Goal: Task Accomplishment & Management: Manage account settings

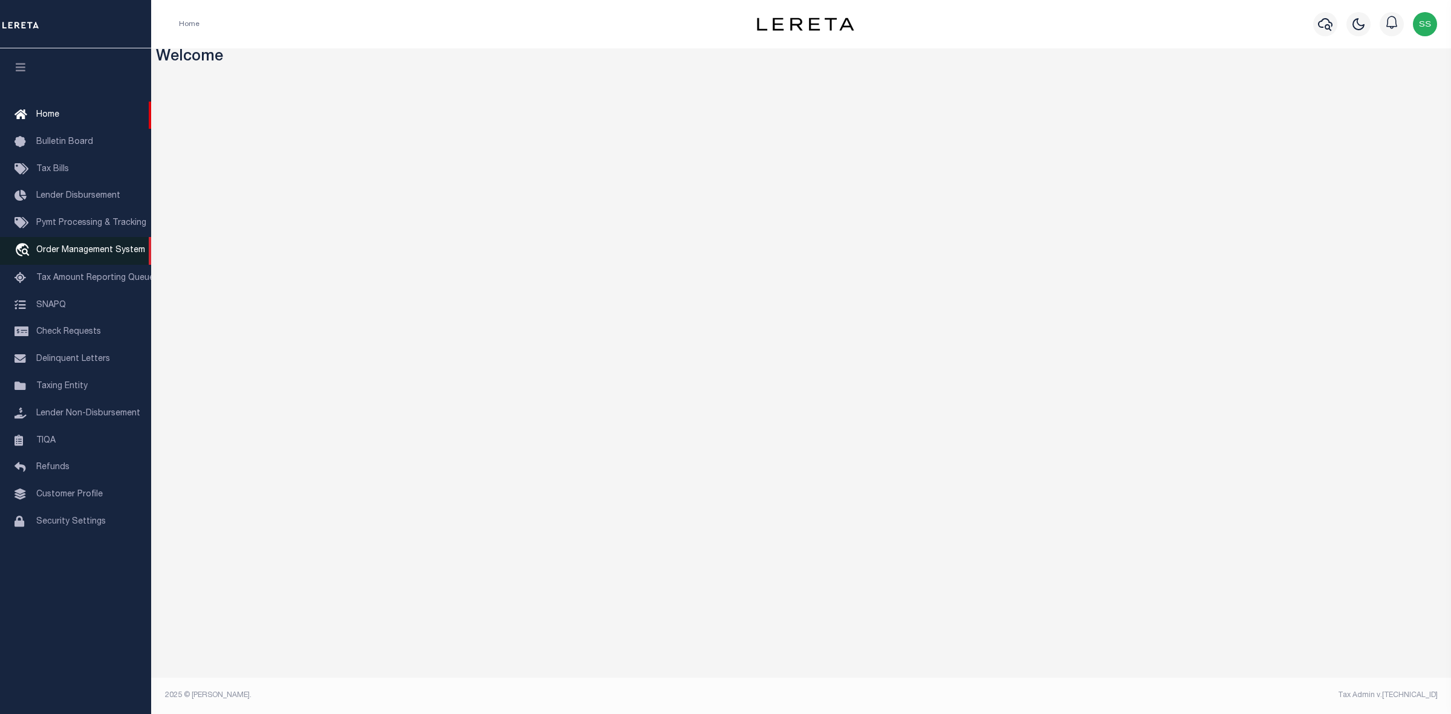
click at [109, 255] on span "Order Management System" at bounding box center [90, 250] width 109 height 8
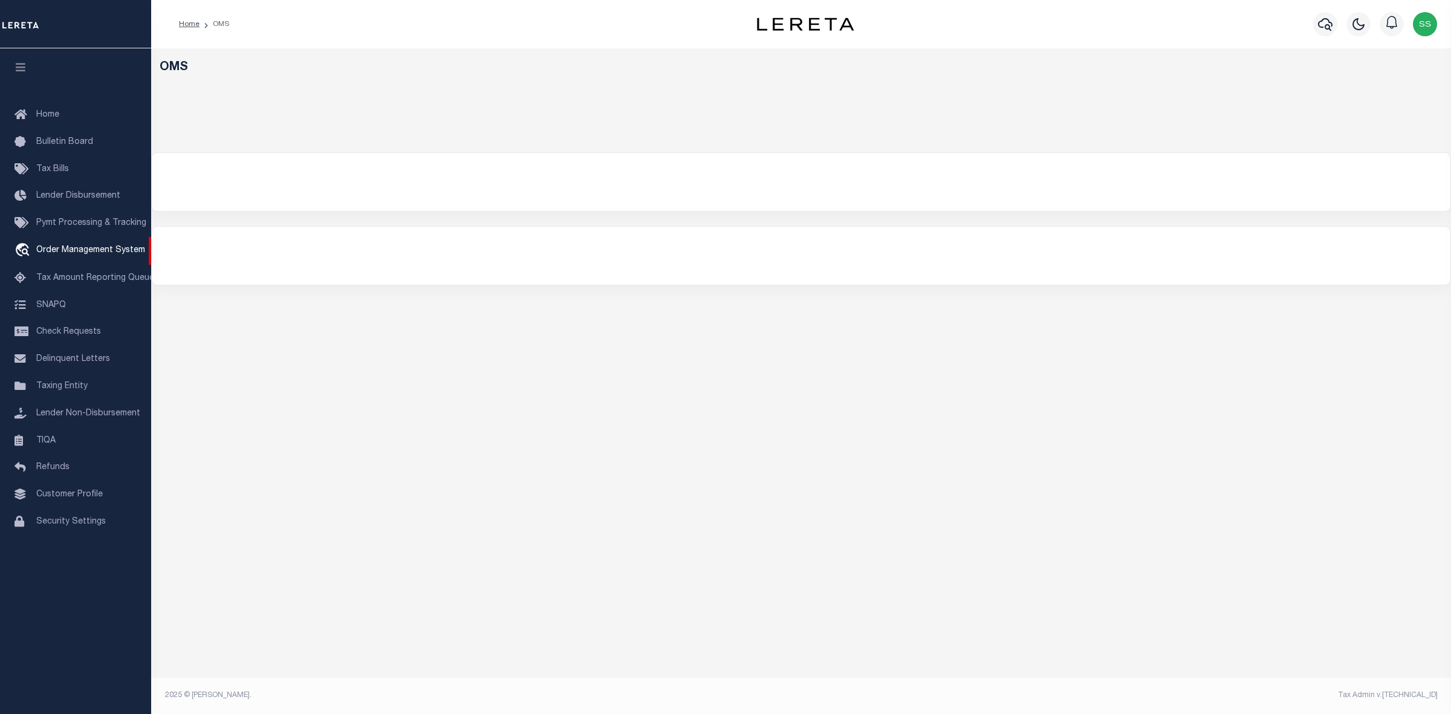
select select "200"
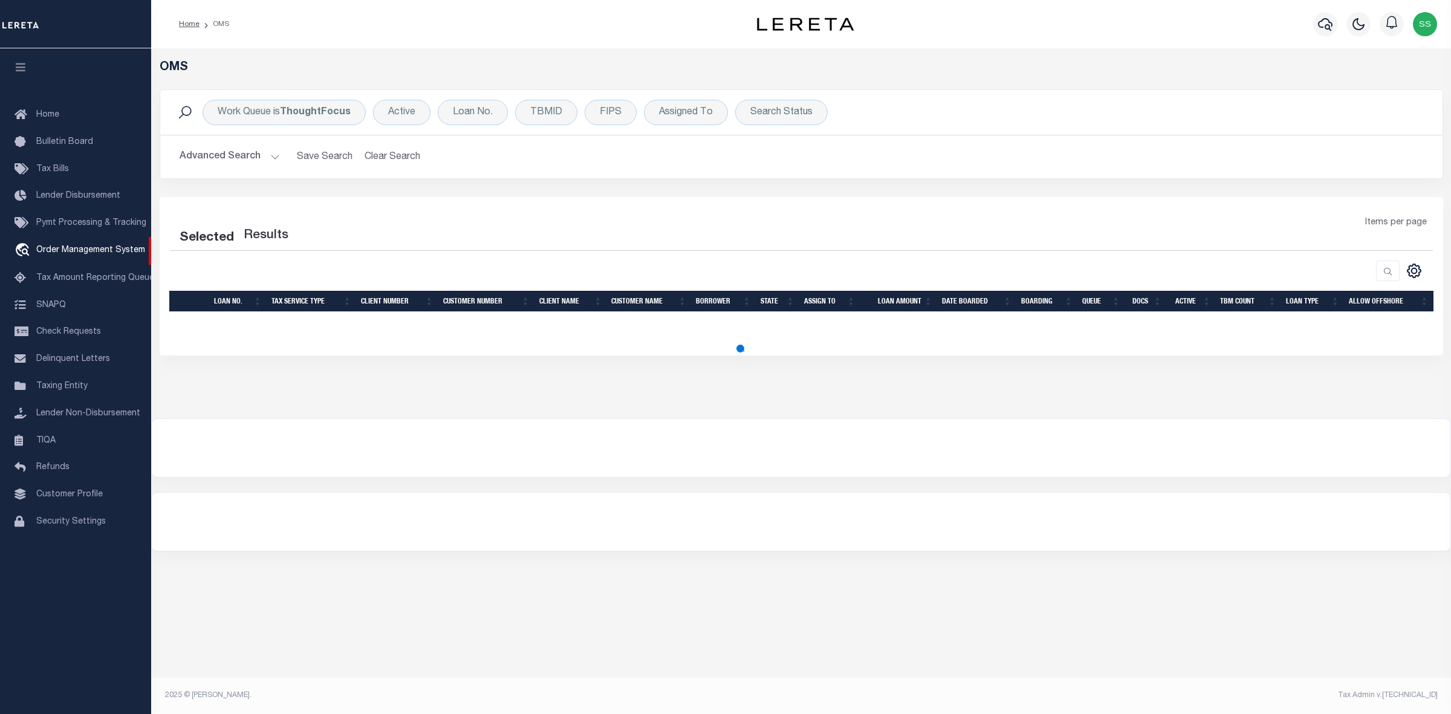
select select "200"
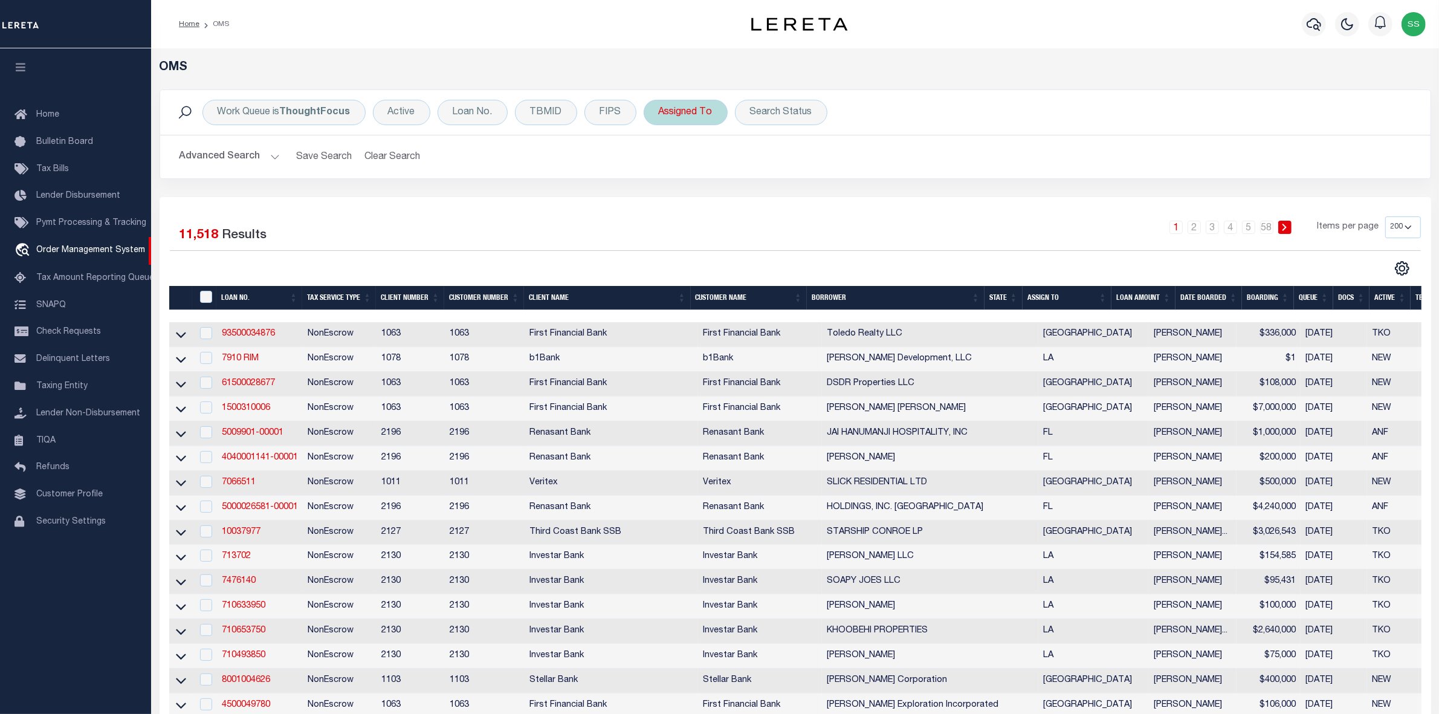
click at [667, 115] on div "Assigned To" at bounding box center [686, 112] width 84 height 25
click at [692, 162] on select "--Unassigned-- [PERSON_NAME] [PERSON_NAME] [PERSON_NAME] [PERSON_NAME] [PERSON_…" at bounding box center [749, 171] width 178 height 23
select select "[PERSON_NAME]"
click at [685, 170] on select "--Unassigned-- [PERSON_NAME] [PERSON_NAME] [PERSON_NAME] [PERSON_NAME] [PERSON_…" at bounding box center [749, 171] width 178 height 23
click at [821, 198] on input "Apply" at bounding box center [820, 198] width 36 height 20
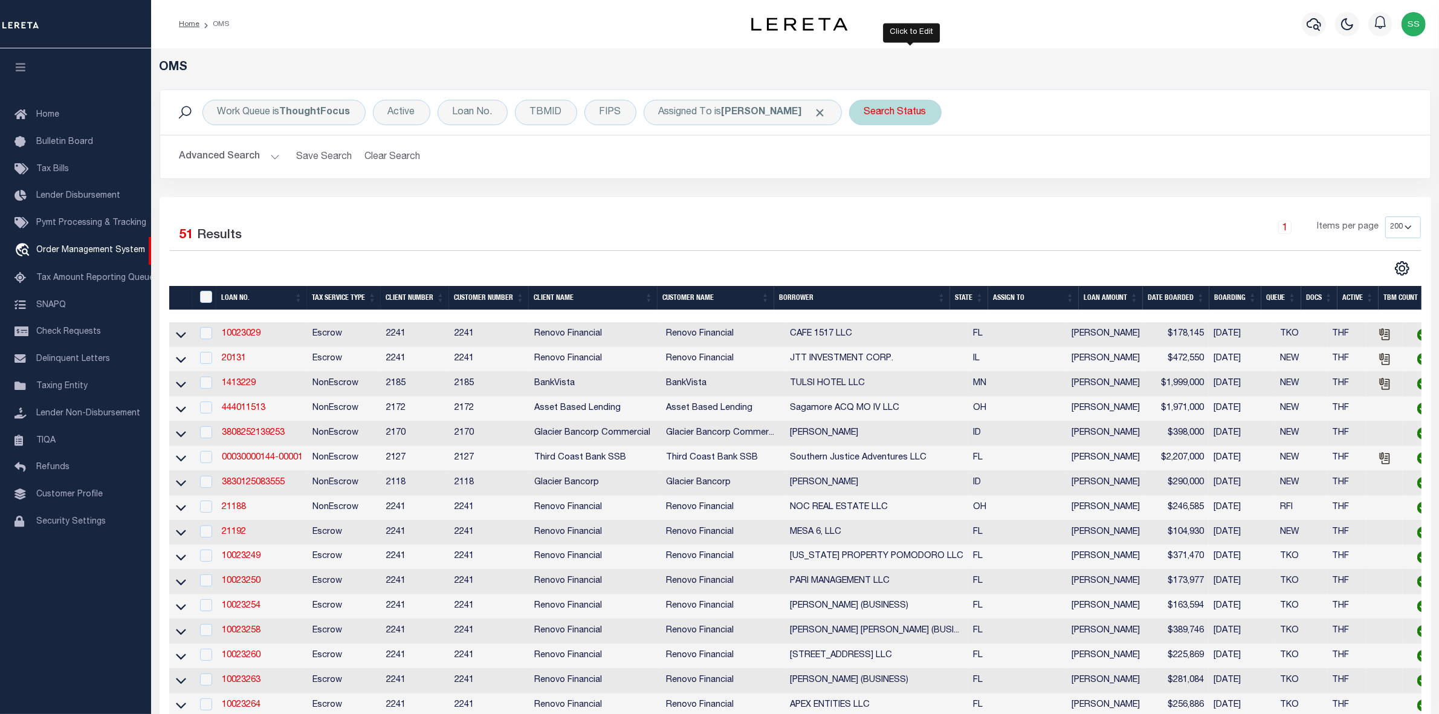
click at [895, 112] on div "Search Status" at bounding box center [895, 112] width 92 height 25
click at [901, 164] on select "Automated Search Bad Parcel Complete Duplicate Parcel High Dollar Reporting In …" at bounding box center [954, 171] width 178 height 23
select select "RD"
click at [881, 161] on select "Automated Search Bad Parcel Complete Duplicate Parcel High Dollar Reporting In …" at bounding box center [954, 171] width 178 height 23
click at [1034, 203] on input "Apply" at bounding box center [1025, 198] width 36 height 20
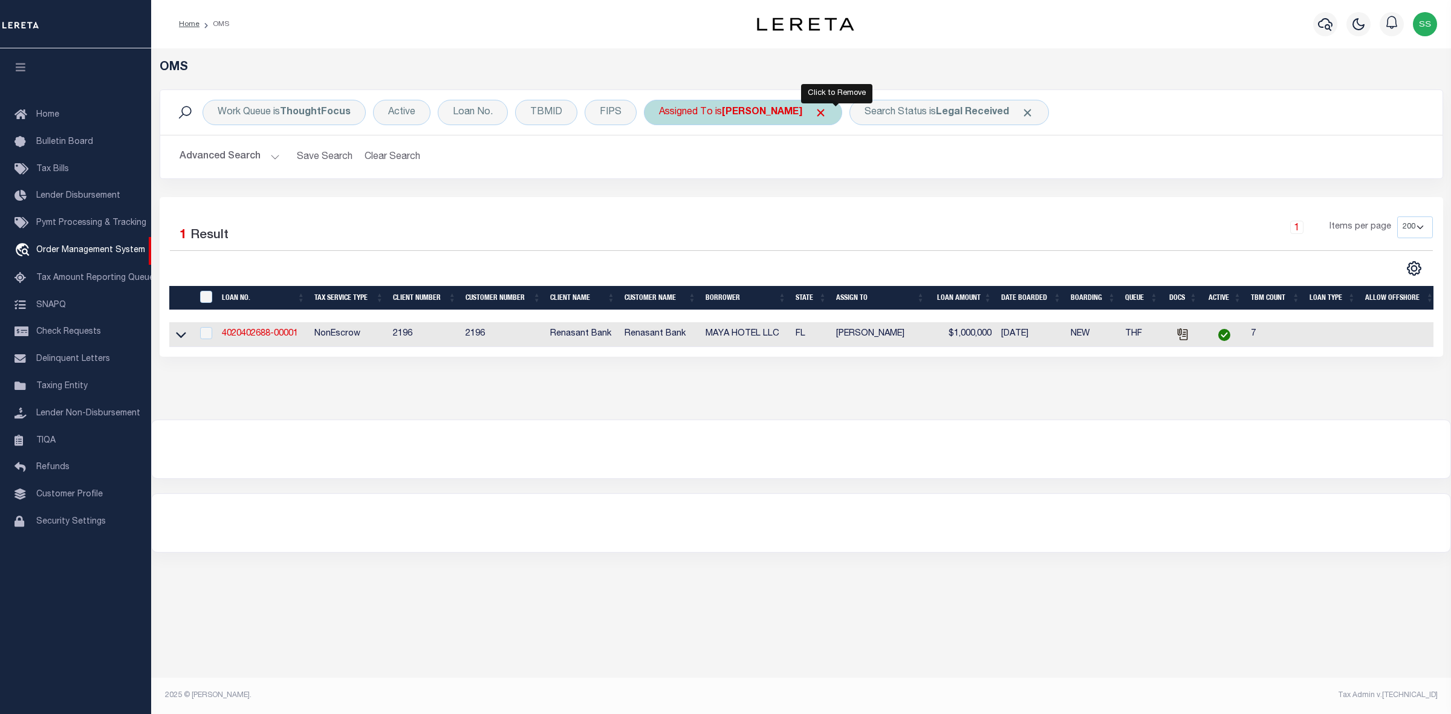
click at [827, 111] on span "Click to Remove" at bounding box center [820, 112] width 13 height 13
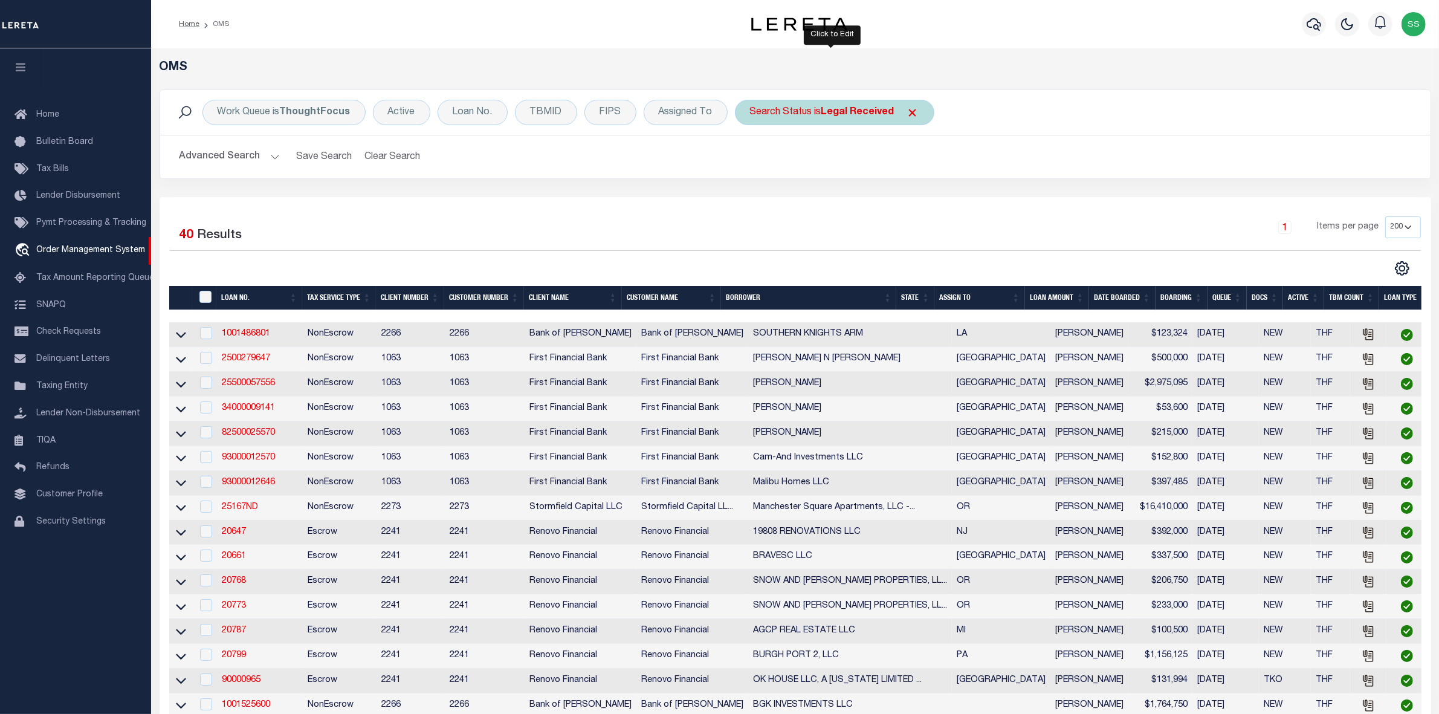
click at [800, 110] on div "Search Status is Legal Received" at bounding box center [835, 112] width 200 height 25
click at [806, 168] on select "Automated Search Bad Parcel Complete Duplicate Parcel High Dollar Reporting In …" at bounding box center [840, 171] width 178 height 23
select select "IP"
click at [751, 161] on select "Automated Search Bad Parcel Complete Duplicate Parcel High Dollar Reporting In …" at bounding box center [840, 171] width 178 height 23
click at [902, 197] on input "Apply" at bounding box center [911, 198] width 36 height 20
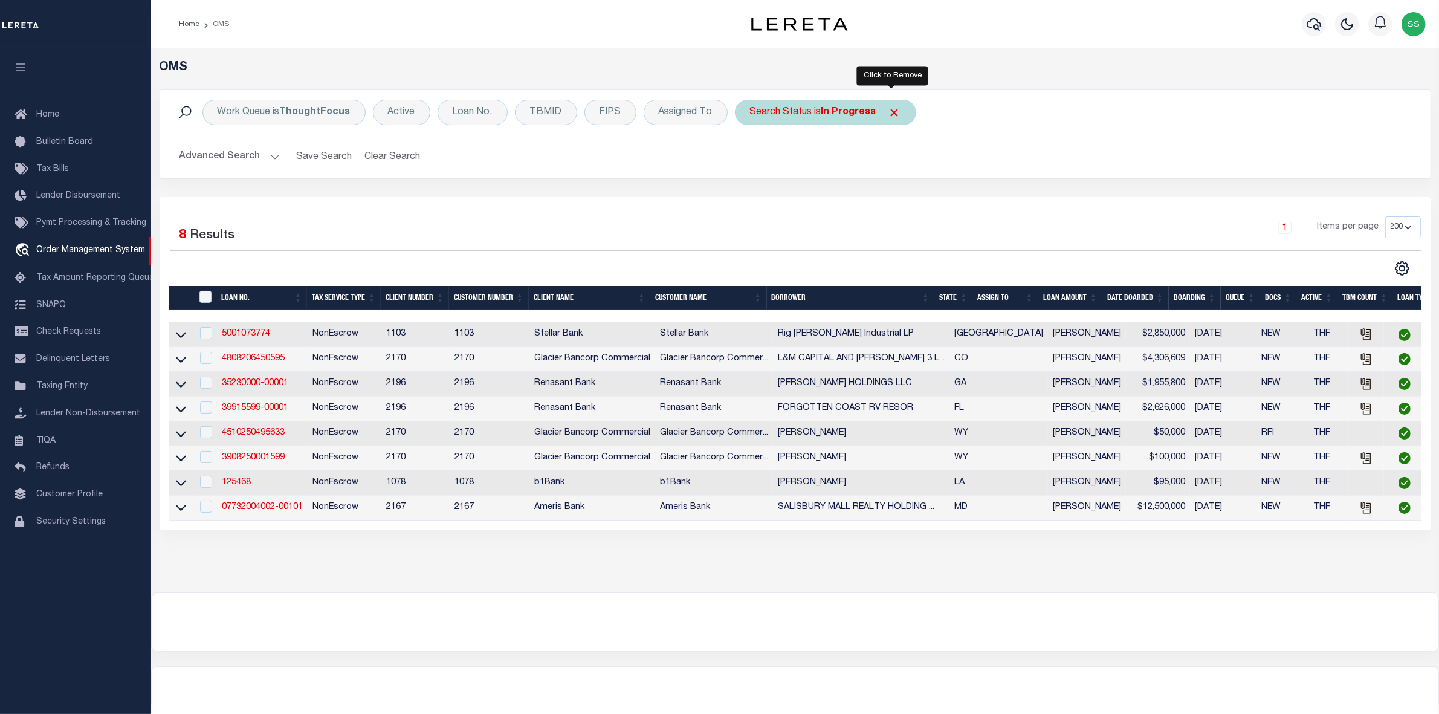
click at [889, 111] on span "Click to Remove" at bounding box center [895, 112] width 13 height 13
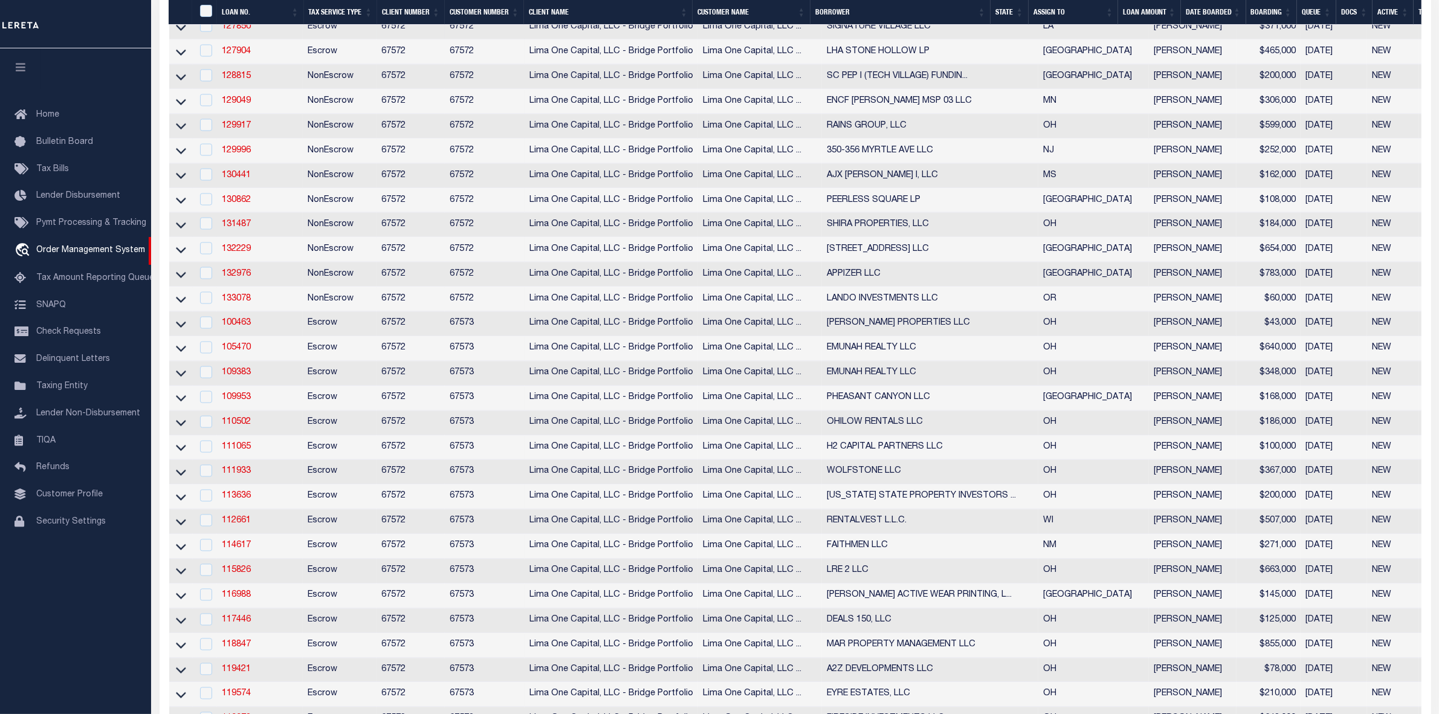
scroll to position [2872, 0]
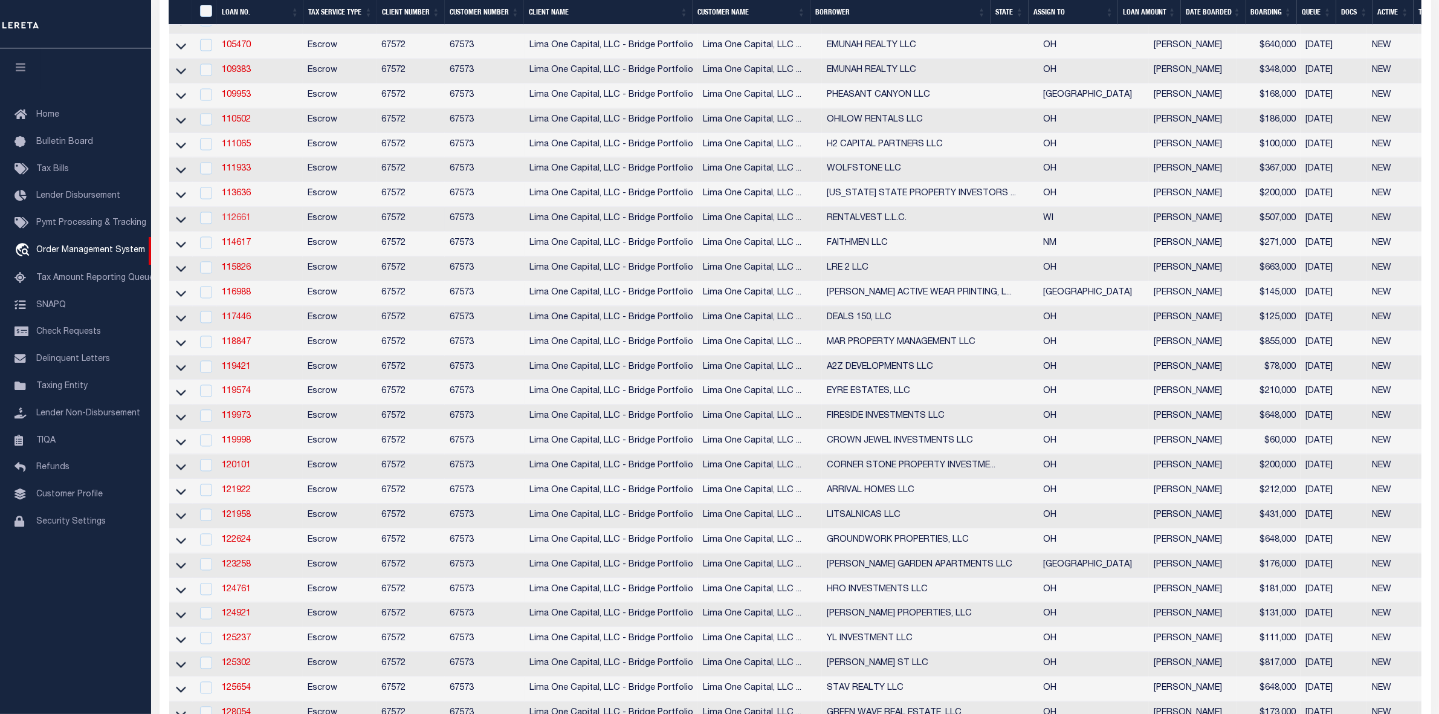
click at [234, 223] on link "112661" at bounding box center [236, 219] width 29 height 8
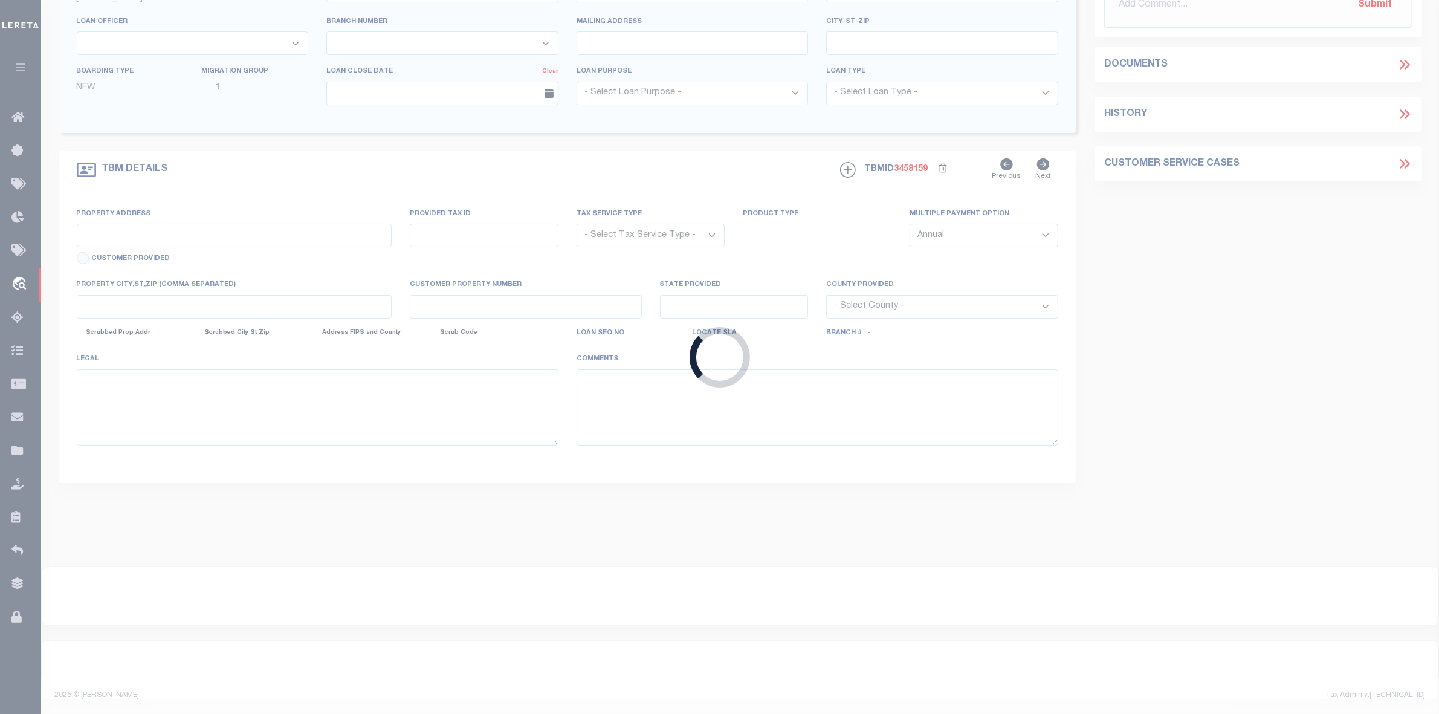
type input "112661"
type input "RENTALVEST L.L.C."
select select
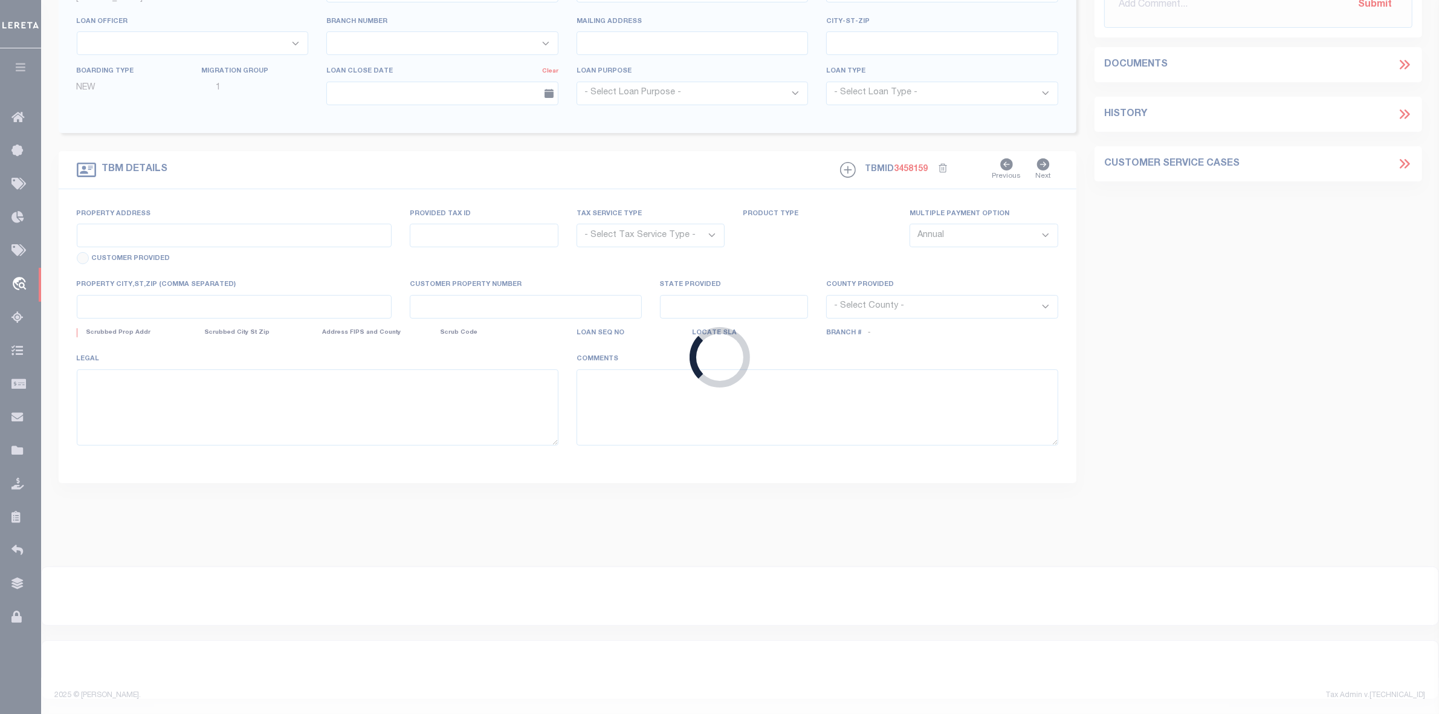
select select
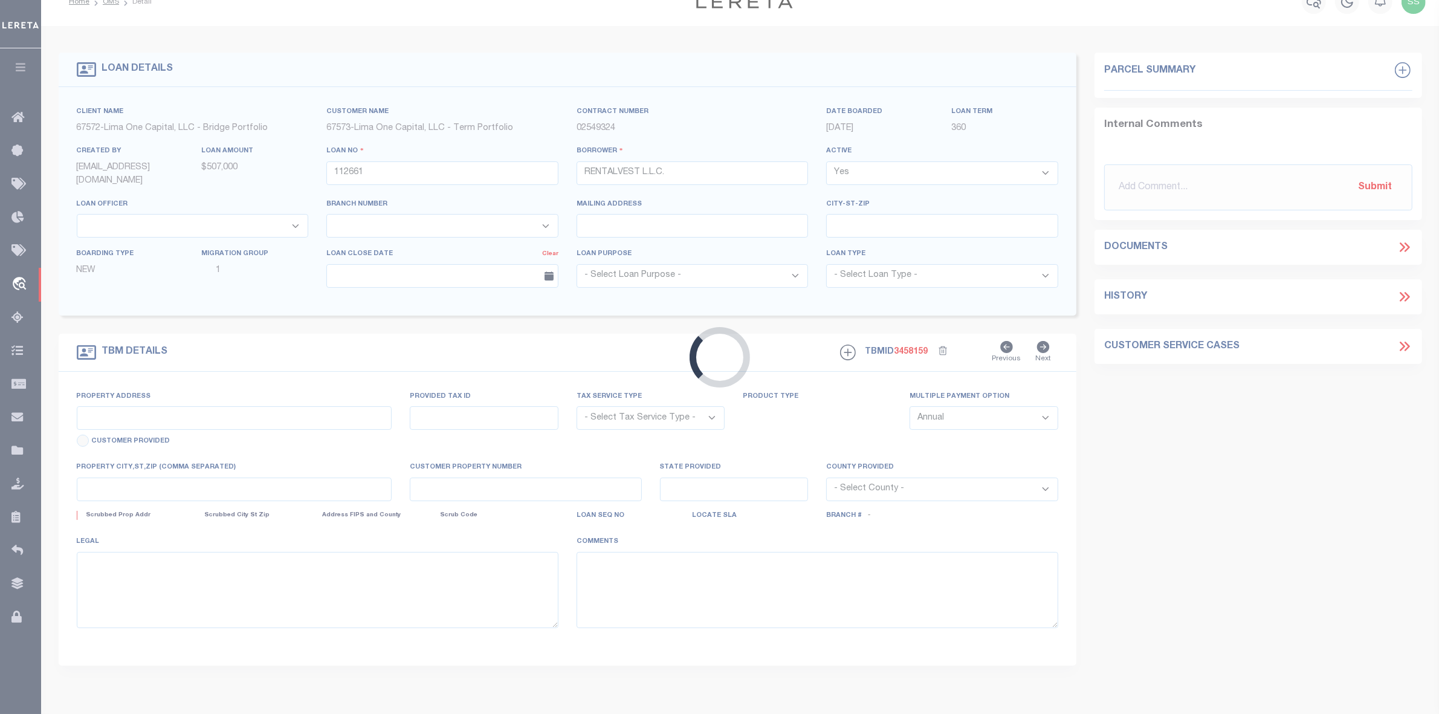
type input "[STREET_ADDRESS]"
radio input "true"
select select "Escrow"
select select
type input "WEST ALLIS WI 53214"
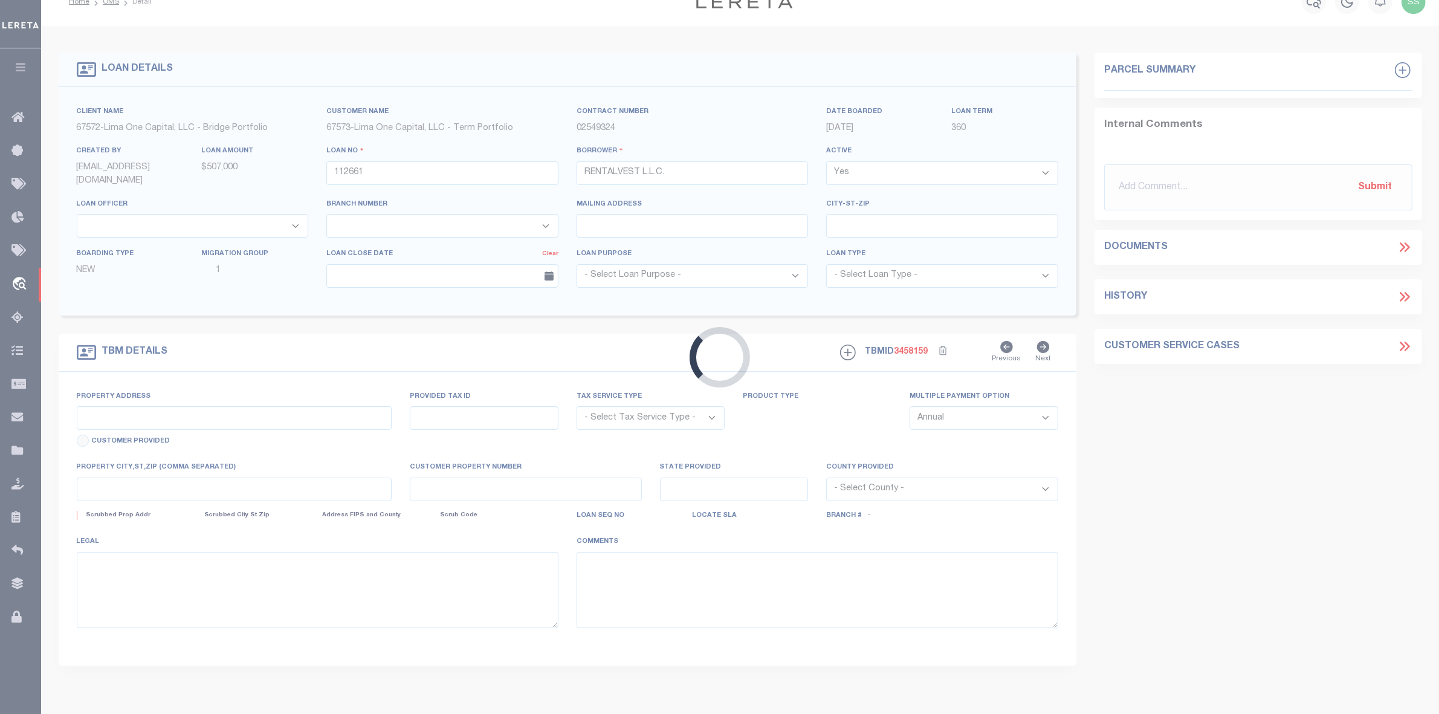
type input "112661-1"
type input "WI"
type textarea "COLLECTOR: ENTITY: PARCEL: 4420264002"
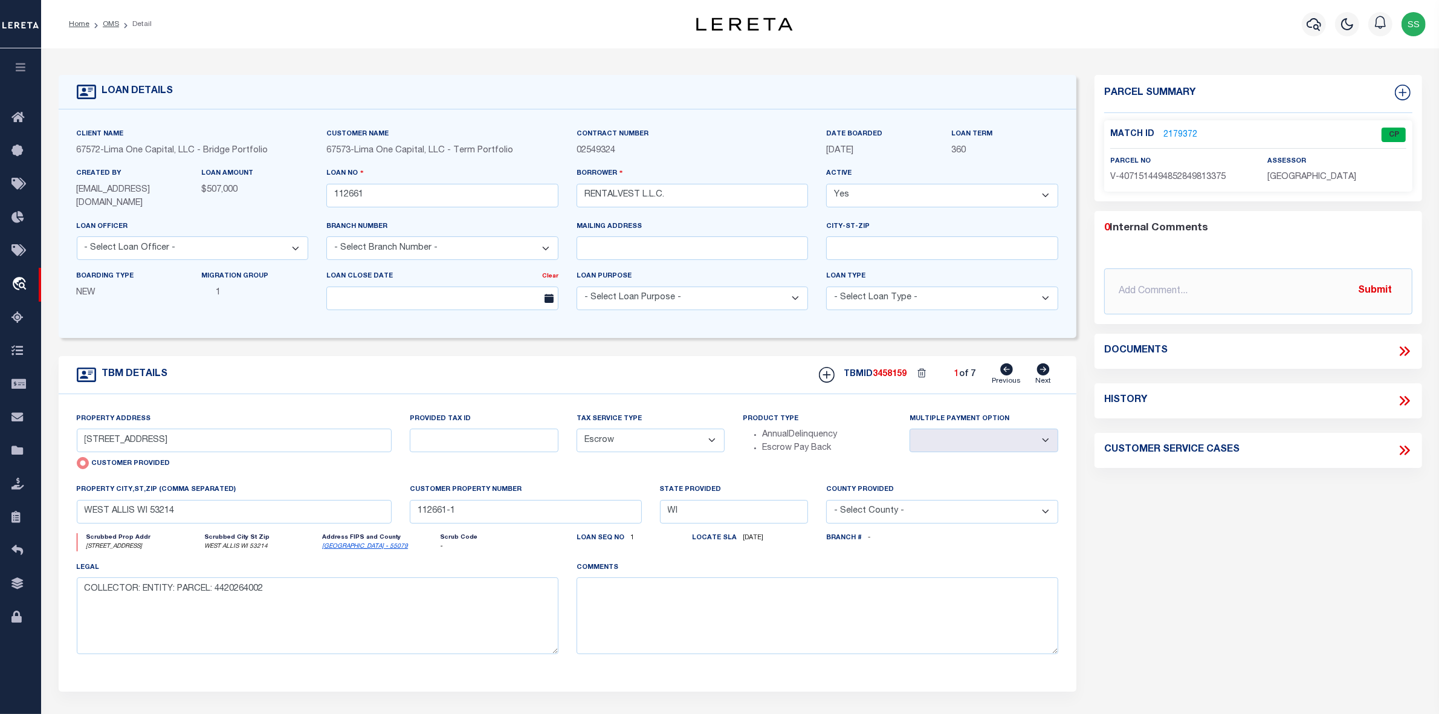
click at [1172, 132] on link "2179372" at bounding box center [1181, 135] width 34 height 13
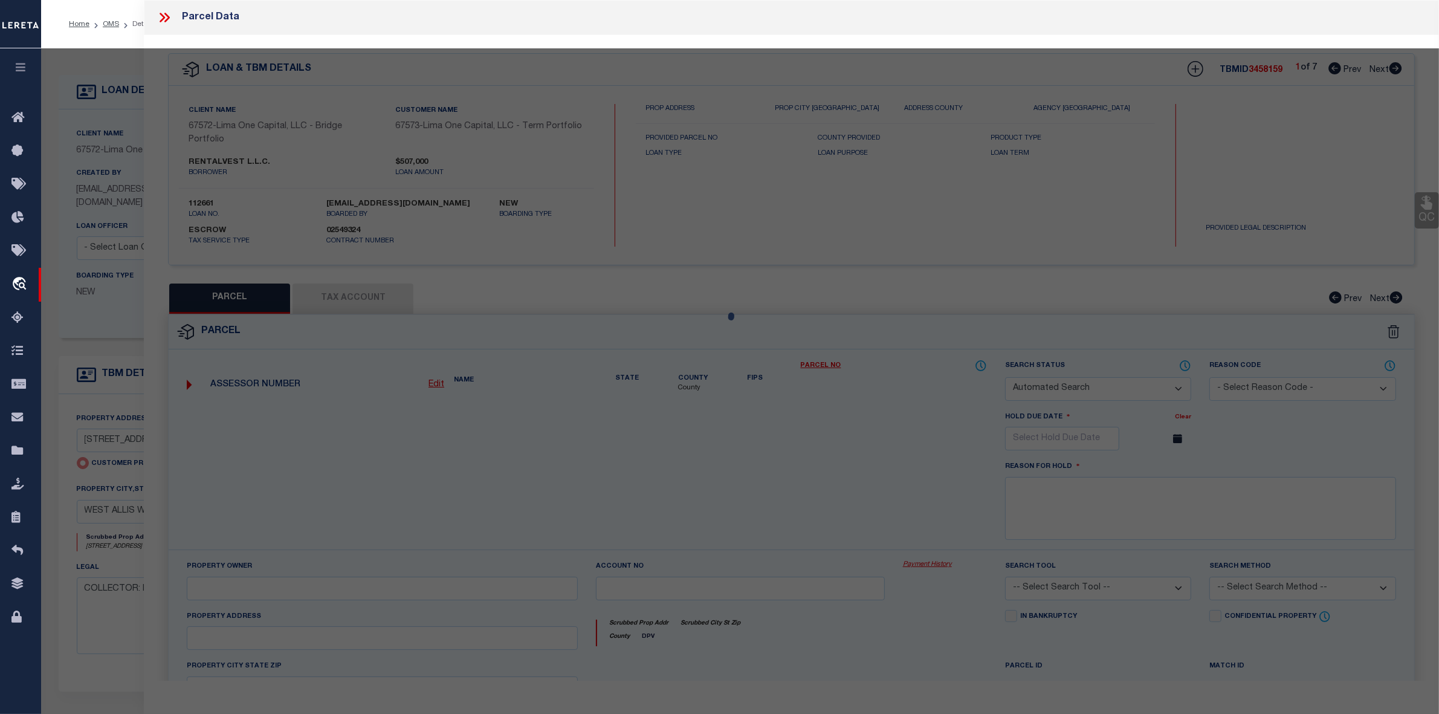
checkbox input "false"
select select "CP"
select select "AGW"
select select
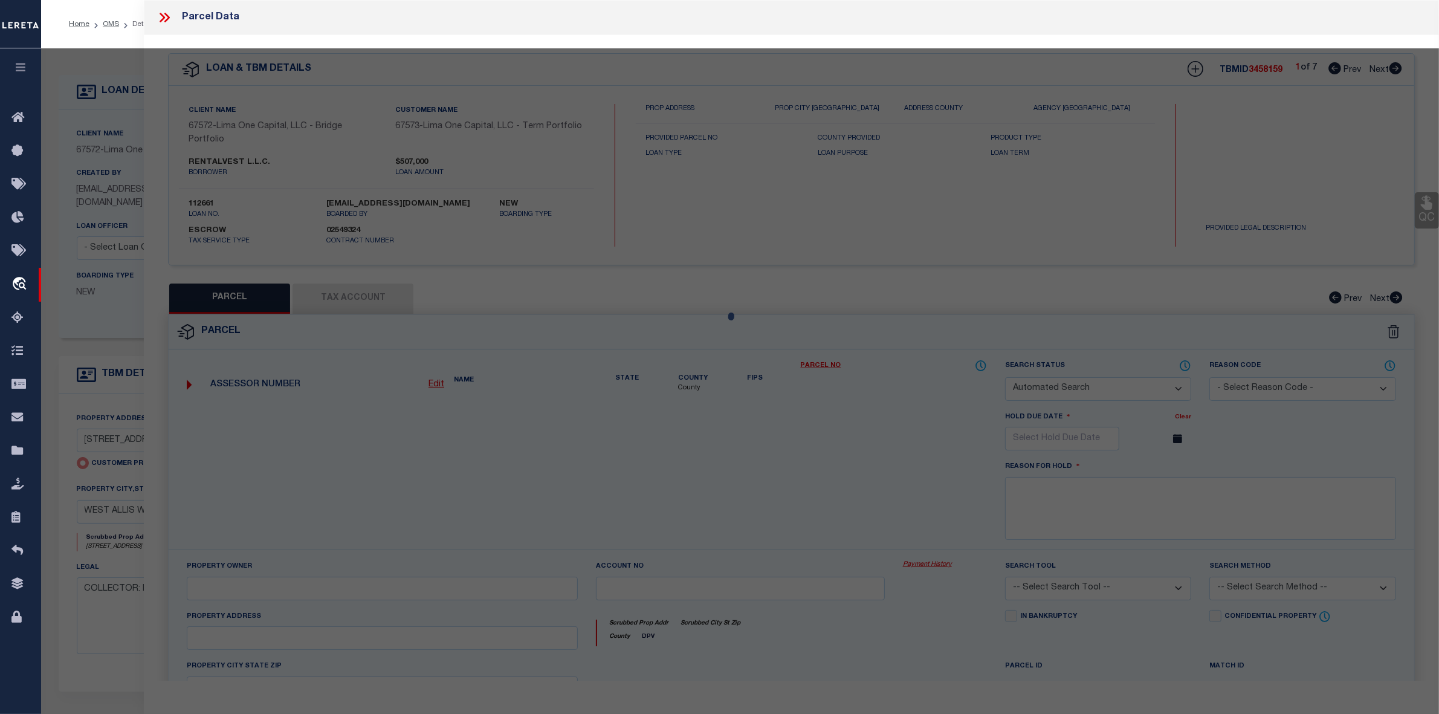
type input "[STREET_ADDRESS]"
checkbox input "false"
type input "WEST ALLIS WI 53214"
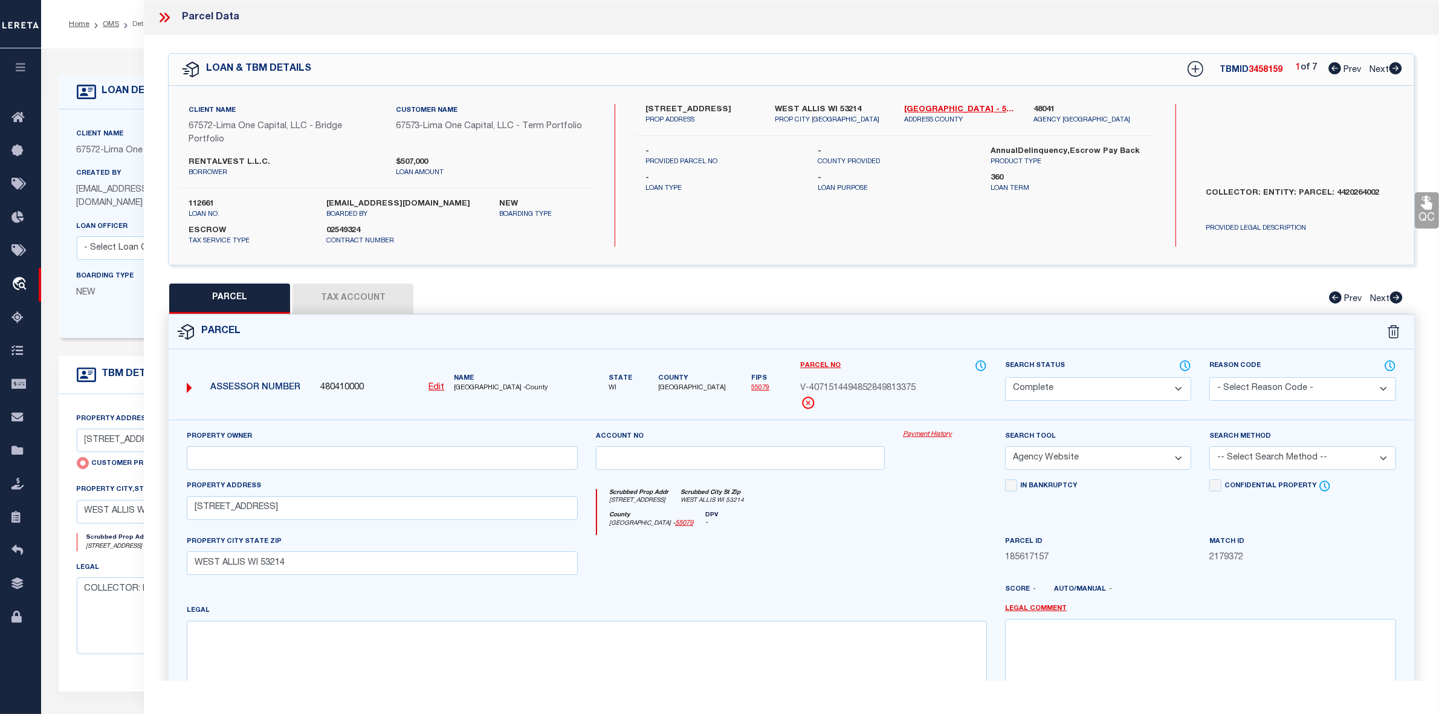
click at [1394, 71] on icon at bounding box center [1396, 68] width 13 height 12
select select "AS"
select select
checkbox input "false"
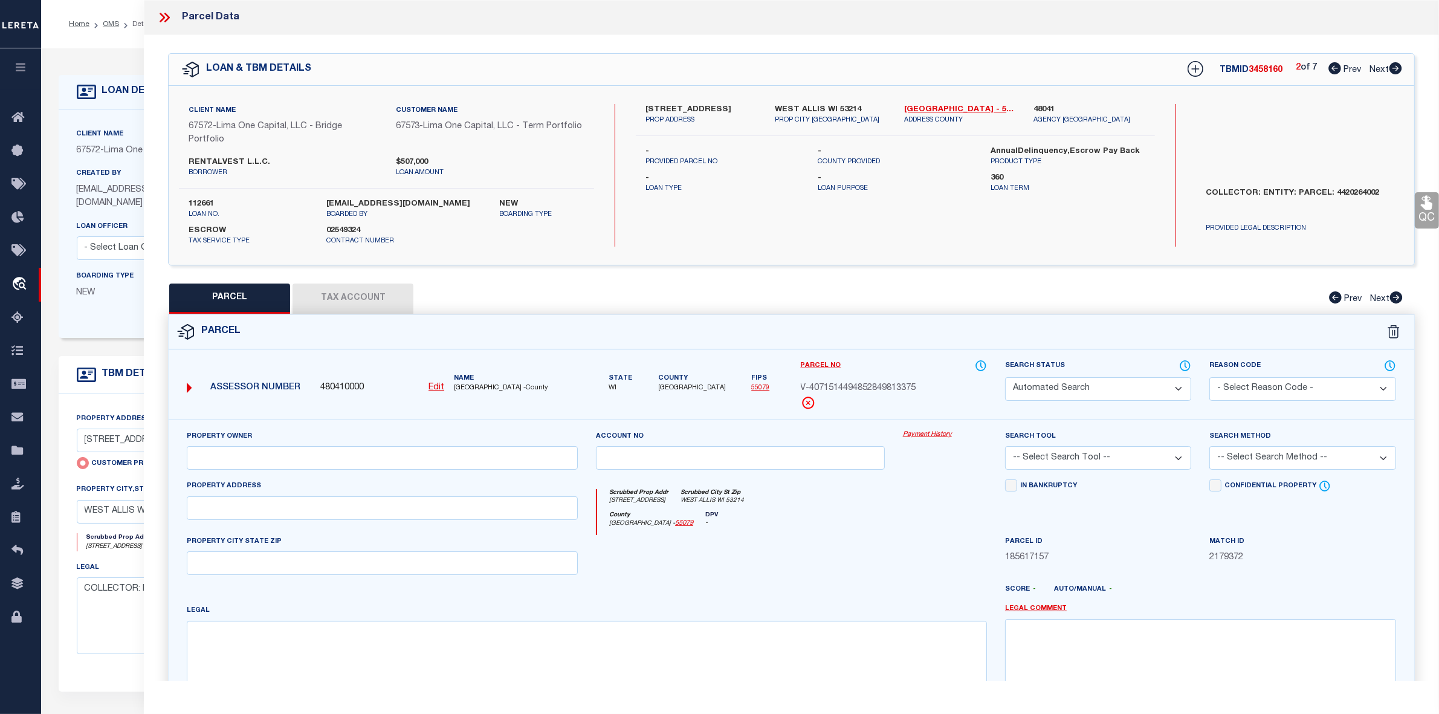
select select "CP"
type input "[STREET_ADDRESS]"
checkbox input "false"
type input "CUDAHY WI 53110"
click at [1394, 71] on icon at bounding box center [1396, 68] width 13 height 12
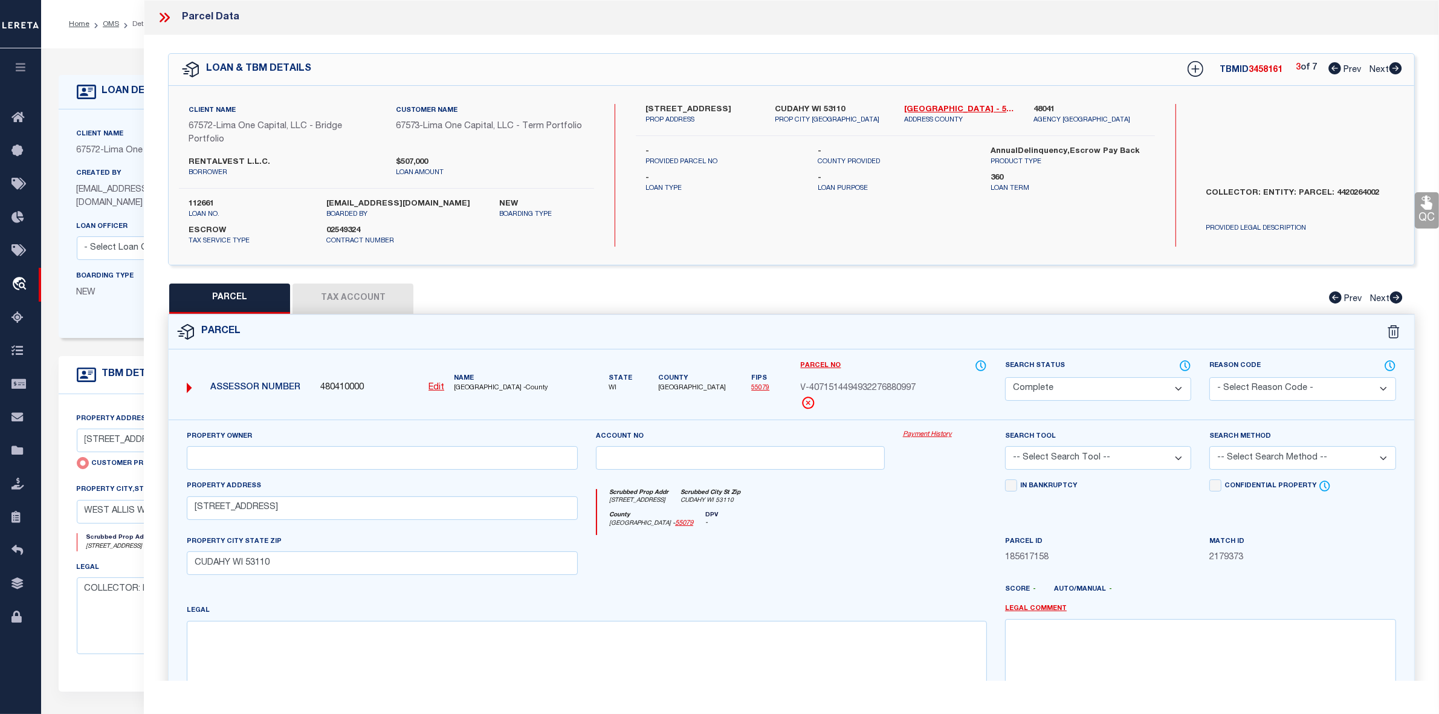
select select "AS"
checkbox input "false"
select select "CP"
select select "AGW"
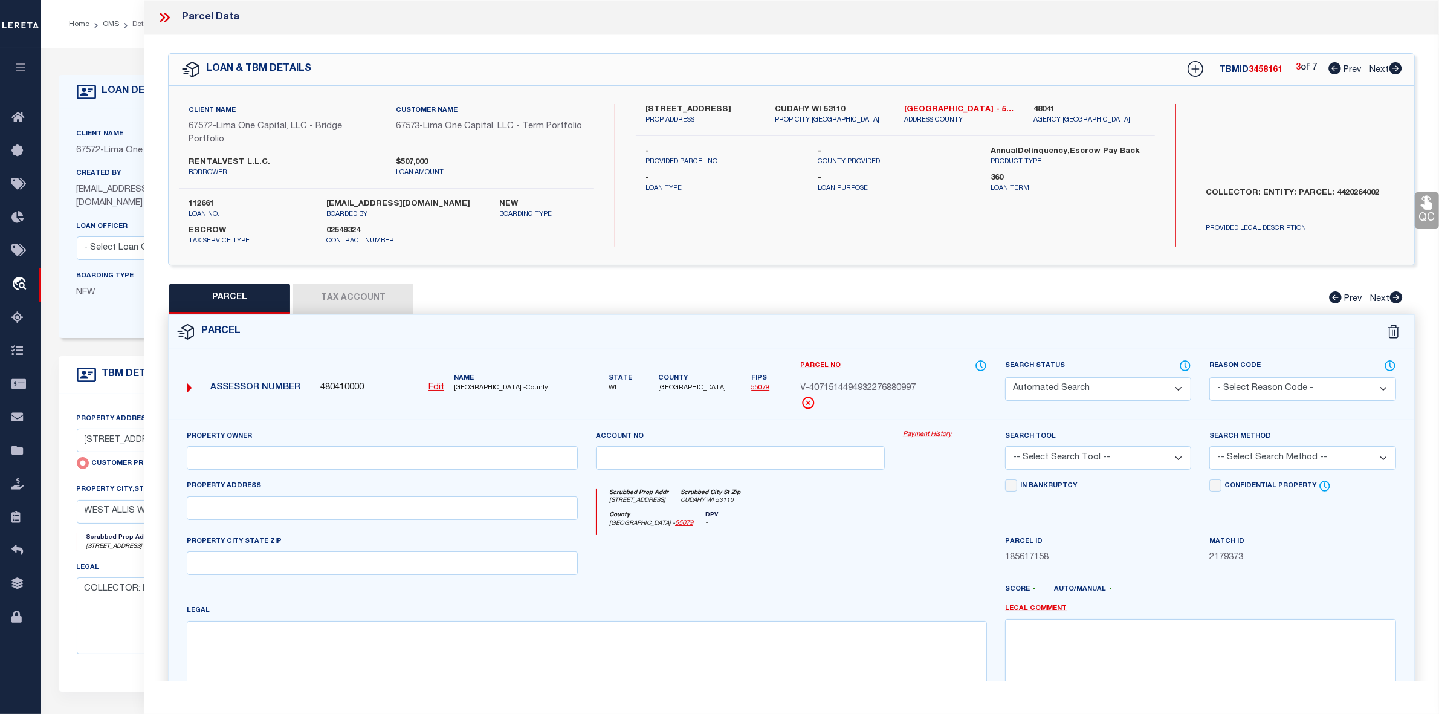
select select
type input "[STREET_ADDRESS]"
checkbox input "false"
type input "WEST ALLIS WI 53214"
click at [1394, 71] on icon at bounding box center [1396, 68] width 13 height 12
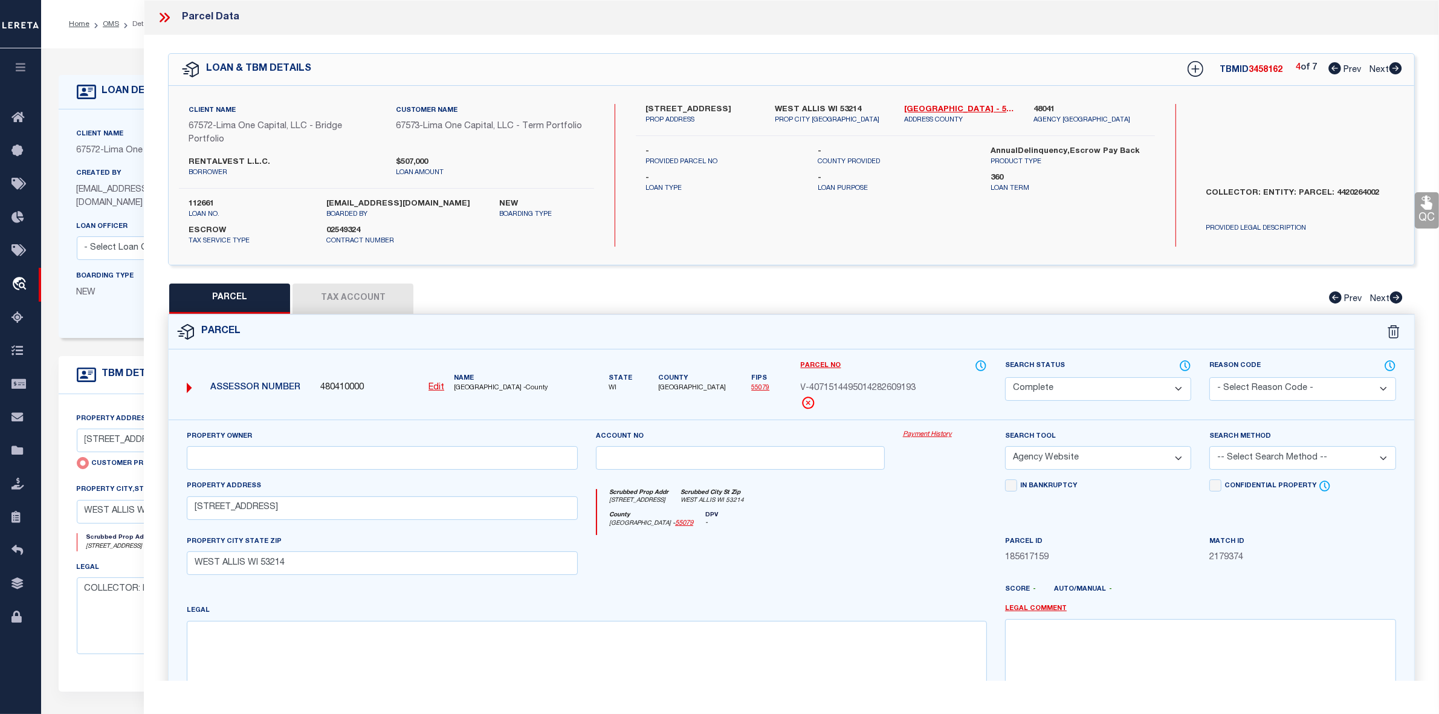
select select "AS"
select select
checkbox input "false"
select select "CP"
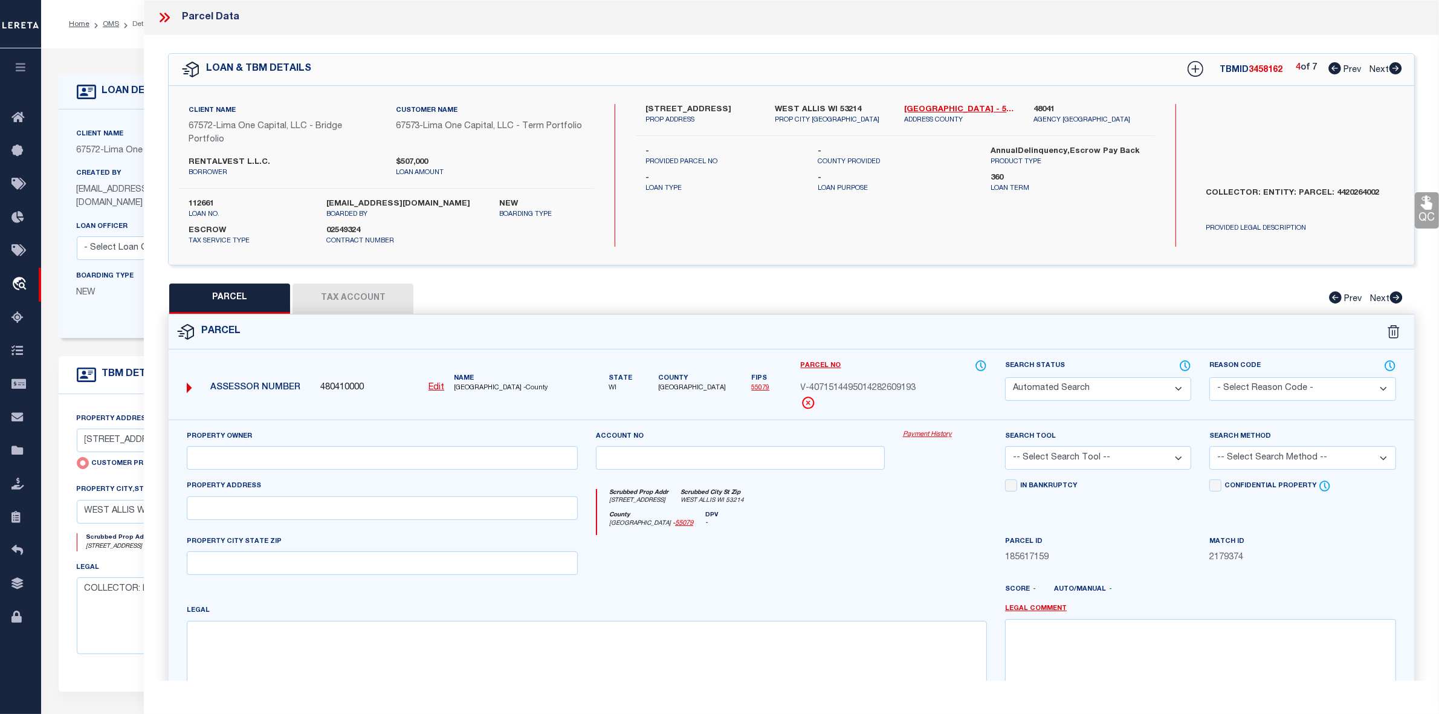
select select "AGW"
select select
type input "[STREET_ADDRESS]"
checkbox input "false"
type input "MILWAUKEE WI 53214"
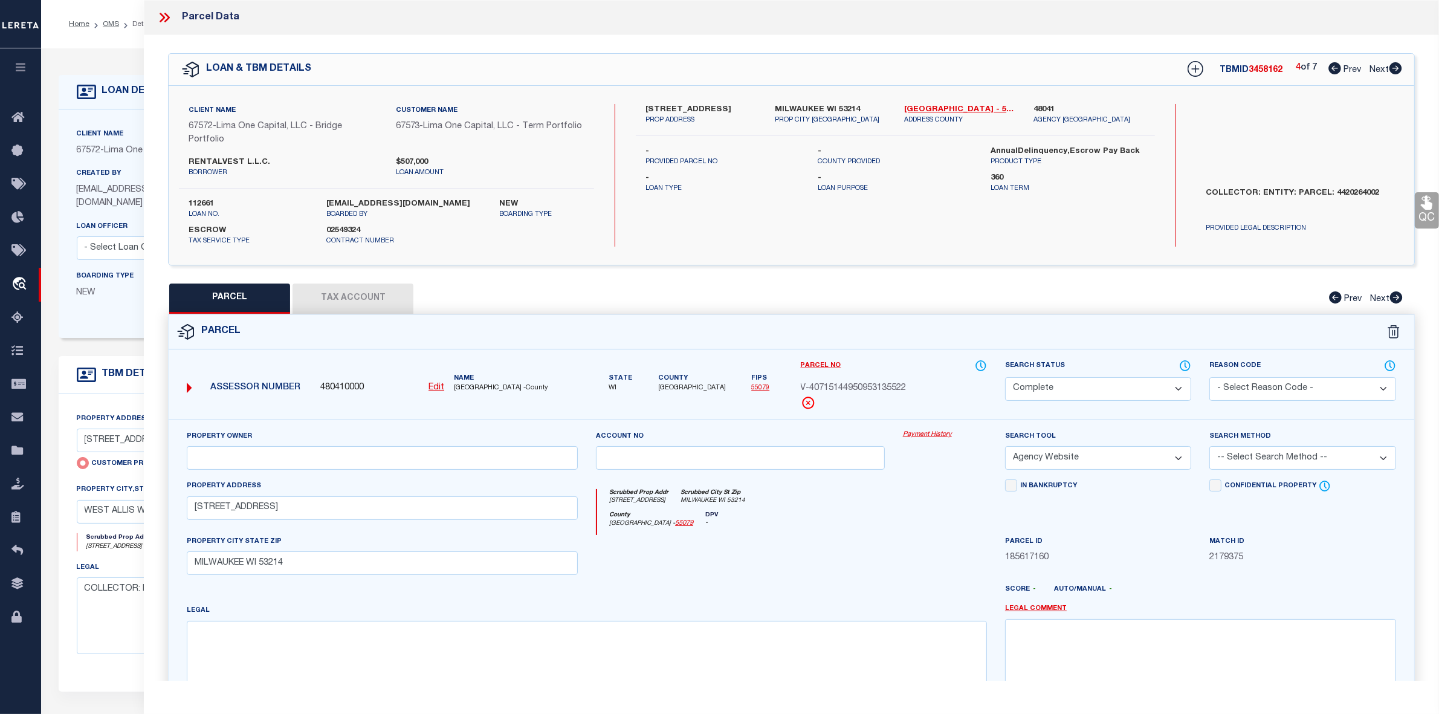
click at [1391, 71] on icon at bounding box center [1396, 68] width 13 height 12
select select "AS"
select select
checkbox input "false"
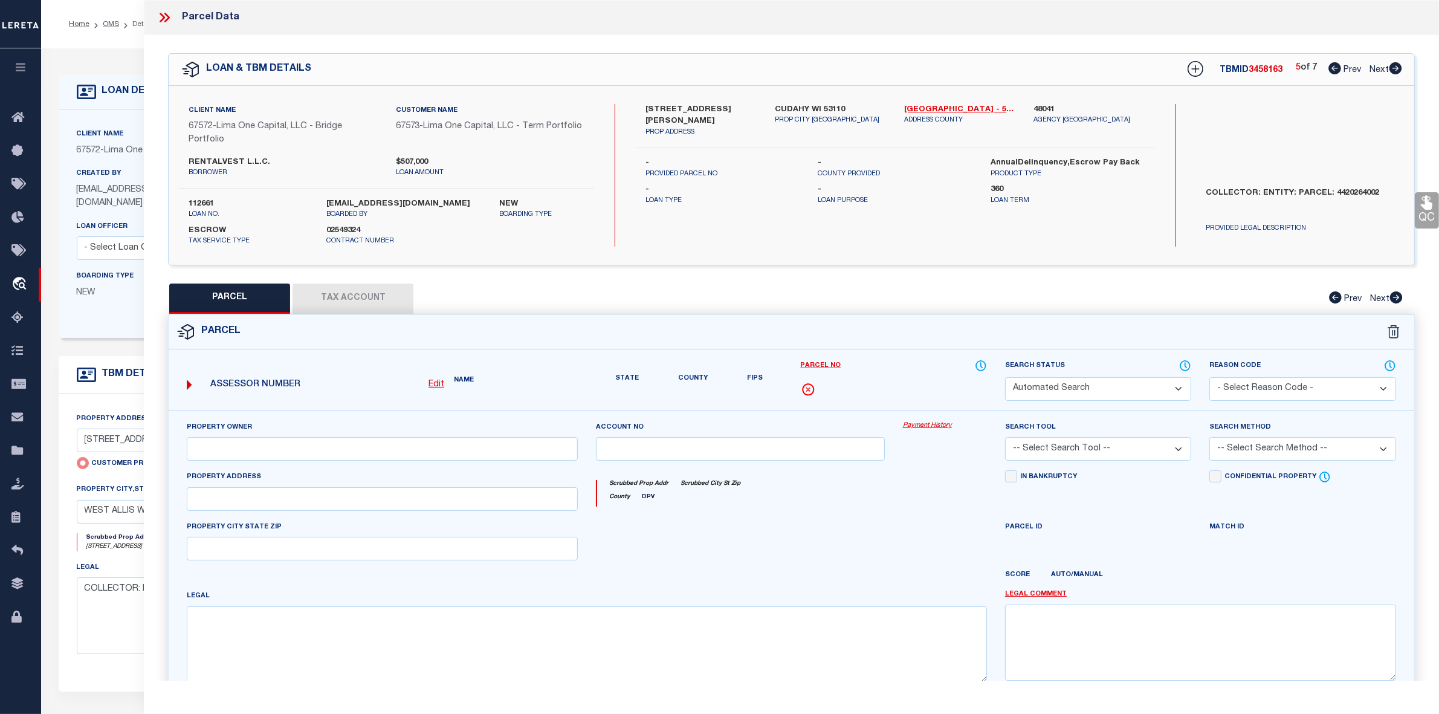
select select "CP"
select select "AGW"
select select
type input "[STREET_ADDRESS][PERSON_NAME]"
checkbox input "false"
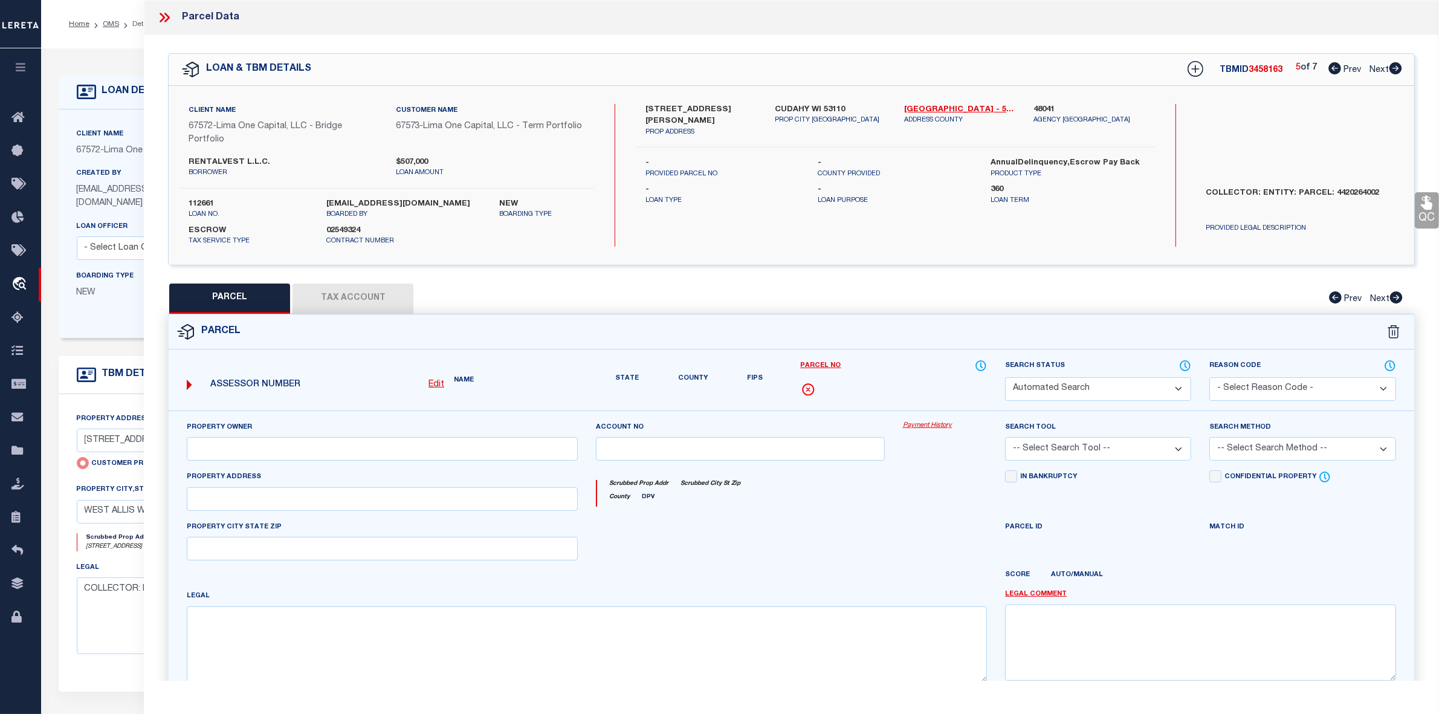
type input "CUDAHY WI 53110"
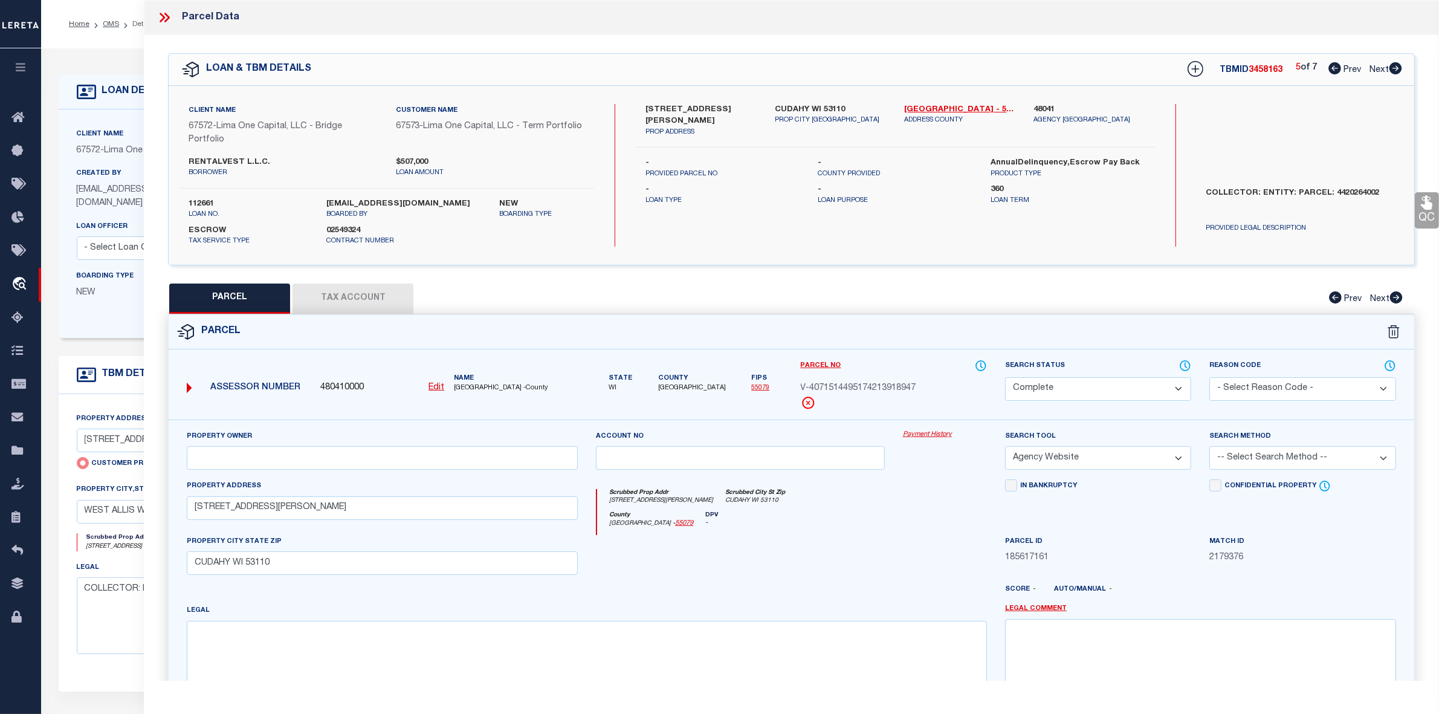
click at [1385, 76] on div "5 of 7 Prev Next" at bounding box center [1349, 70] width 106 height 16
click at [1395, 67] on icon at bounding box center [1396, 68] width 13 height 12
select select "AS"
select select
checkbox input "false"
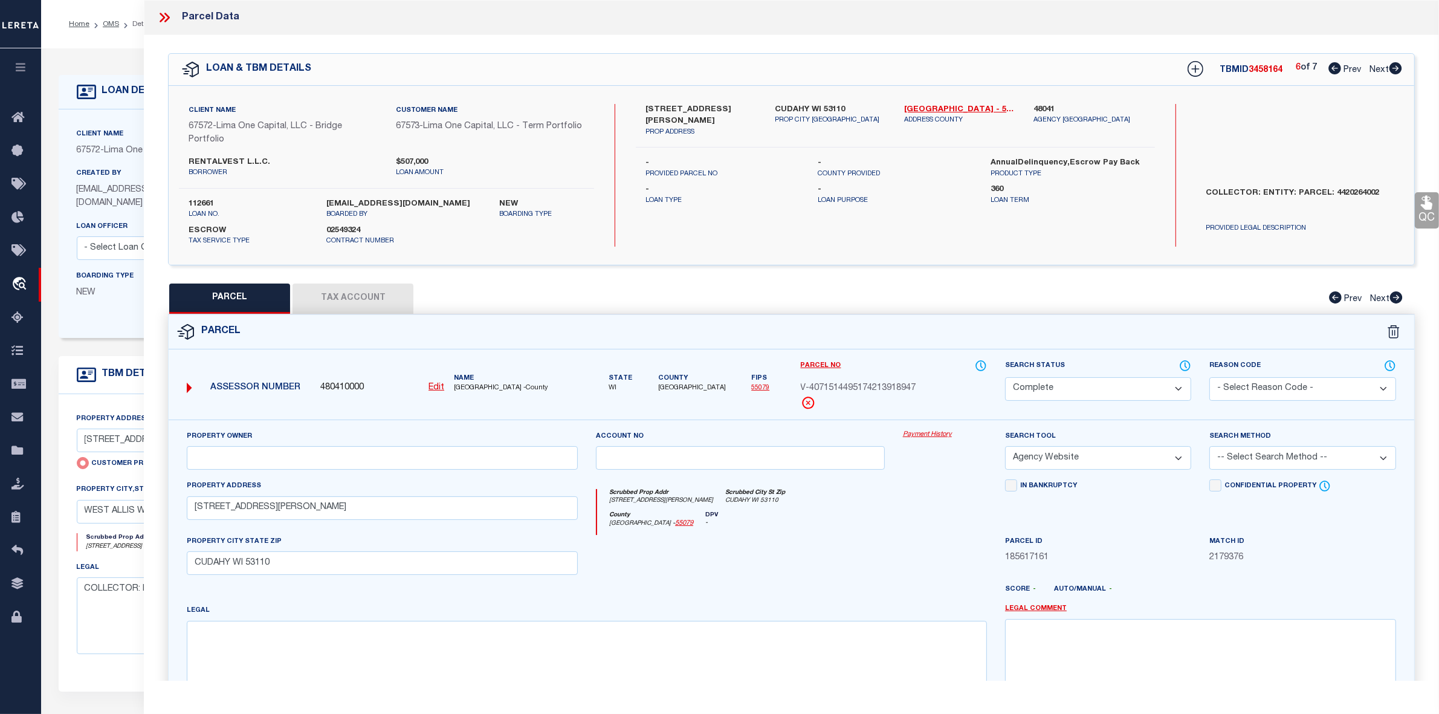
checkbox input "false"
select select "CP"
select select "AGW"
select select
type input "[PERSON_NAME]"
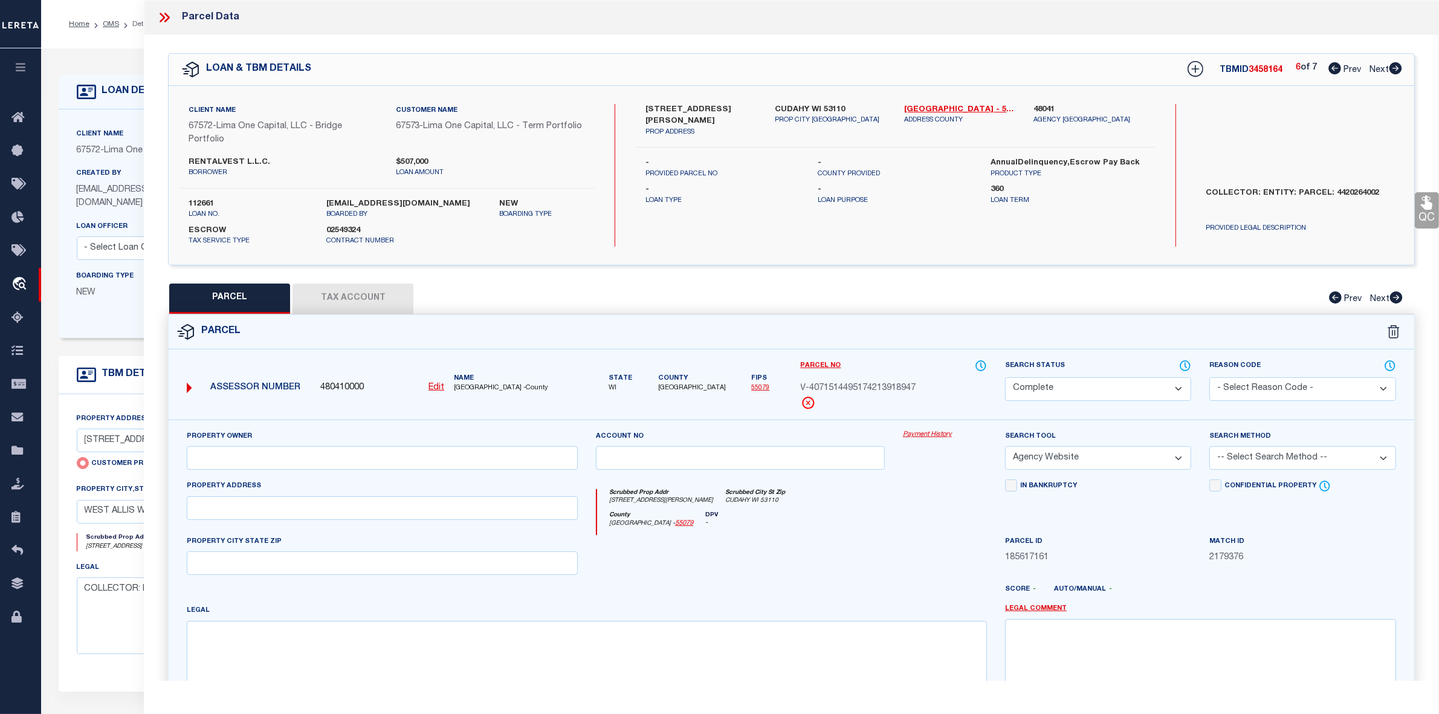
checkbox input "false"
type input "[PERSON_NAME]"
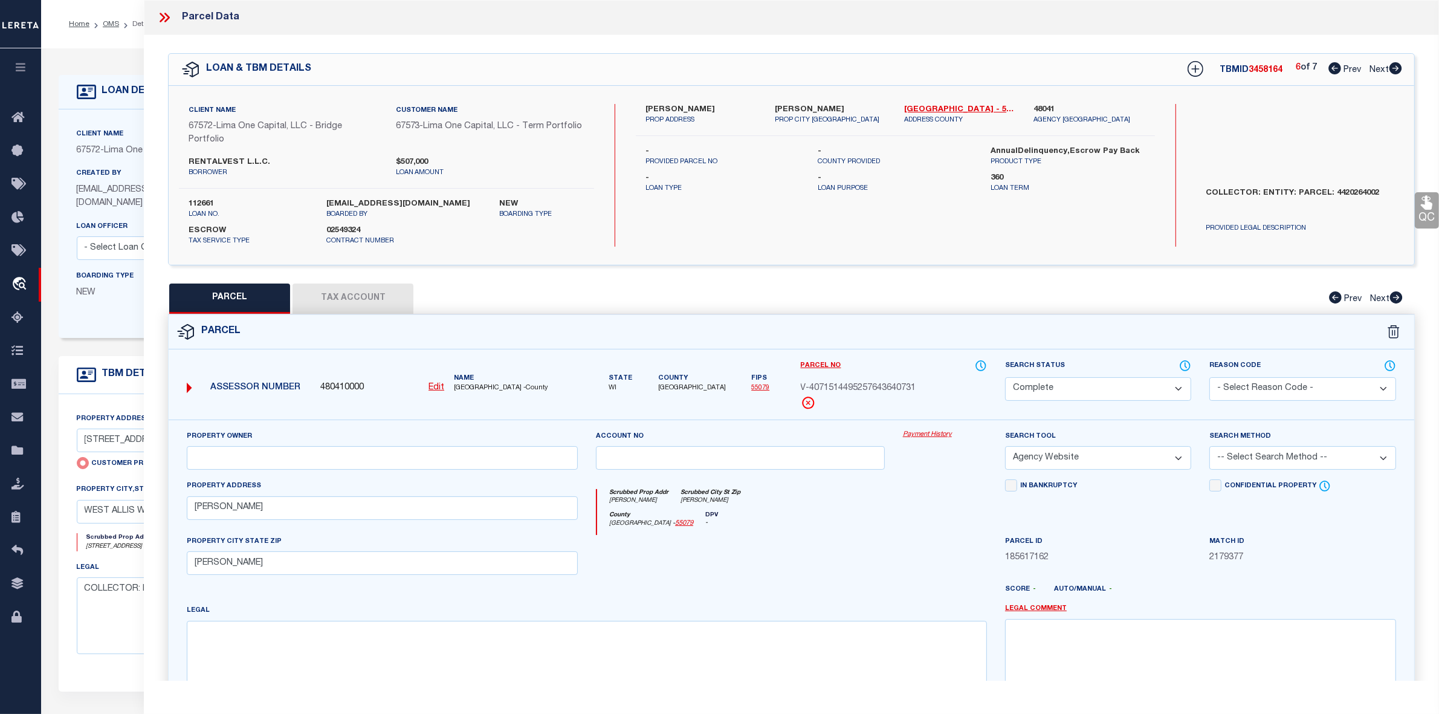
click at [1392, 68] on icon at bounding box center [1396, 68] width 13 height 12
select select "AS"
select select
checkbox input "false"
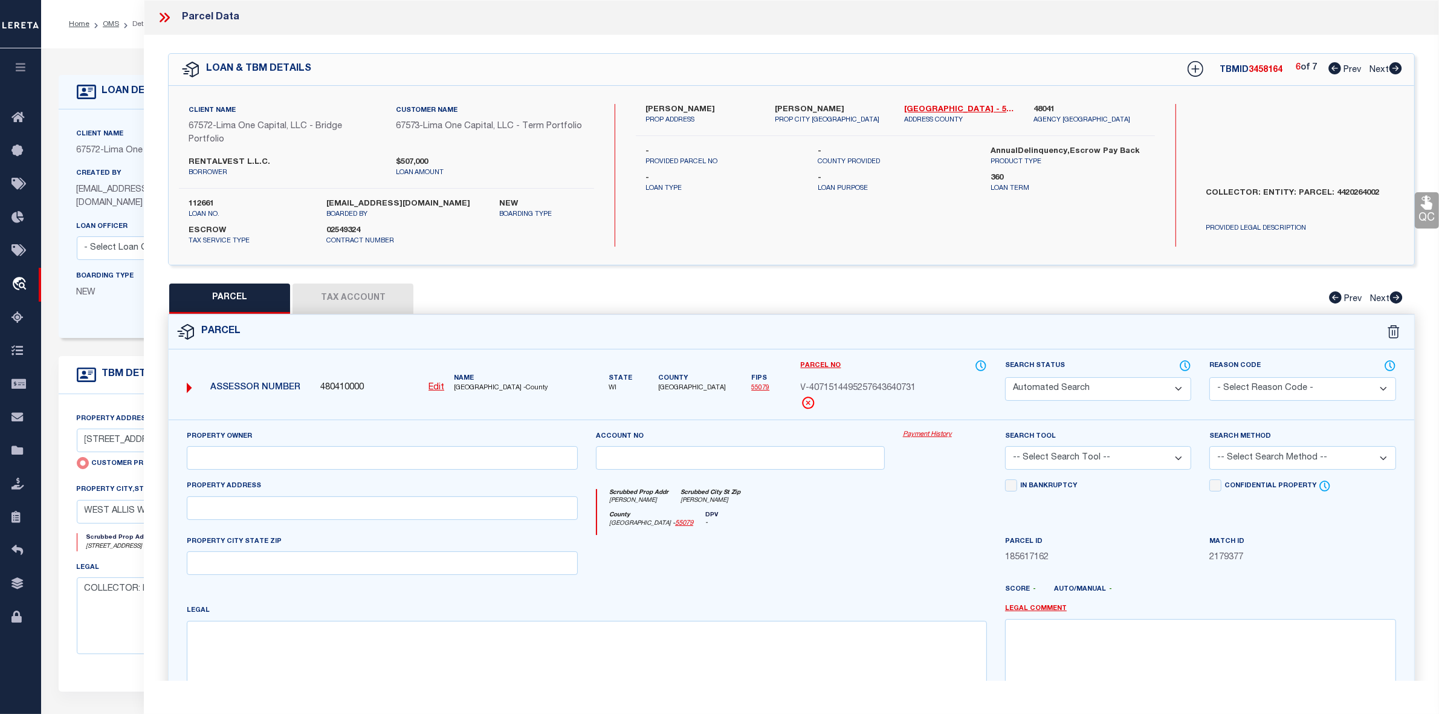
select select "CP"
type input "RENTALVEST L.L.C."
select select "AGW"
select select "ADD"
type input "[STREET_ADDRESS][PERSON_NAME]"
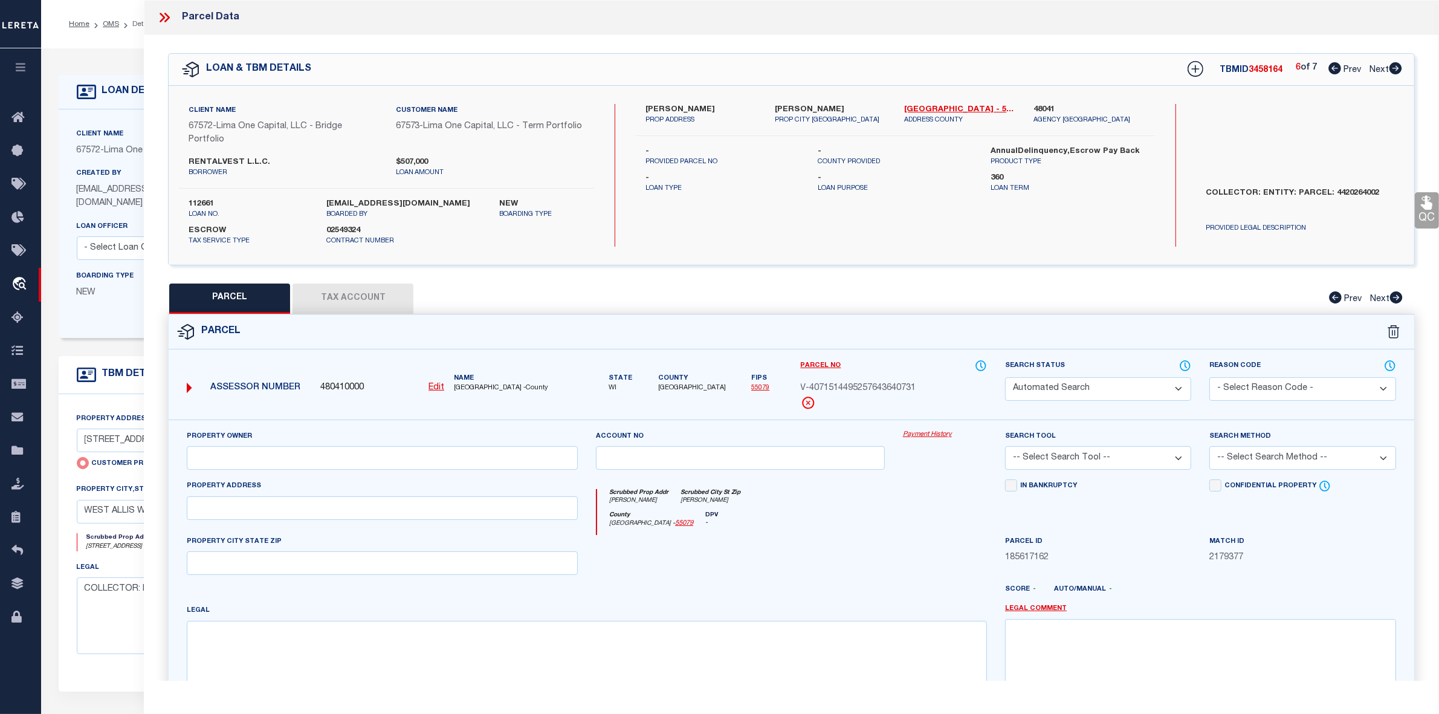
type textarea "W 60 FT OF E 981.96 FT OF S 166.96 FT OF N 366.96 FT OF NE 27 6 22"
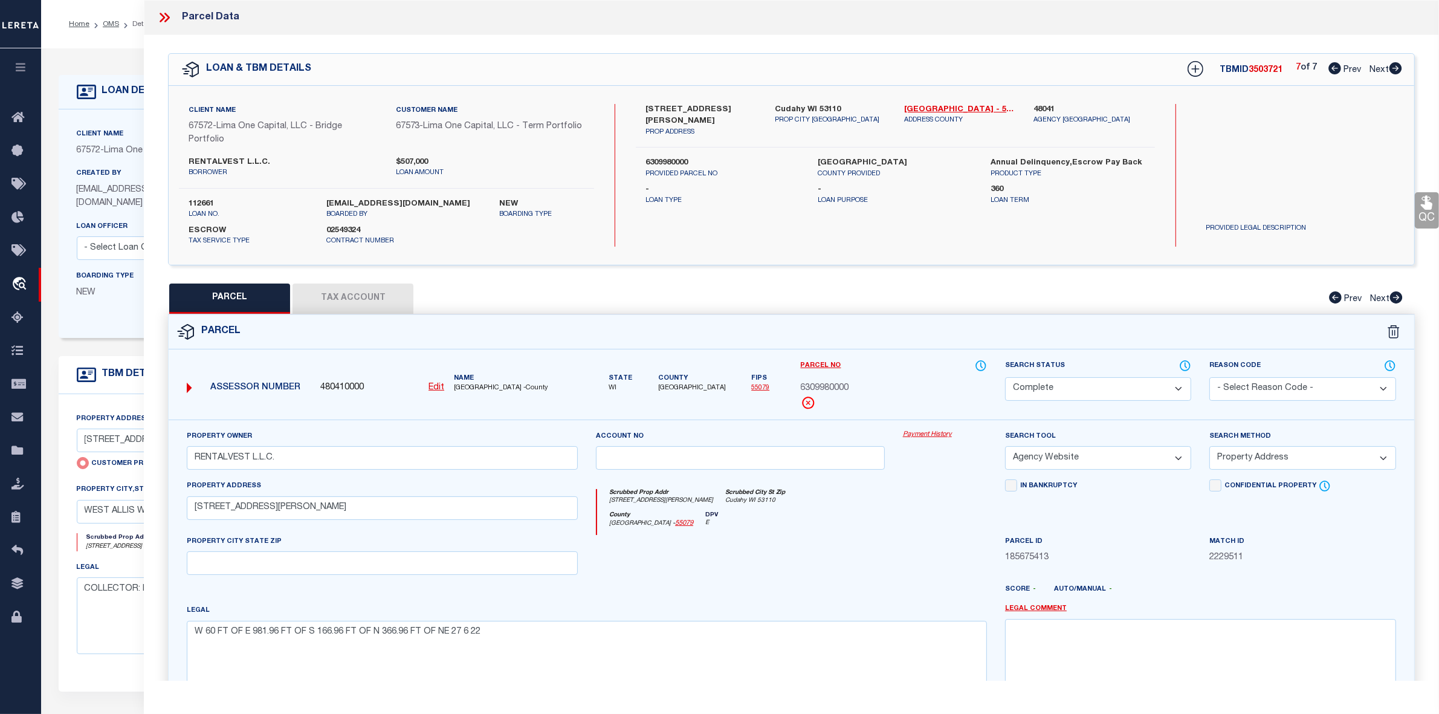
click at [170, 16] on icon at bounding box center [165, 18] width 16 height 16
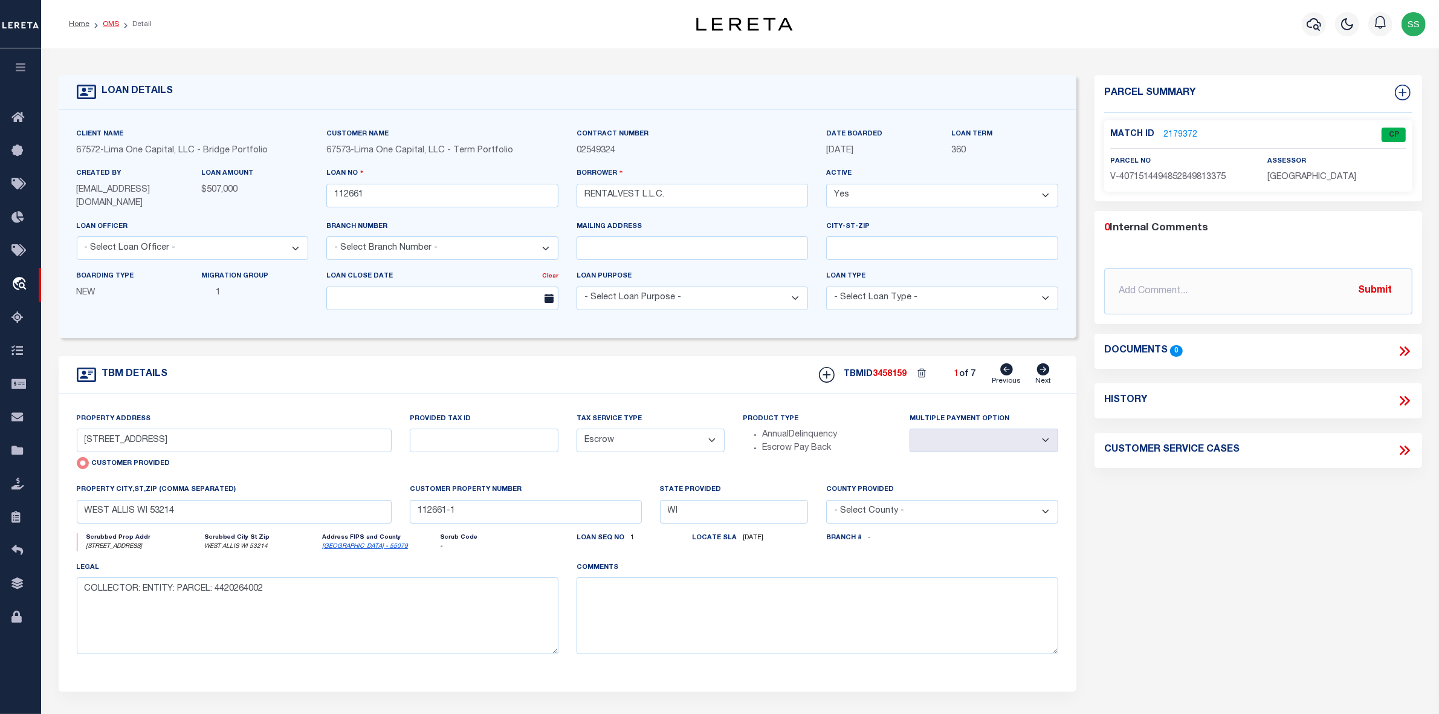
click at [107, 25] on link "OMS" at bounding box center [111, 24] width 16 height 7
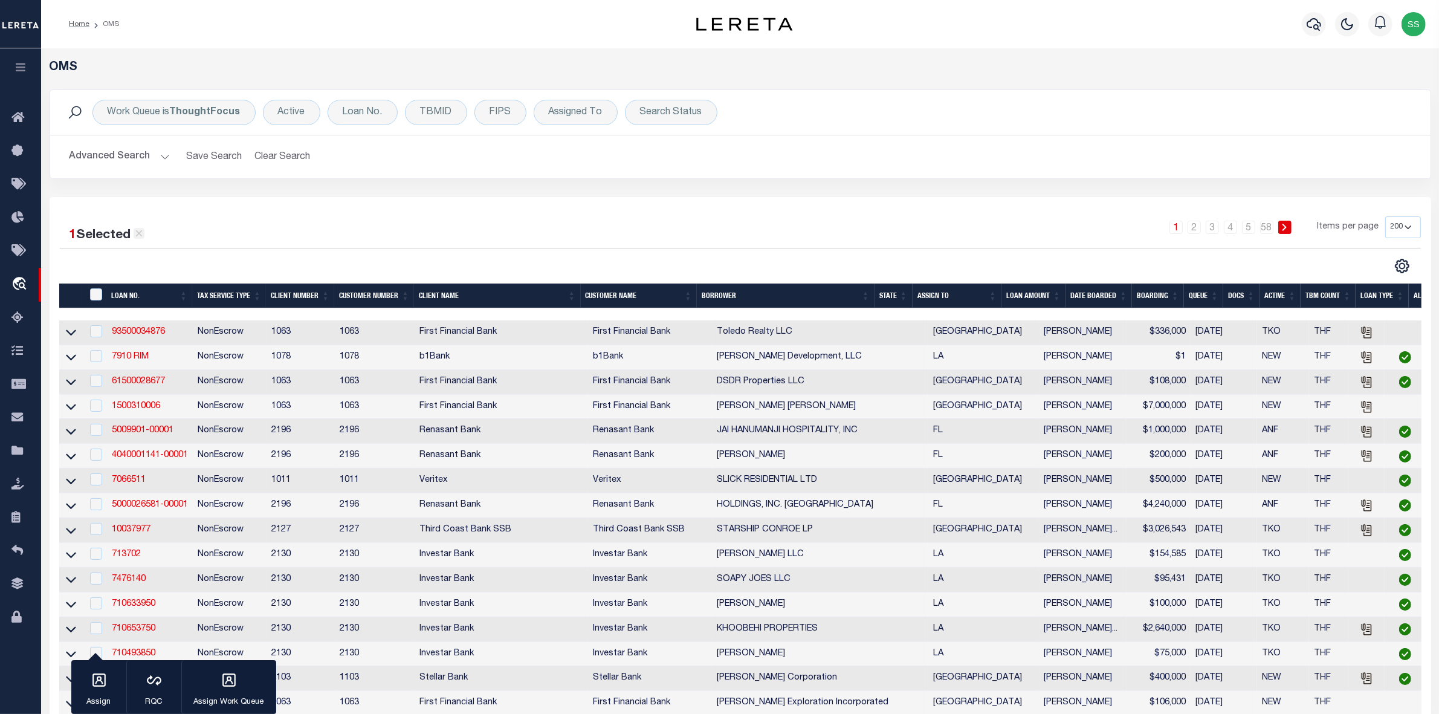
click at [143, 236] on icon at bounding box center [139, 233] width 11 height 11
checkbox input "false"
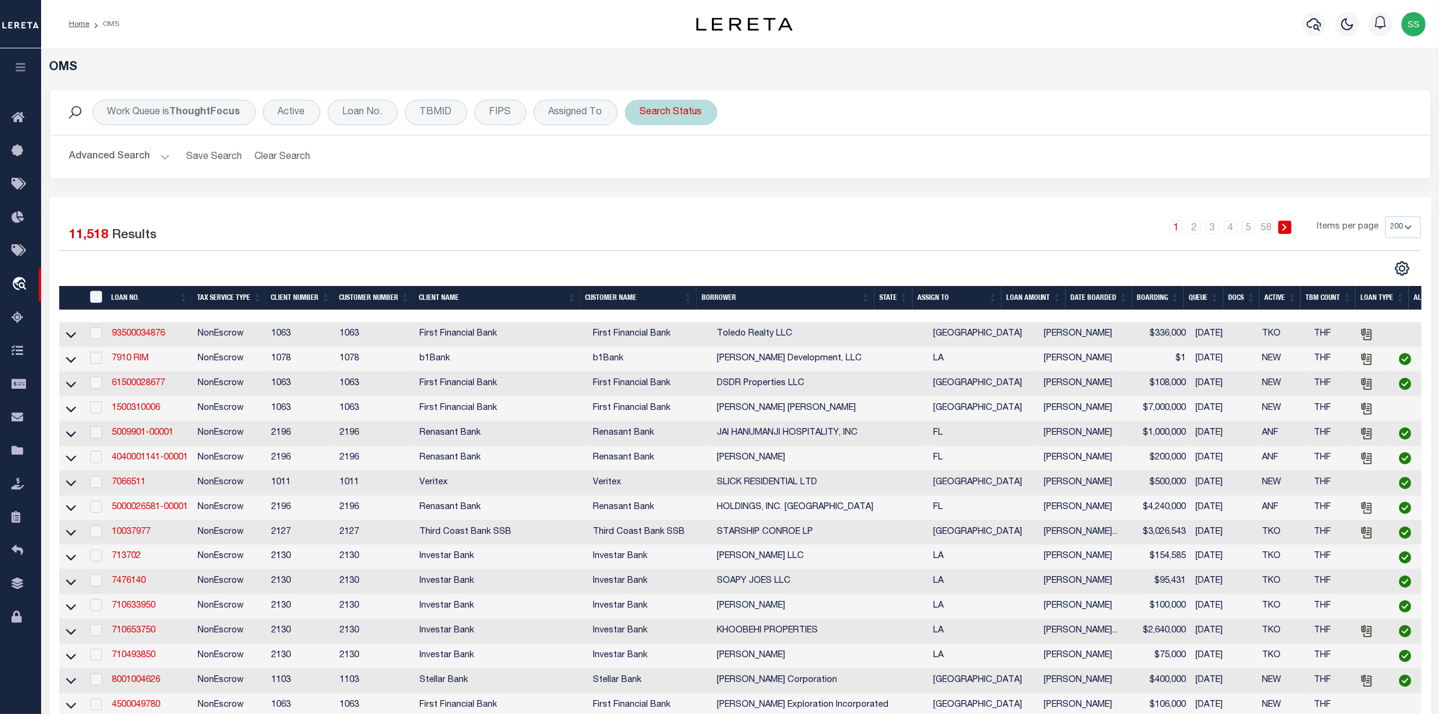
click at [644, 115] on div "Search Status" at bounding box center [671, 112] width 92 height 25
drag, startPoint x: 687, startPoint y: 170, endPoint x: 691, endPoint y: 175, distance: 6.5
click at [691, 175] on select "Automated Search Bad Parcel Complete Duplicate Parcel High Dollar Reporting In …" at bounding box center [730, 171] width 178 height 23
select select "RD"
click at [641, 161] on select "Automated Search Bad Parcel Complete Duplicate Parcel High Dollar Reporting In …" at bounding box center [730, 171] width 178 height 23
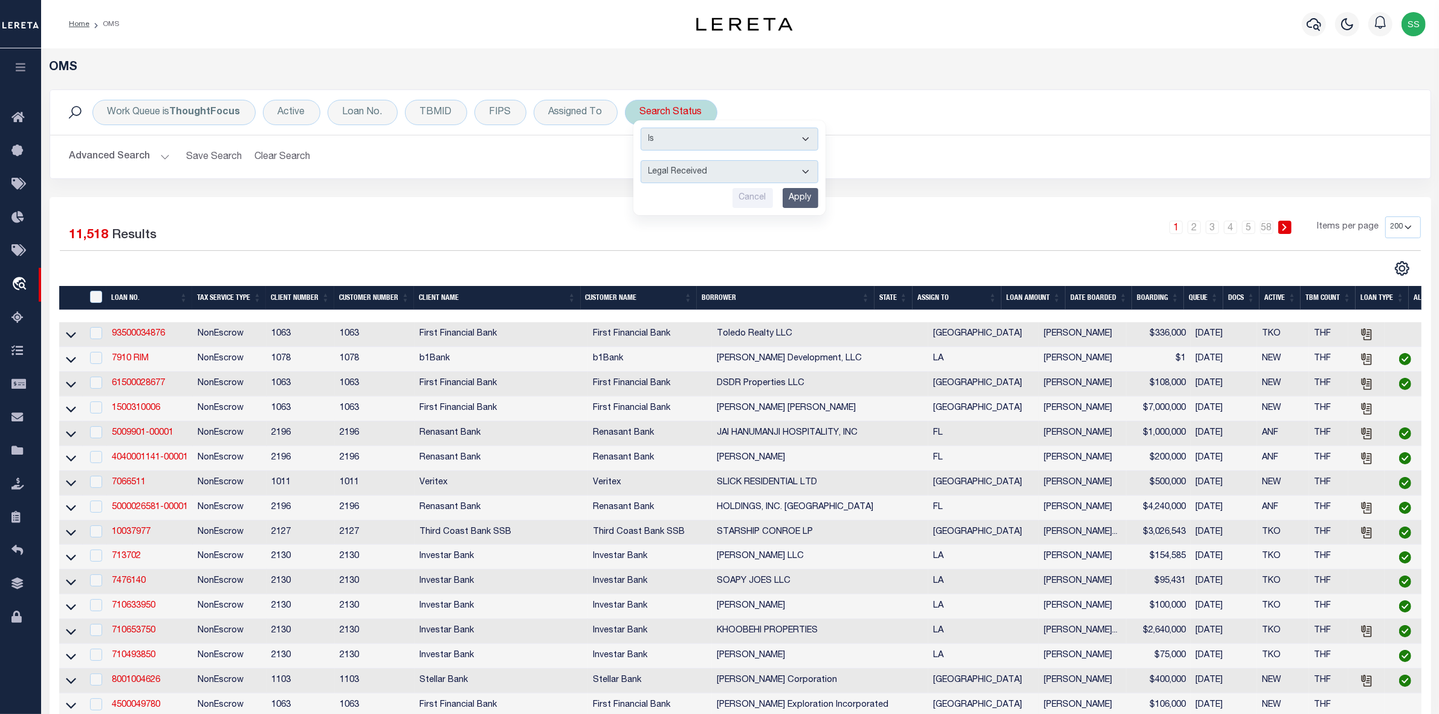
click at [793, 192] on input "Apply" at bounding box center [801, 198] width 36 height 20
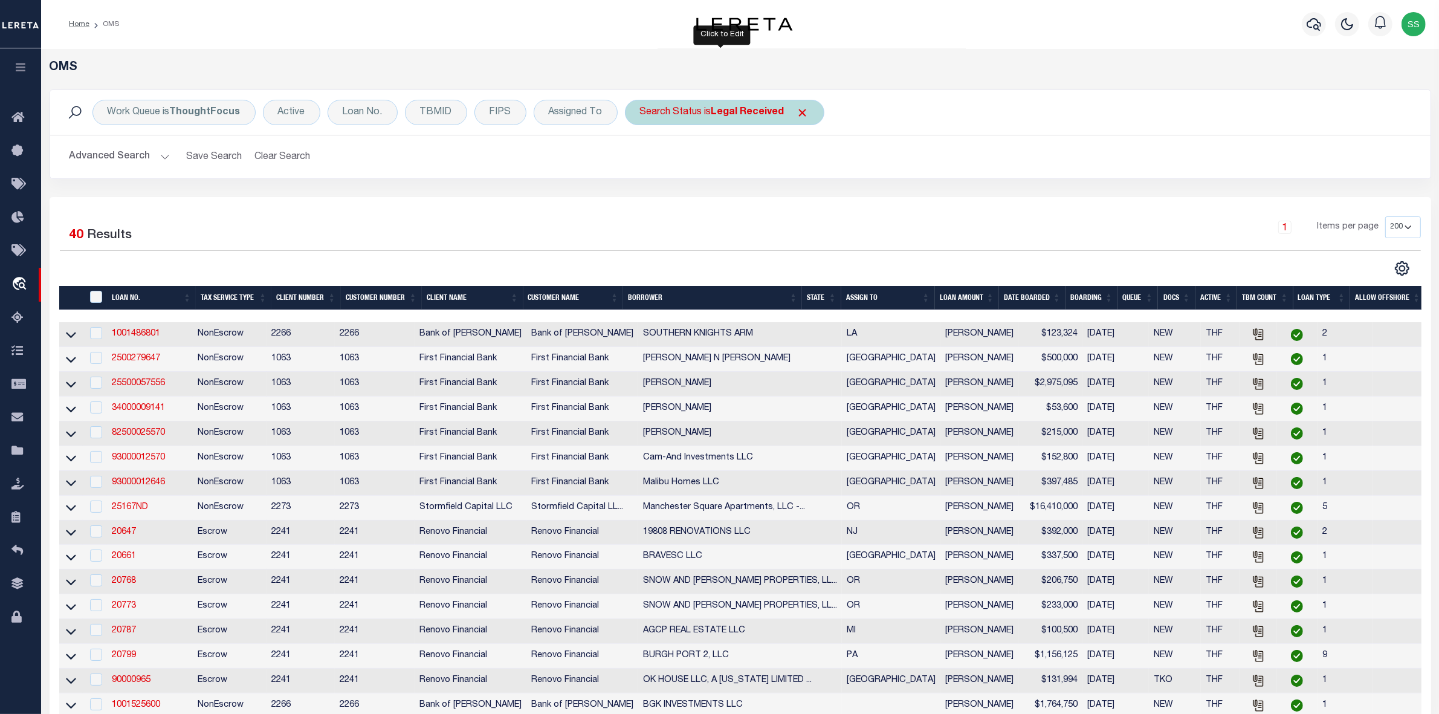
click at [744, 112] on b "Legal Received" at bounding box center [748, 113] width 73 height 10
click at [704, 177] on select "Automated Search Bad Parcel Complete Duplicate Parcel High Dollar Reporting In …" at bounding box center [730, 171] width 178 height 23
select select "IP"
click at [641, 161] on select "Automated Search Bad Parcel Complete Duplicate Parcel High Dollar Reporting In …" at bounding box center [730, 171] width 178 height 23
click at [790, 192] on input "Apply" at bounding box center [801, 198] width 36 height 20
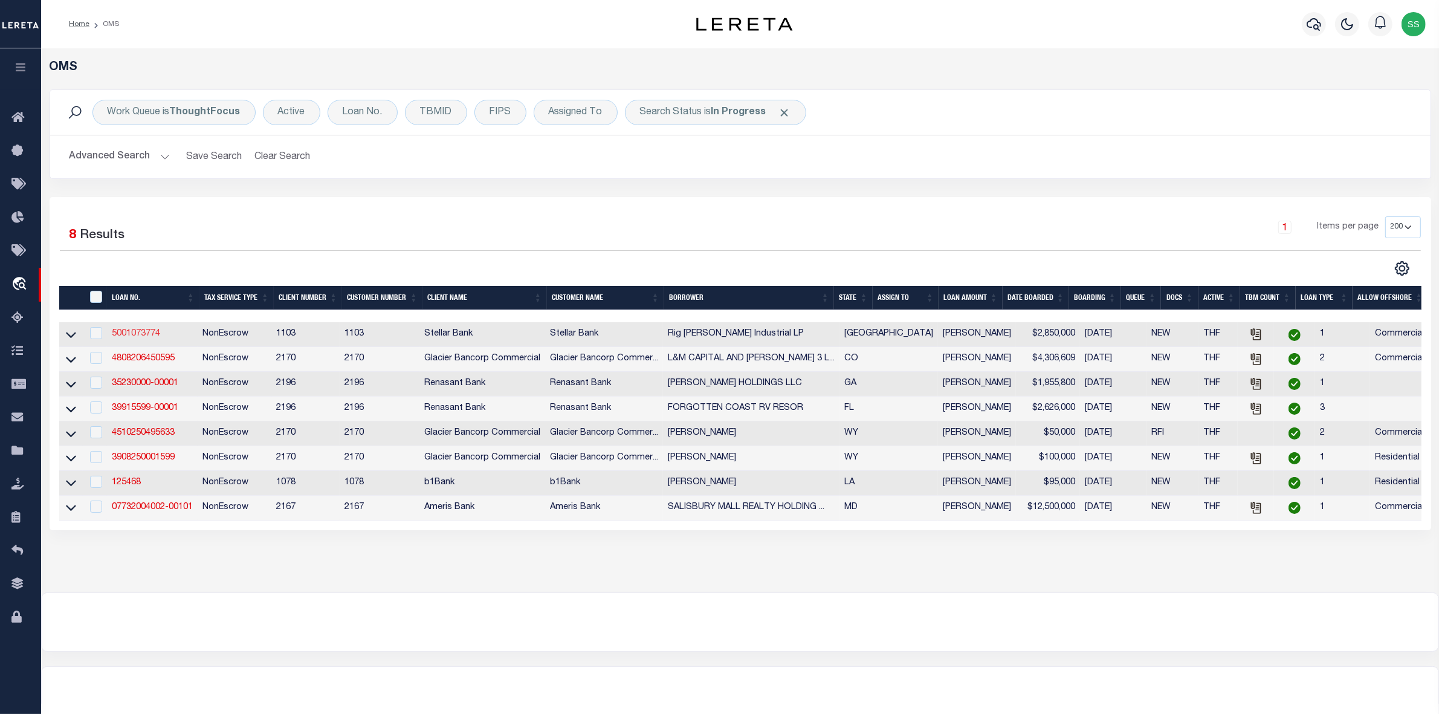
click at [128, 336] on link "5001073774" at bounding box center [136, 333] width 48 height 8
type input "5001073774"
type input "Rig [PERSON_NAME] Industrial LP"
select select
type input "[STREET_ADDRESS]"
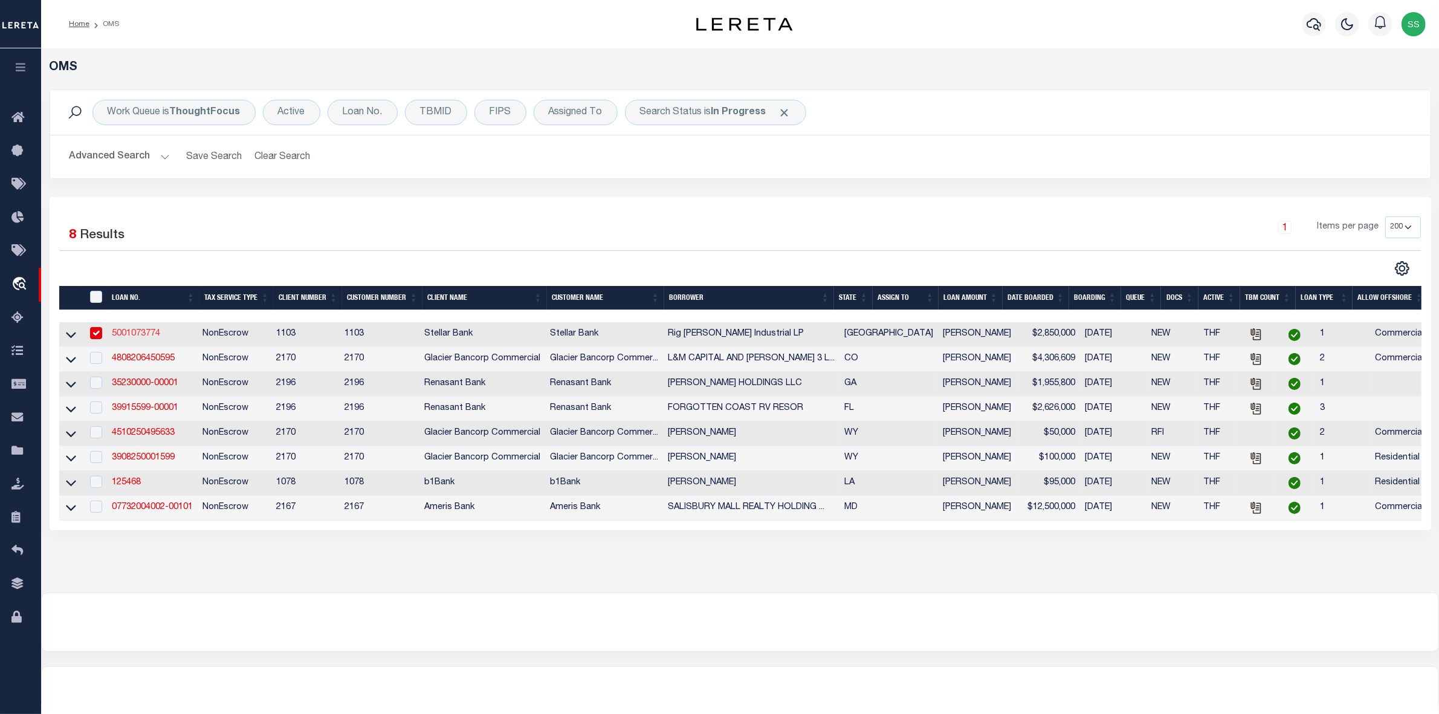
type input "[GEOGRAPHIC_DATA]"
type input "[DATE]"
select select "20"
select select "NonEscrow"
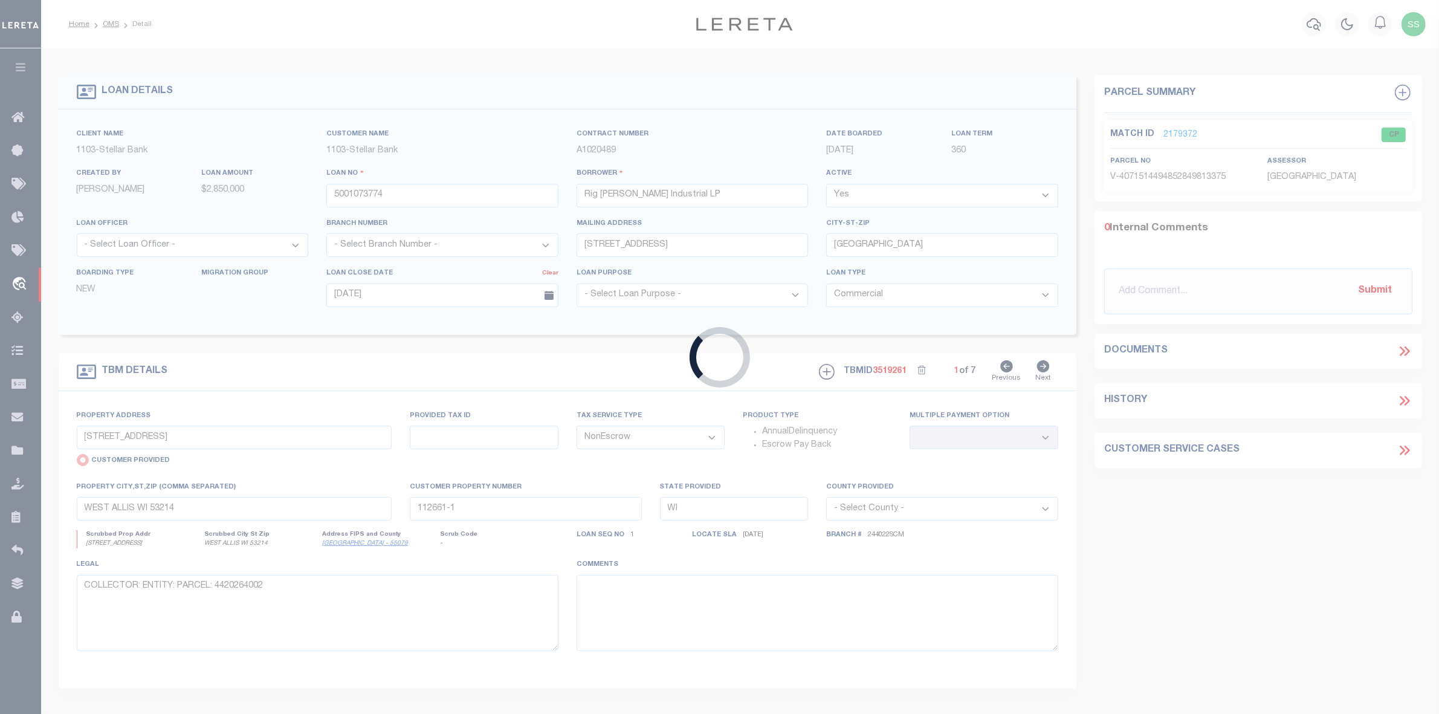
type input "1301-[STREET_ADDRESS][PERSON_NAME]"
radio input "false"
select select
type input "[GEOGRAPHIC_DATA]"
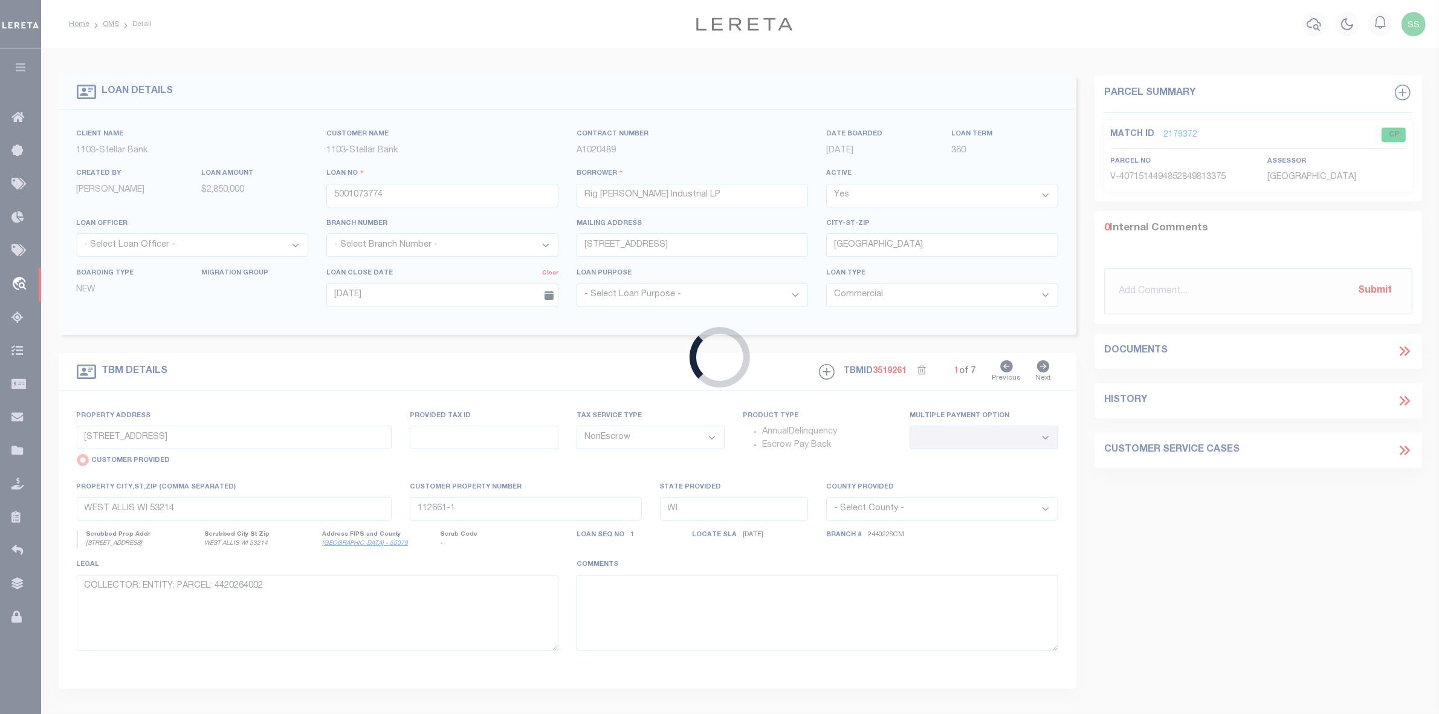
type textarea "Being a tract or parcel of land containing 1.0375 acres located in the [PERSON_…"
select select "11230"
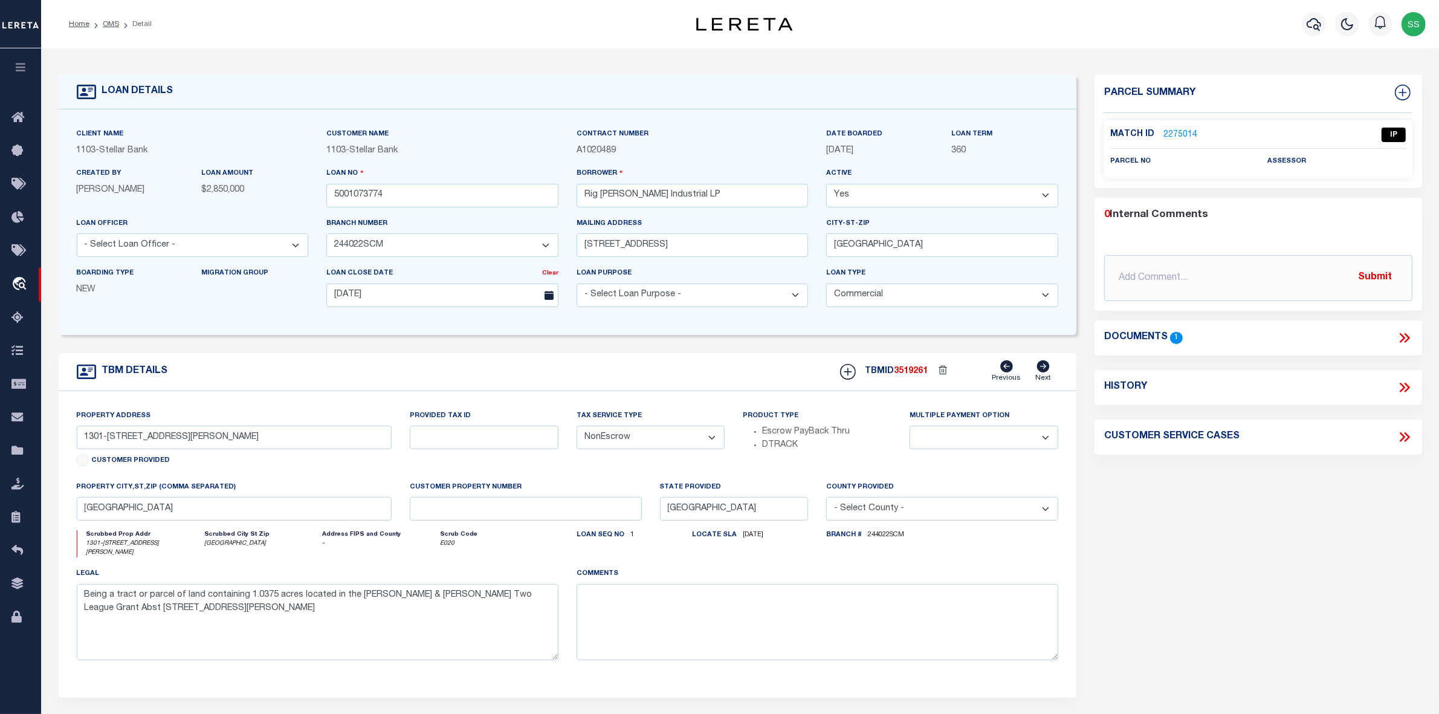
click at [1398, 339] on icon at bounding box center [1405, 338] width 16 height 16
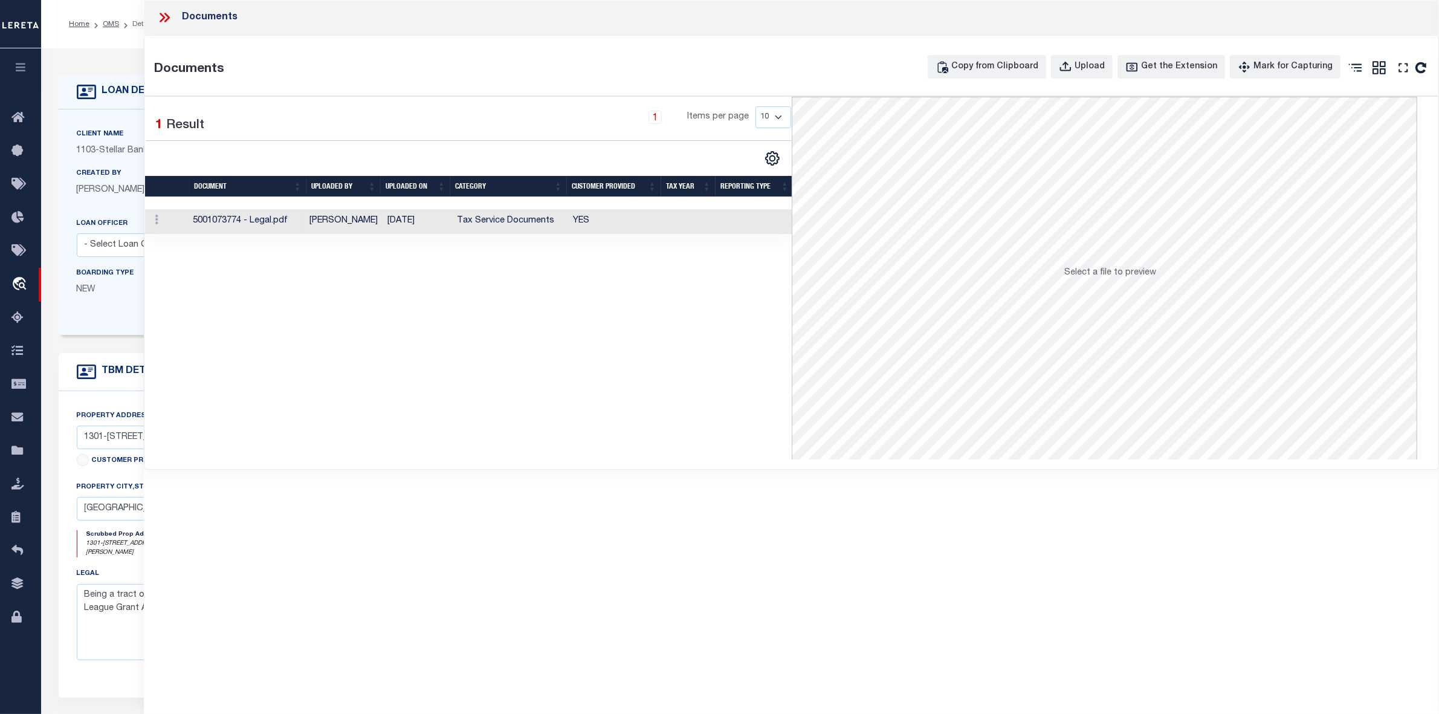
click at [267, 222] on td "5001073774 - Legal.pdf" at bounding box center [246, 221] width 117 height 25
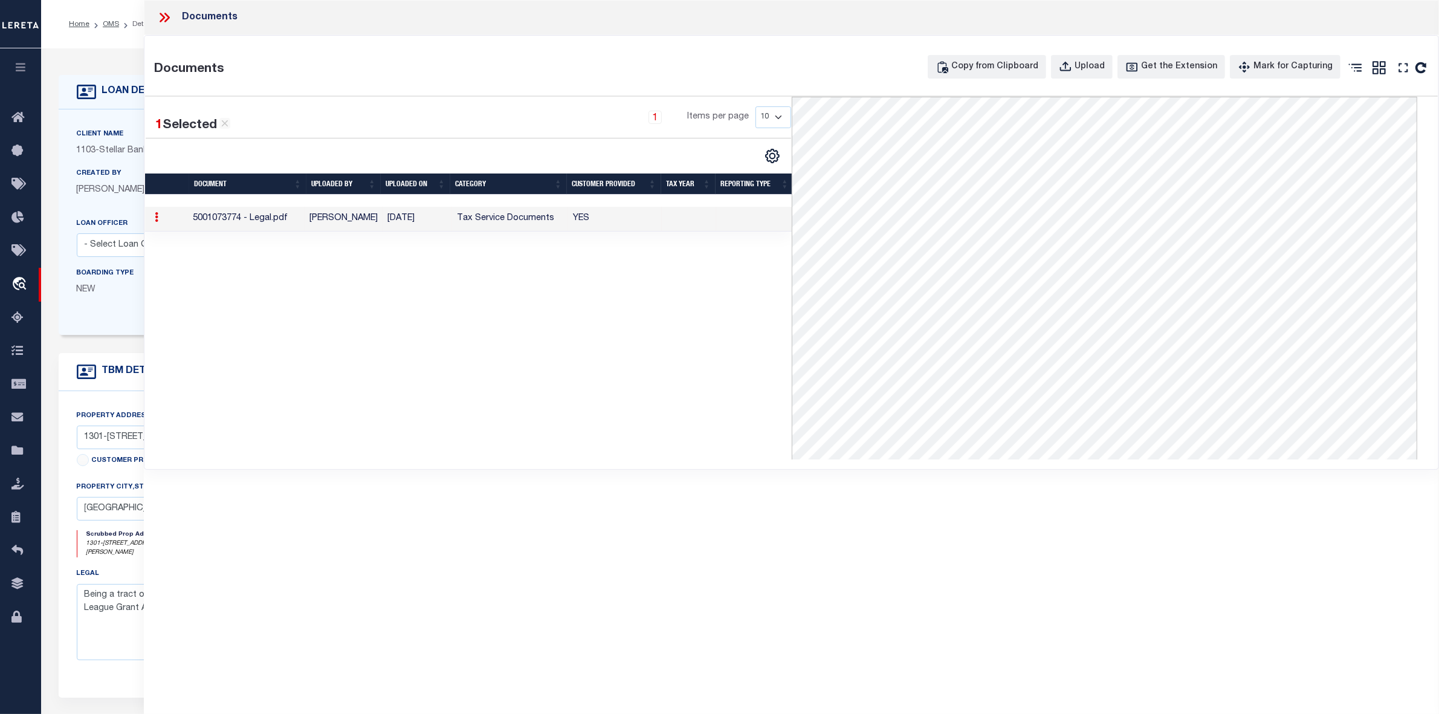
click at [454, 391] on div "1 Selected 1 Result 1 Items per page 10 25 50 100" at bounding box center [468, 278] width 646 height 363
click at [224, 127] on icon at bounding box center [224, 123] width 11 height 11
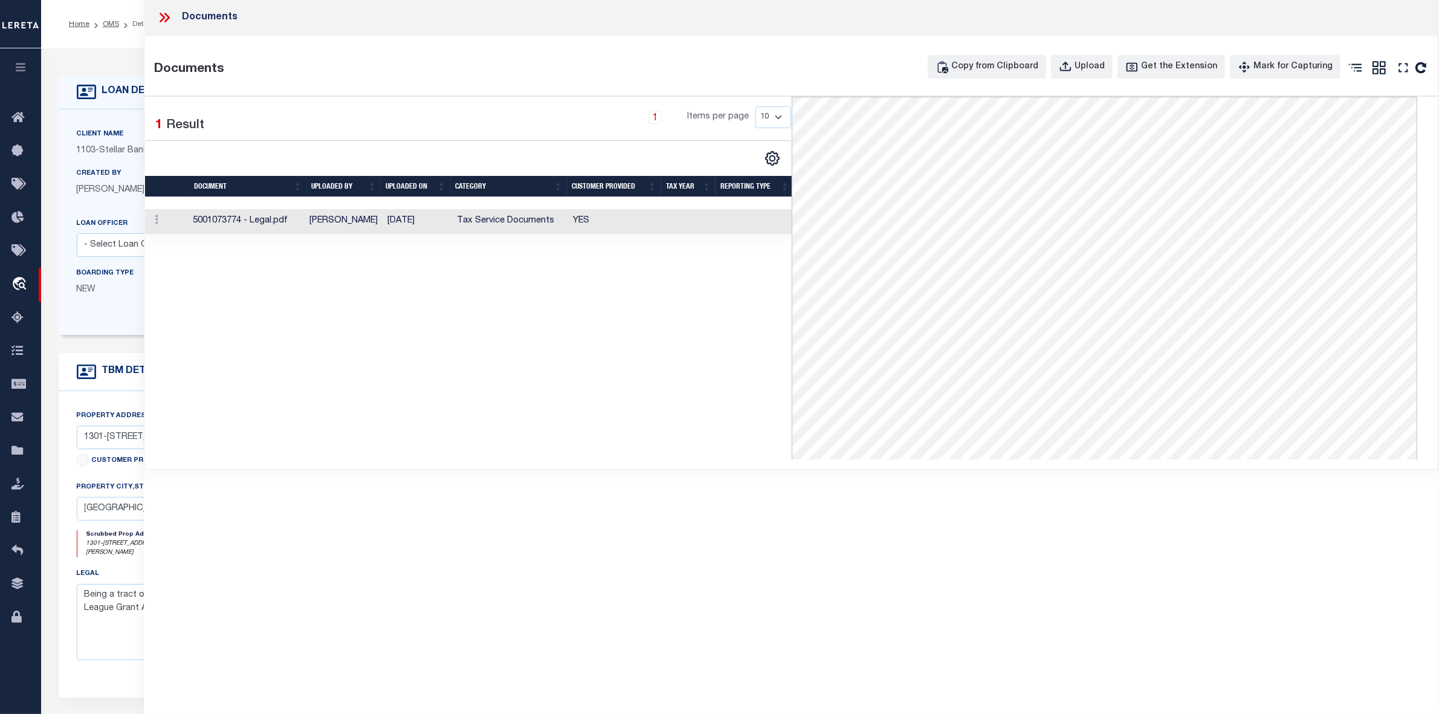
click at [164, 19] on icon at bounding box center [165, 18] width 16 height 16
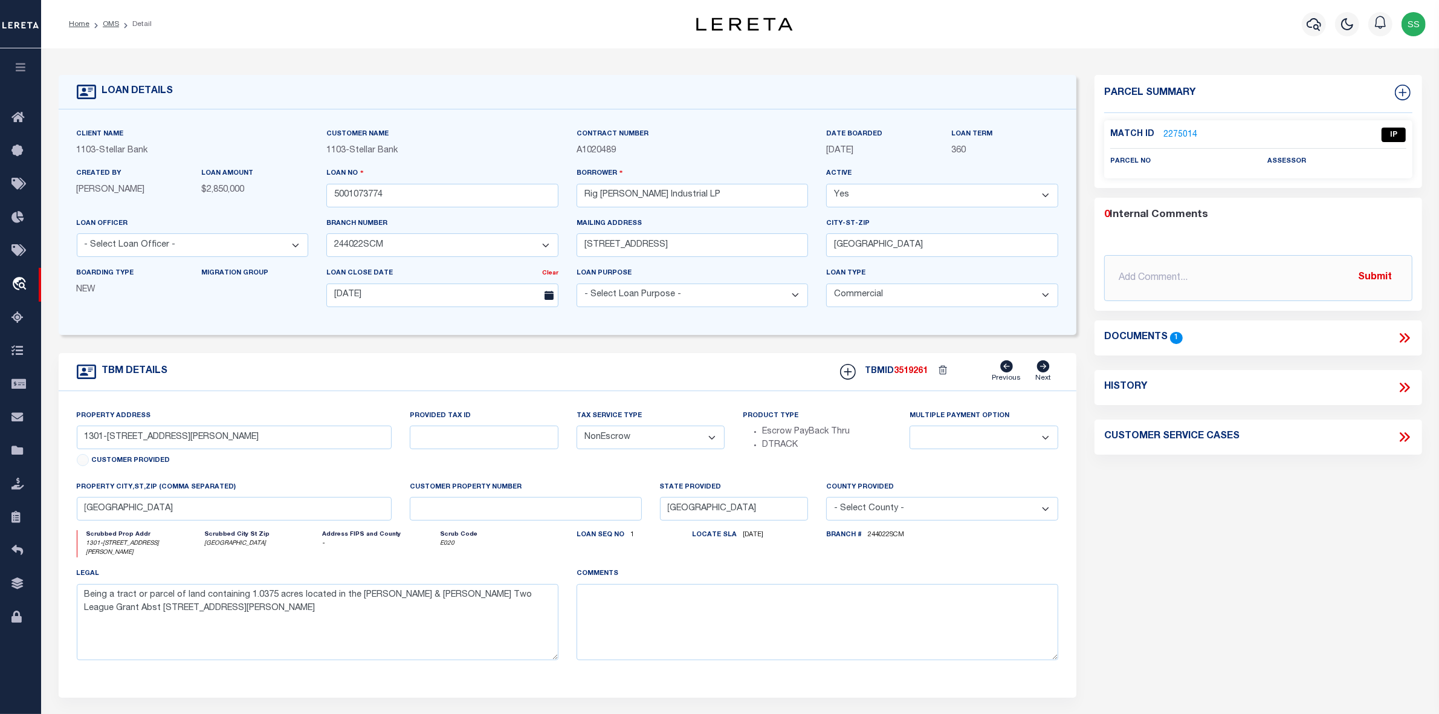
click at [1185, 136] on link "2275014" at bounding box center [1181, 135] width 34 height 13
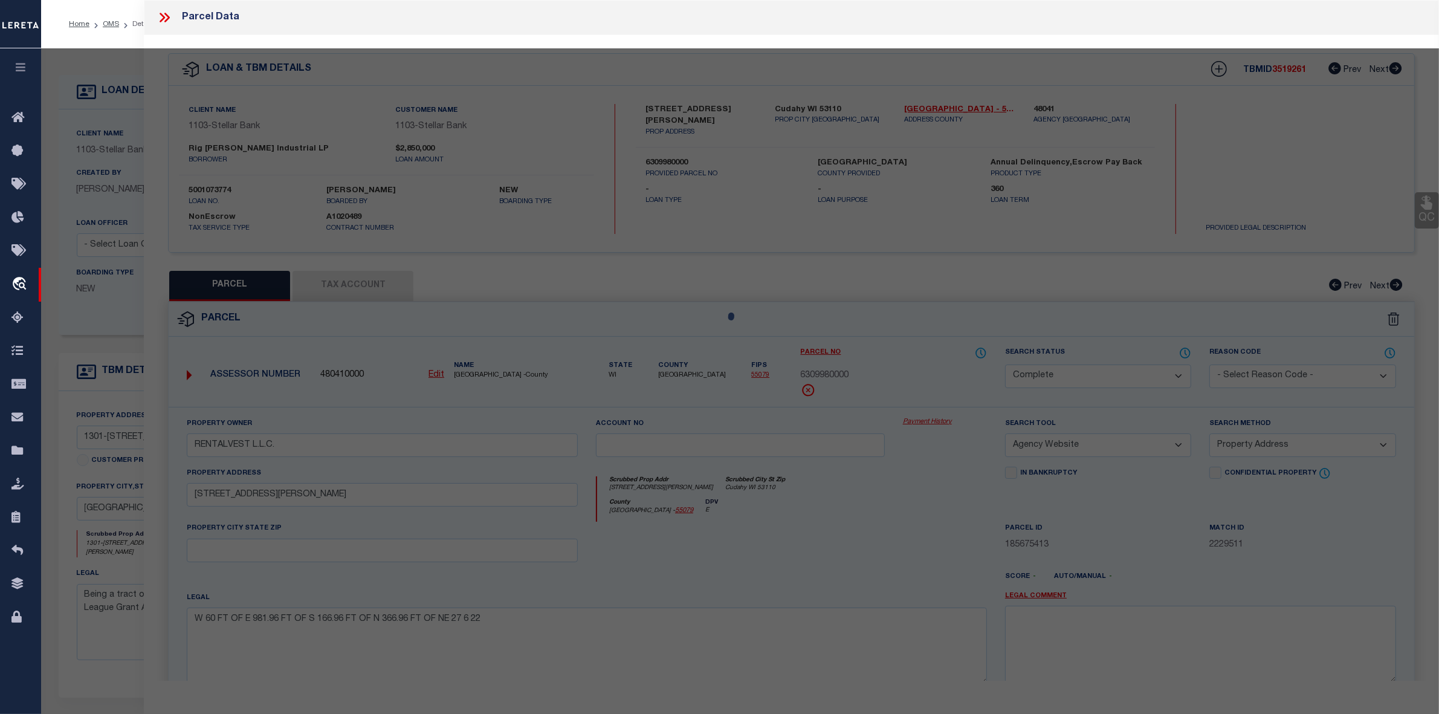
select select "AS"
select select
checkbox input "false"
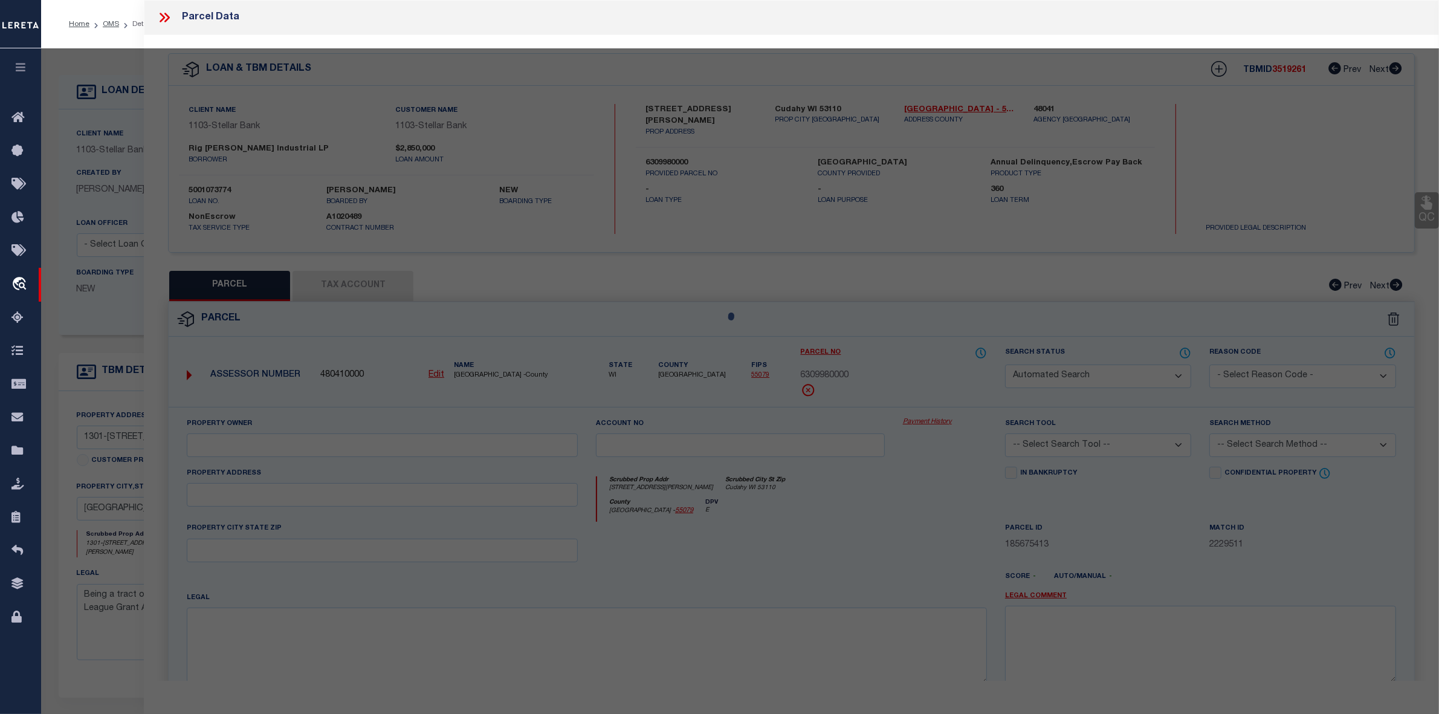
select select "IP"
checkbox input "false"
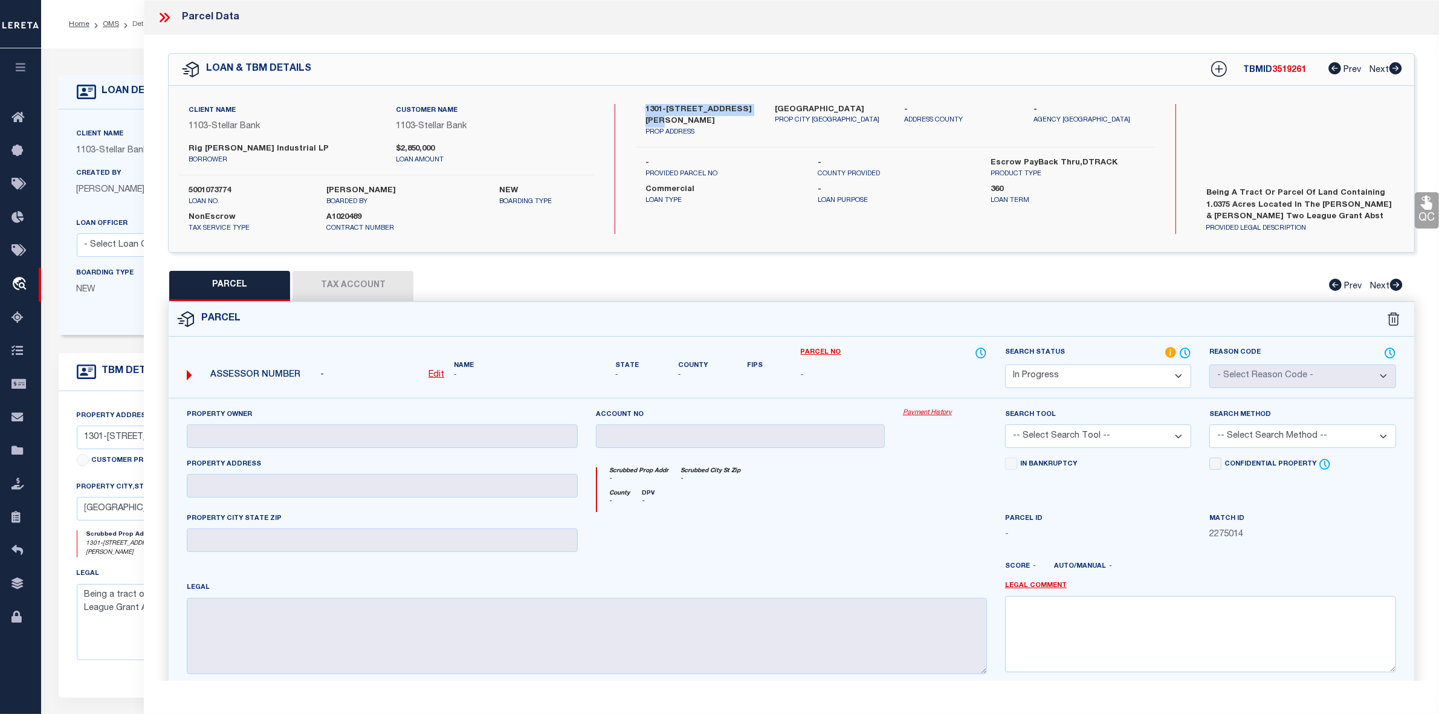
drag, startPoint x: 641, startPoint y: 109, endPoint x: 748, endPoint y: 110, distance: 107.0
click at [748, 110] on div "1301-1345-1347 [PERSON_NAME] St PROP ADDRESS" at bounding box center [701, 121] width 129 height 34
click at [739, 131] on div "1301-1345-1347 [PERSON_NAME] St PROP ADDRESS [GEOGRAPHIC_DATA] PROP CITY [GEOGR…" at bounding box center [895, 126] width 519 height 44
drag, startPoint x: 635, startPoint y: 104, endPoint x: 771, endPoint y: 114, distance: 136.4
click at [774, 112] on div "1301-1345-1347 [PERSON_NAME] St PROP ADDRESS [GEOGRAPHIC_DATA] PROP CITY [GEOGR…" at bounding box center [895, 121] width 537 height 34
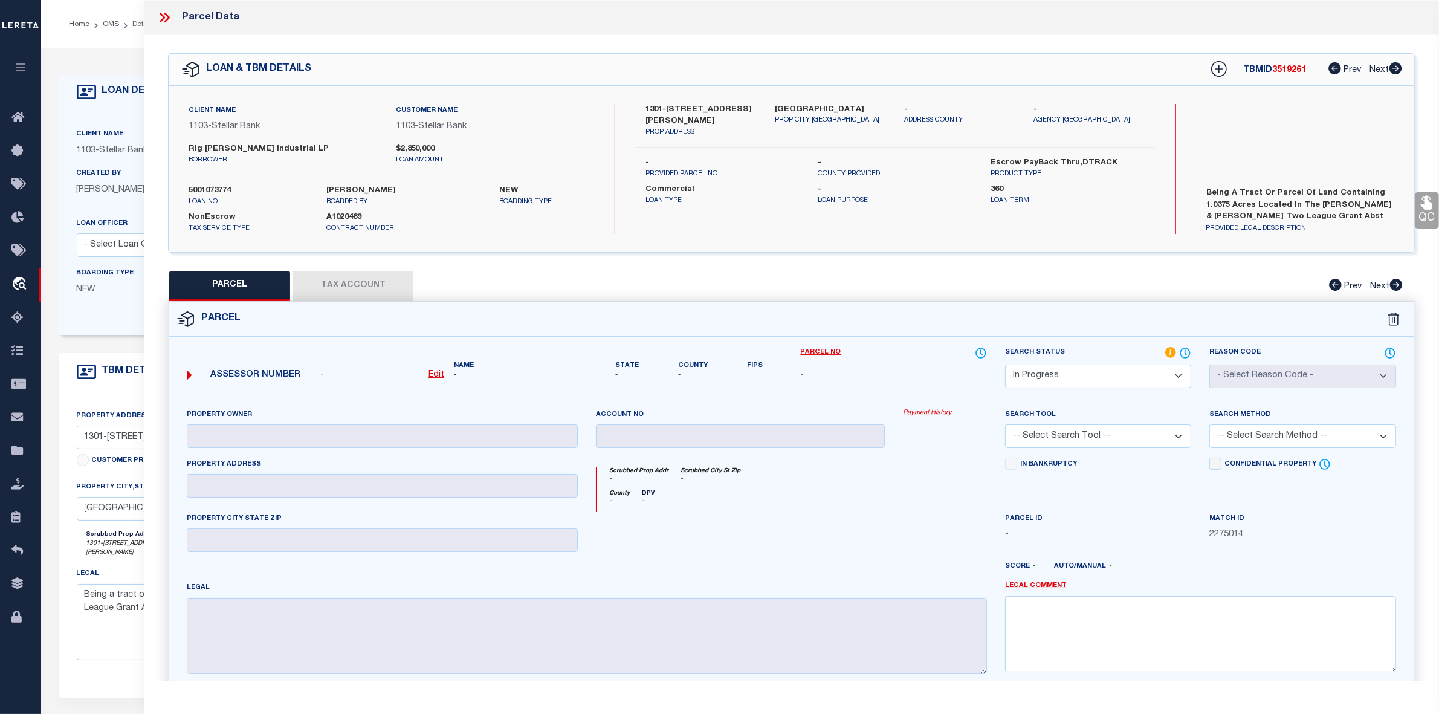
drag, startPoint x: 754, startPoint y: 149, endPoint x: 757, endPoint y: 159, distance: 10.7
click at [757, 158] on div "- PROVIDED PARCEL NO" at bounding box center [723, 168] width 155 height 22
click at [166, 19] on icon at bounding box center [165, 18] width 16 height 16
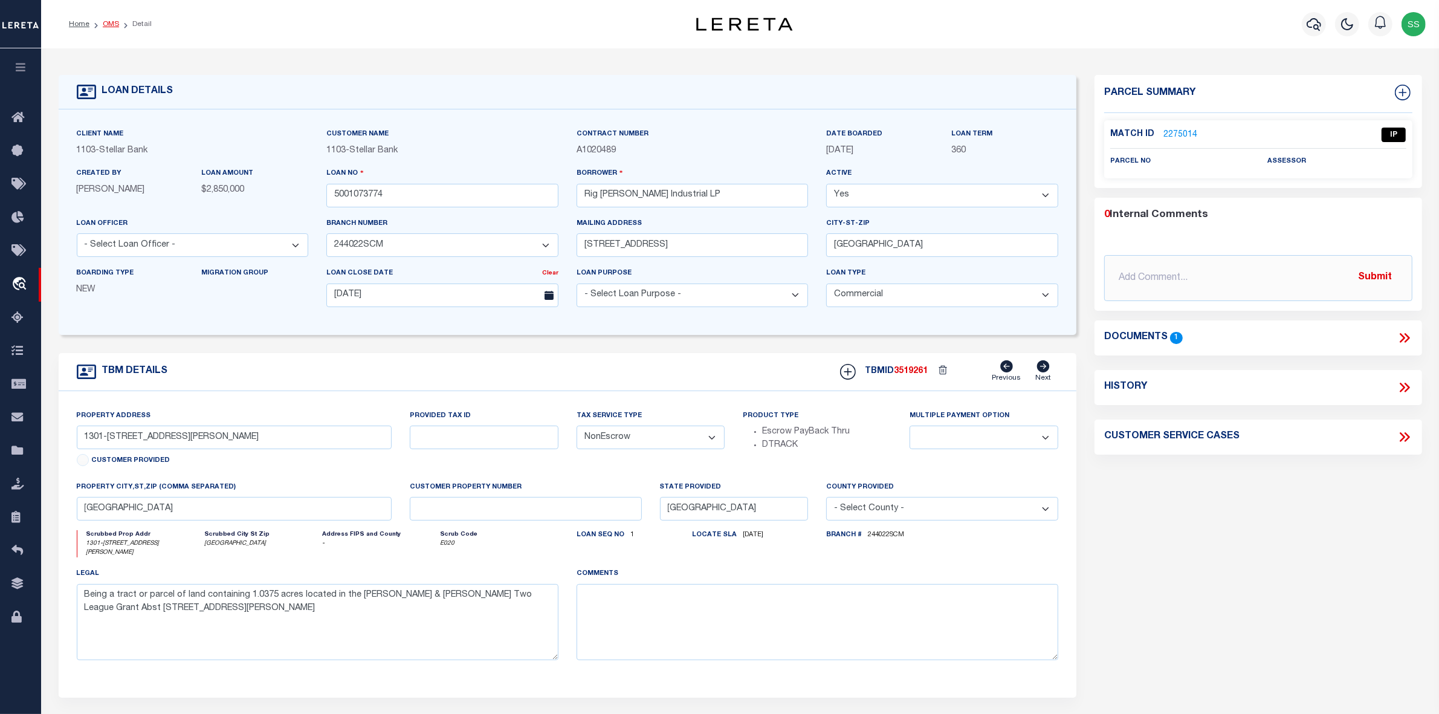
click at [114, 25] on link "OMS" at bounding box center [111, 24] width 16 height 7
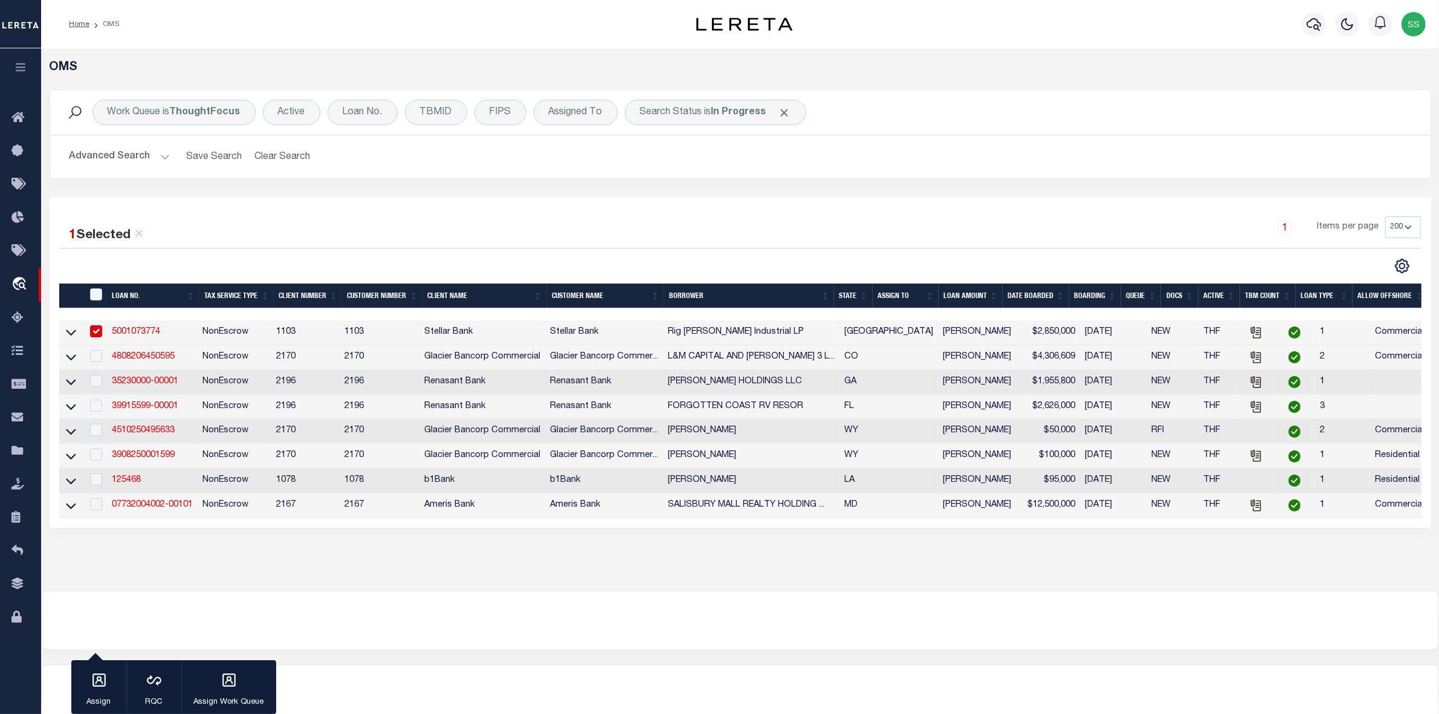
click at [95, 334] on input "checkbox" at bounding box center [96, 331] width 12 height 12
checkbox input "false"
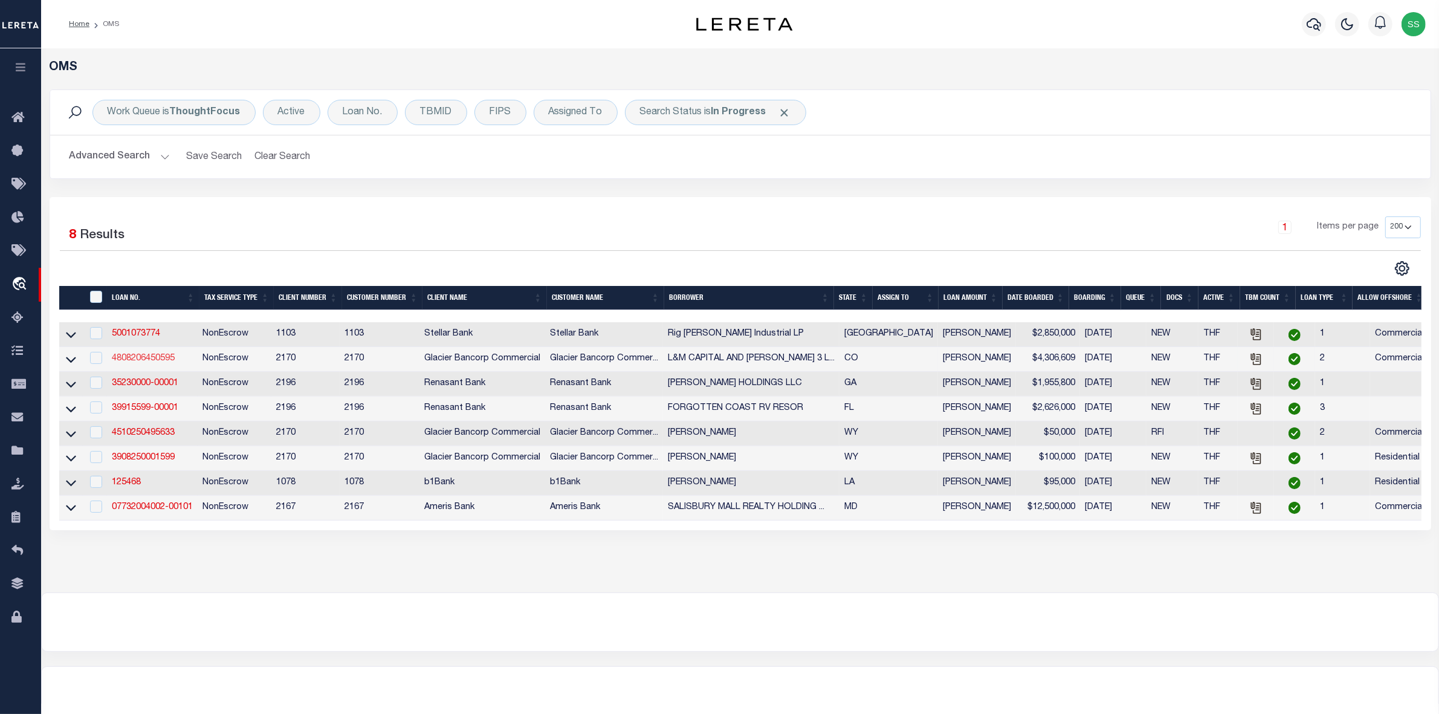
click at [124, 363] on link "4808206450595" at bounding box center [143, 358] width 63 height 8
type input "4808206450595"
type input "L&M CAPITAL AND [PERSON_NAME] 3 LLC"
select select
type input "[STREET_ADDRESS]"
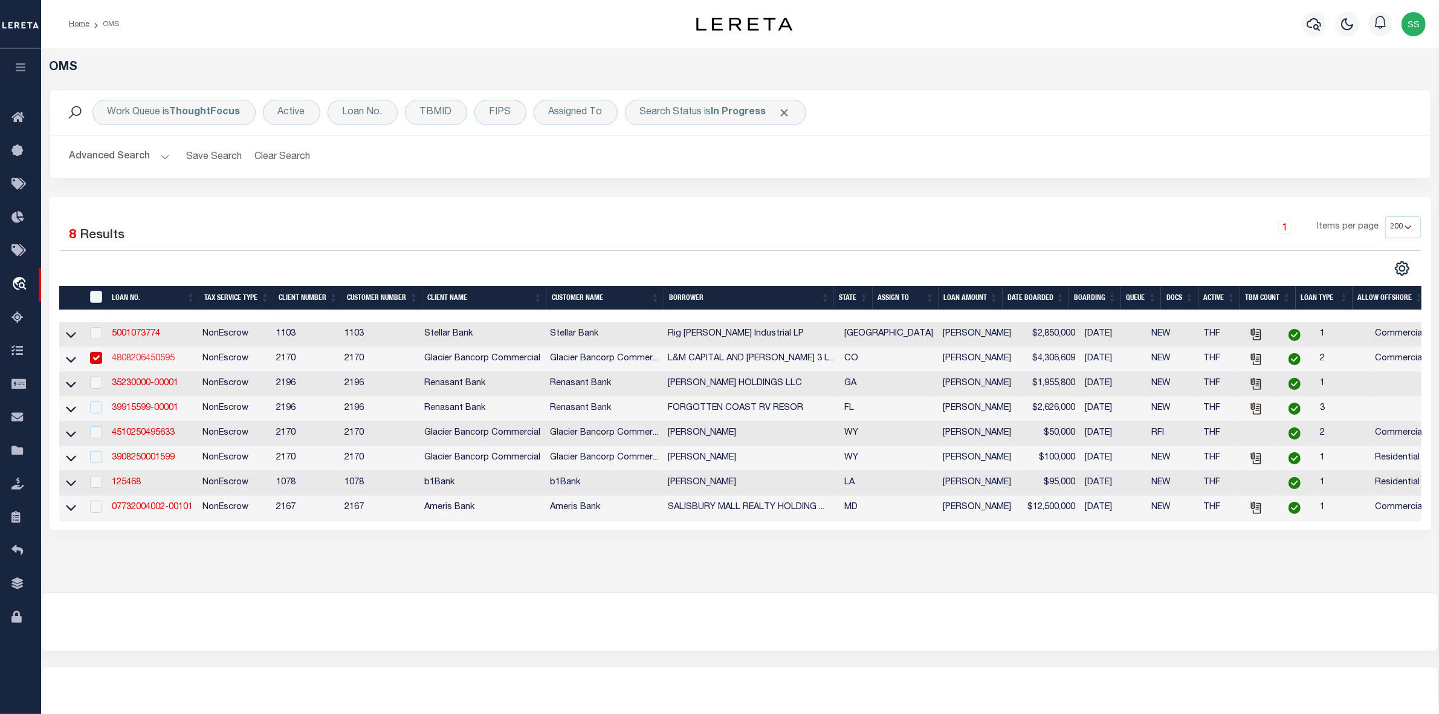
type input "DENVER CO 80222-6911"
type input "[DATE]"
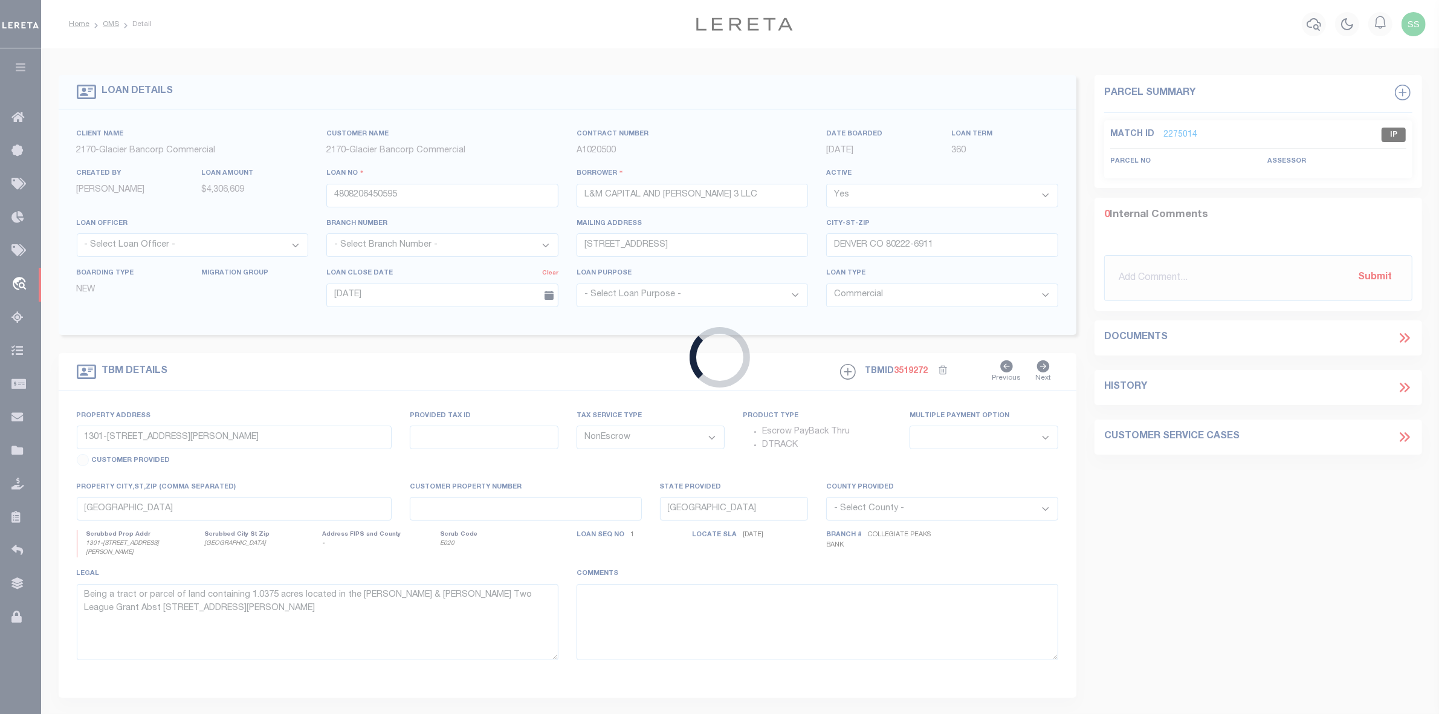
type input "[STREET_ADDRESS]"
type input "DENVER CO 80216"
type input "CO"
type textarea "SEE ATTACHED DOT"
select select "4581"
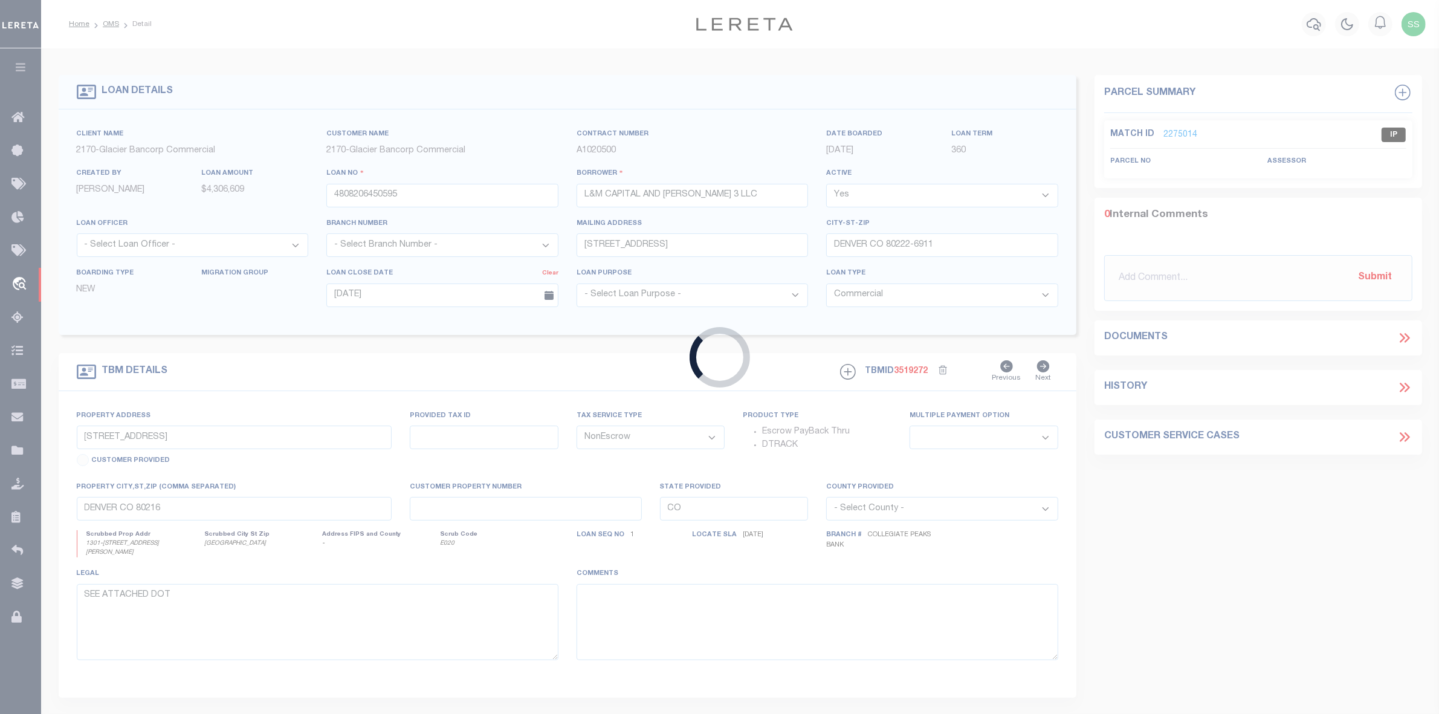
select select "2"
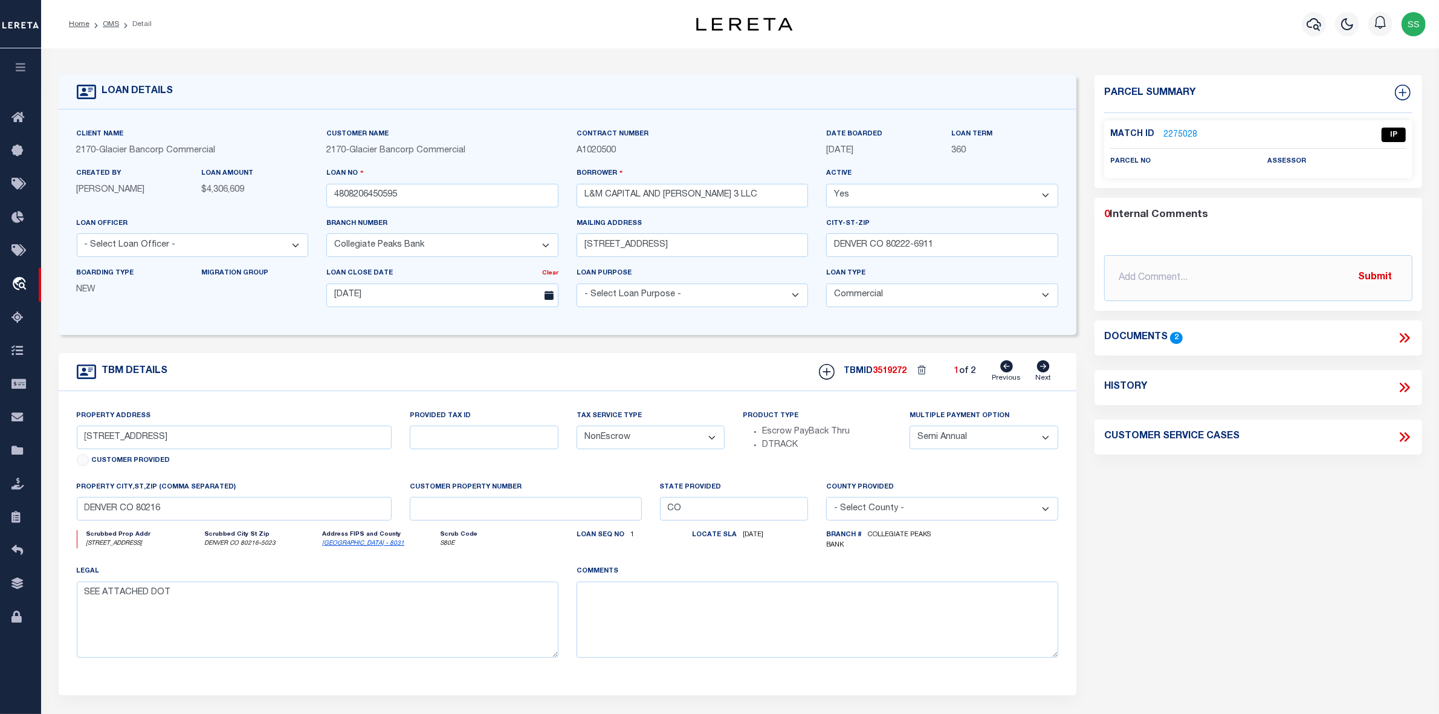
click at [1181, 134] on link "2275028" at bounding box center [1181, 135] width 34 height 13
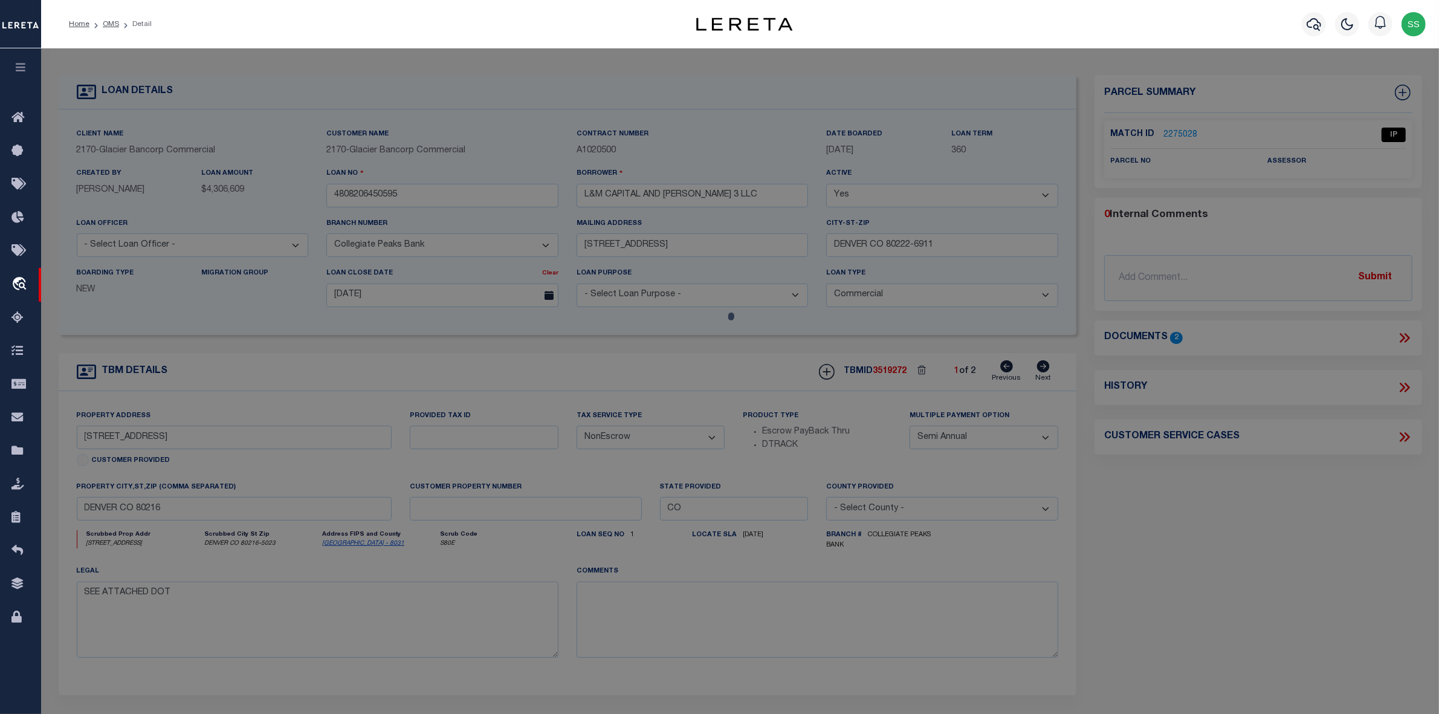
select select "AS"
checkbox input "false"
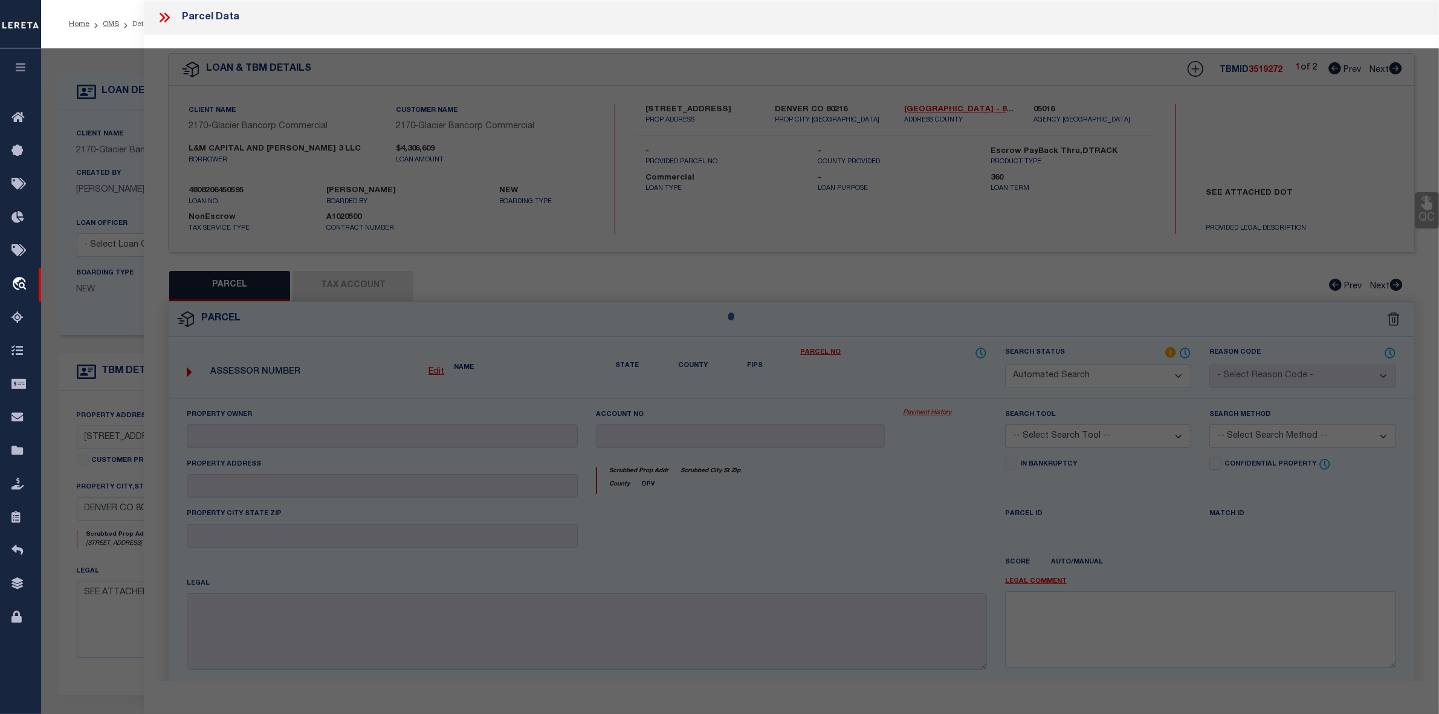
select select "IP"
checkbox input "false"
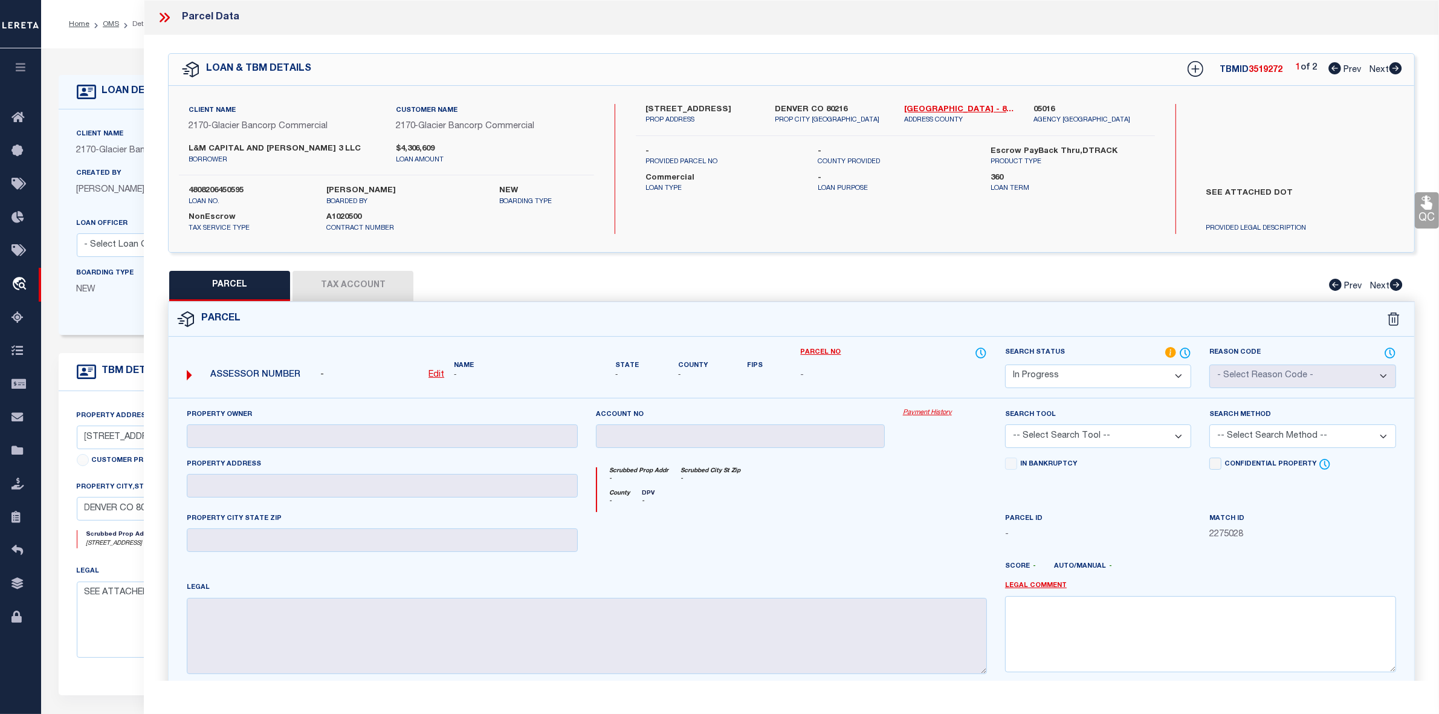
click at [165, 18] on icon at bounding box center [165, 18] width 16 height 16
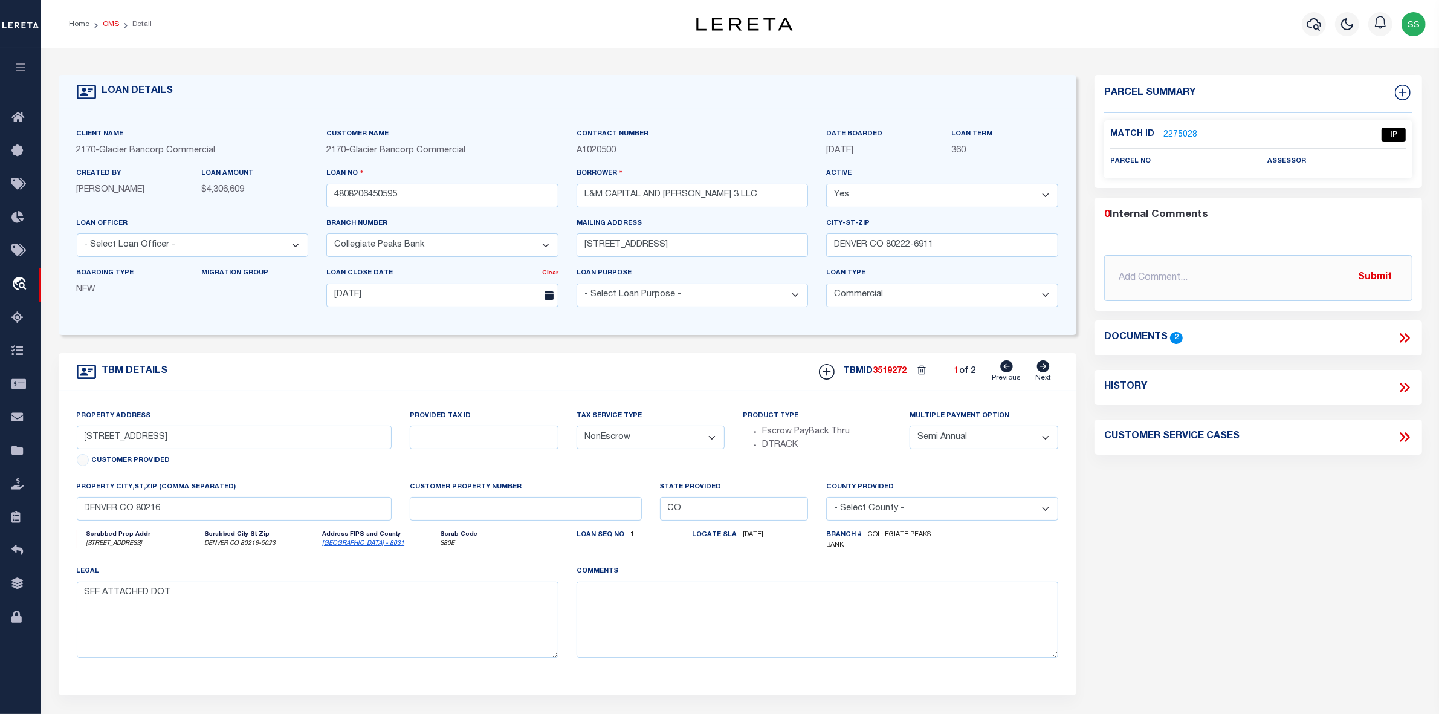
click at [112, 23] on link "OMS" at bounding box center [111, 24] width 16 height 7
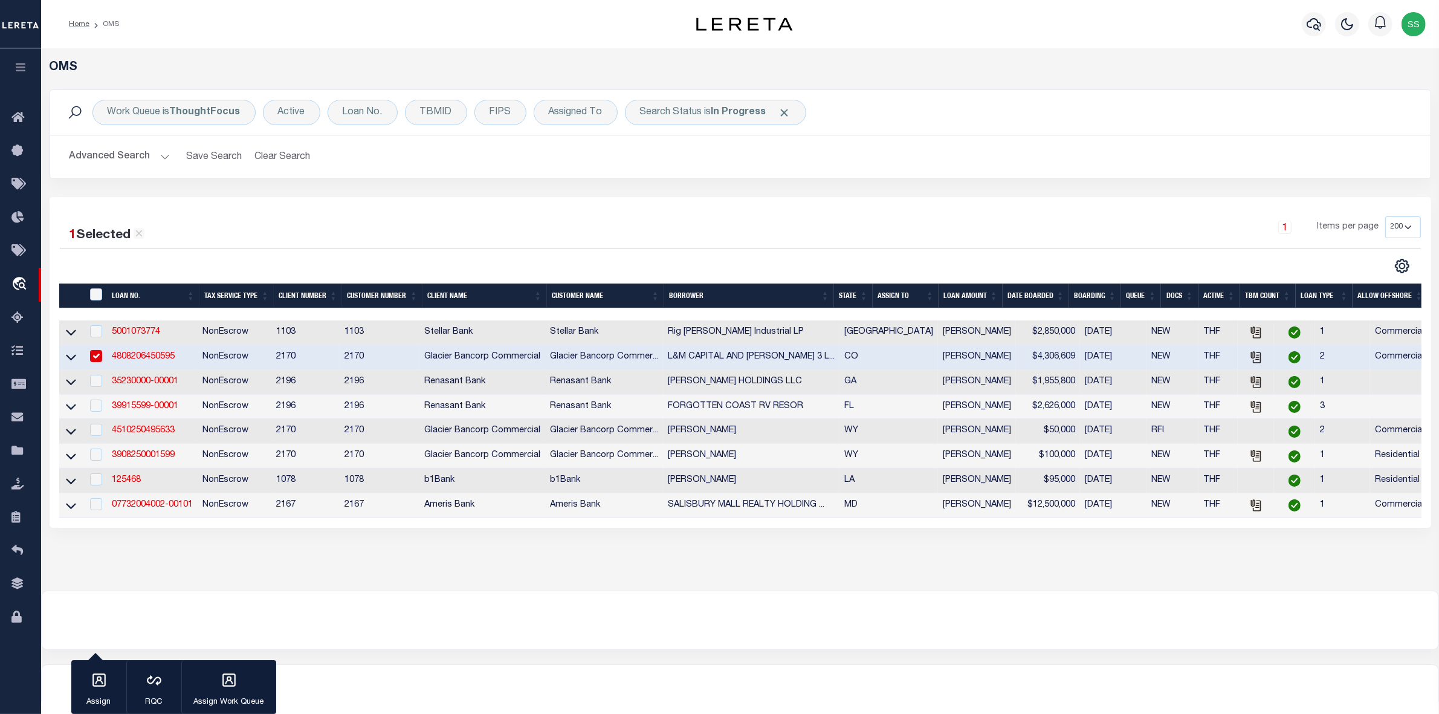
click at [95, 358] on input "checkbox" at bounding box center [96, 356] width 12 height 12
checkbox input "false"
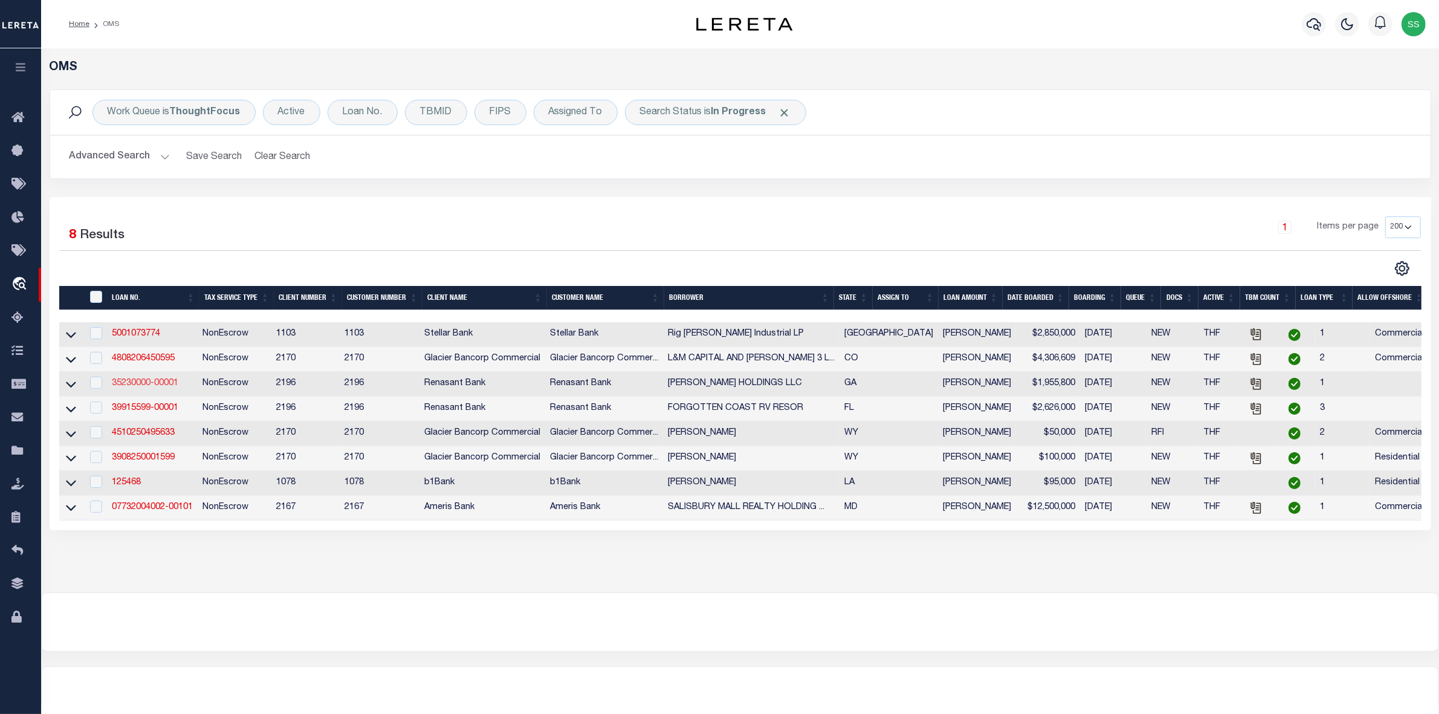
click at [140, 385] on link "35230000-00001" at bounding box center [145, 383] width 67 height 8
type input "35230000-00001"
type input "[PERSON_NAME] HOLDINGS LLC"
select select
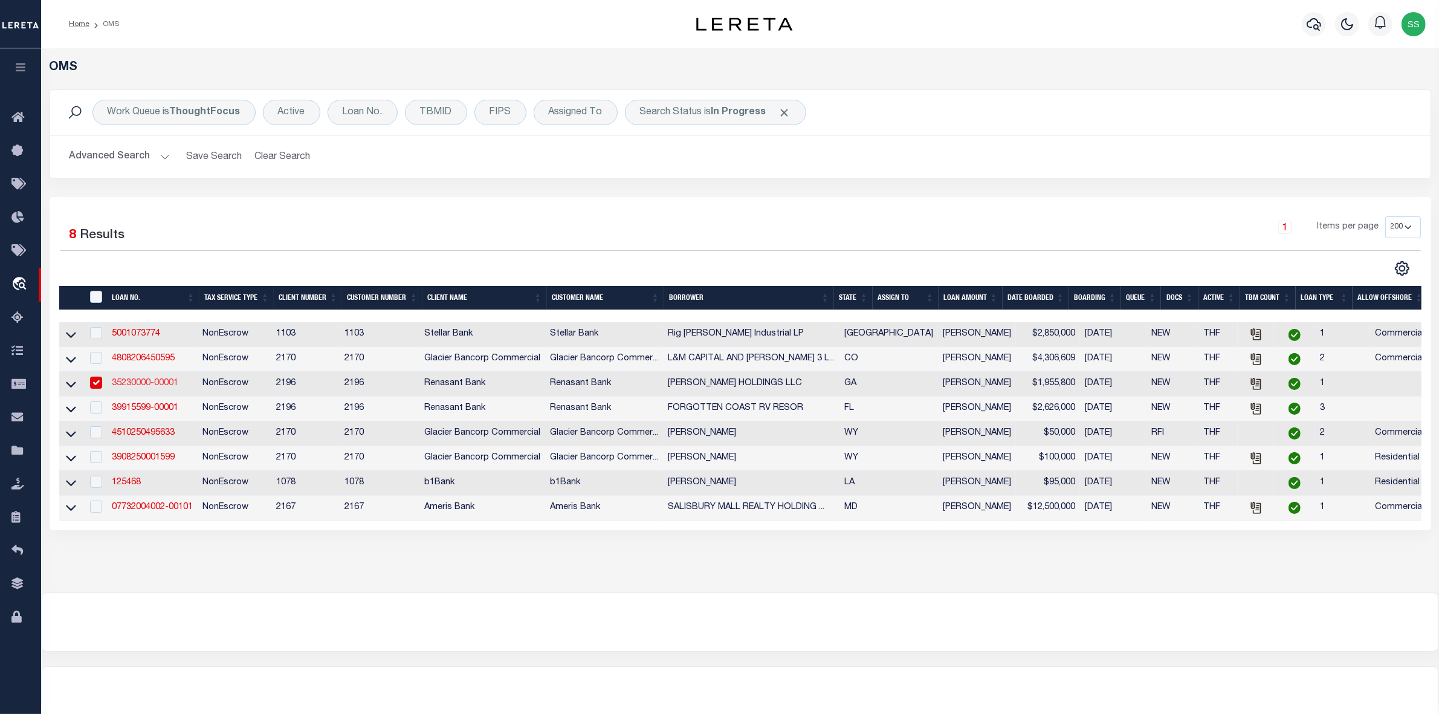
select select "100"
select select
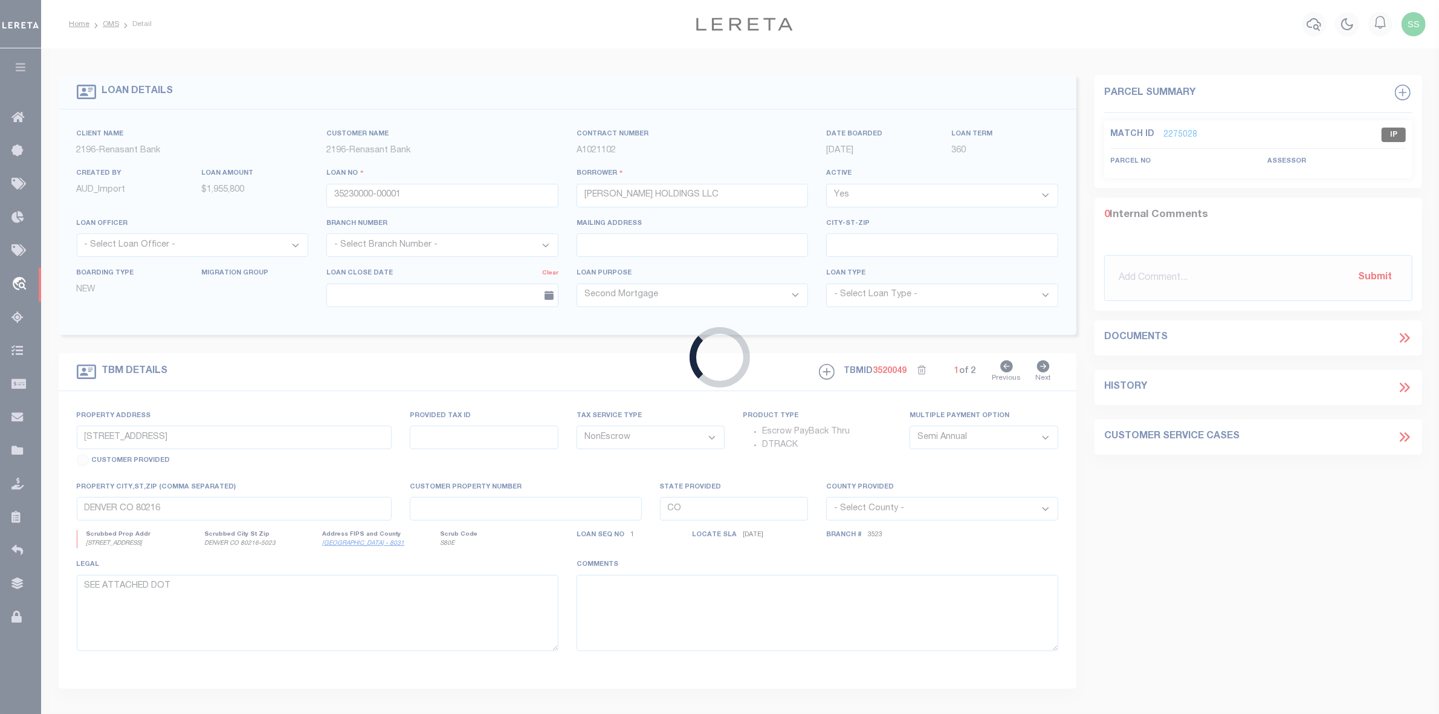
type input "[STREET_ADDRESS][PERSON_NAME]"
select select
type input "[GEOGRAPHIC_DATA] GA 30234"
type input "GA"
select select
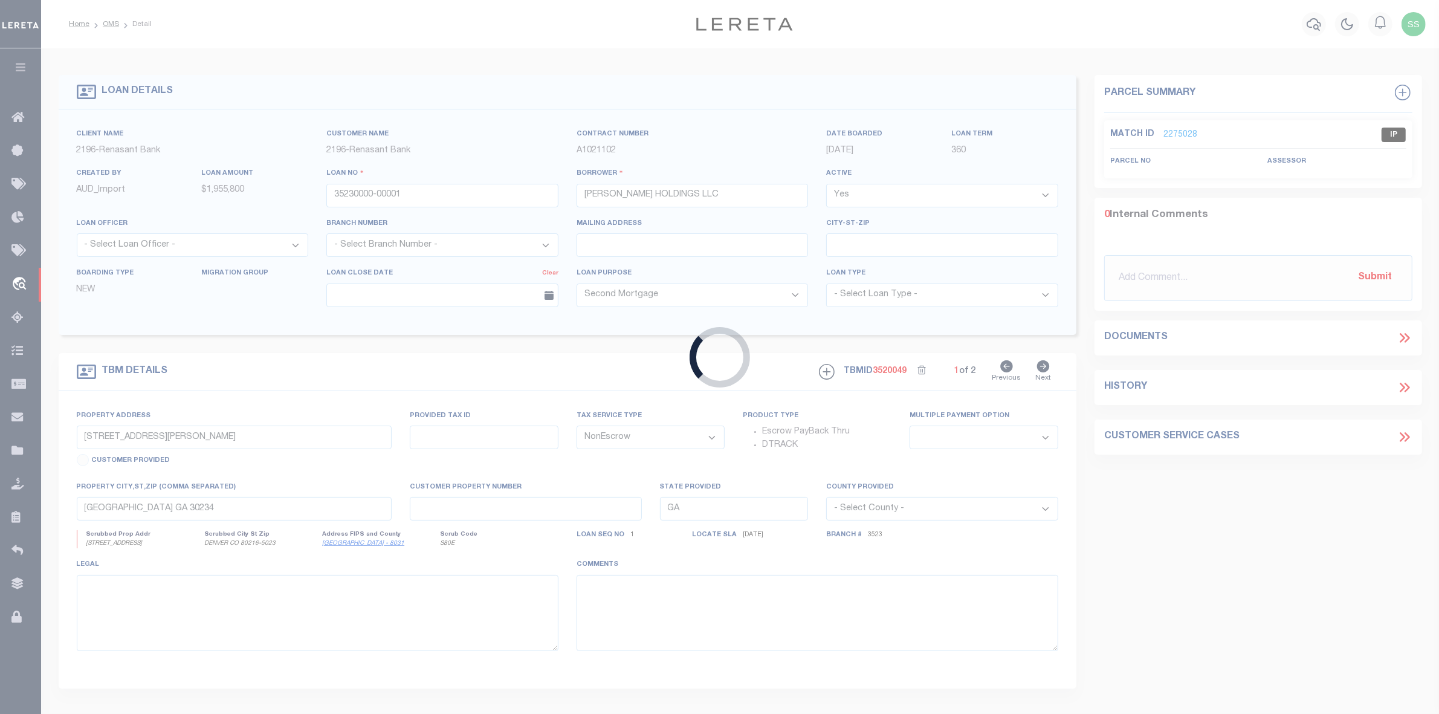
select select "164191"
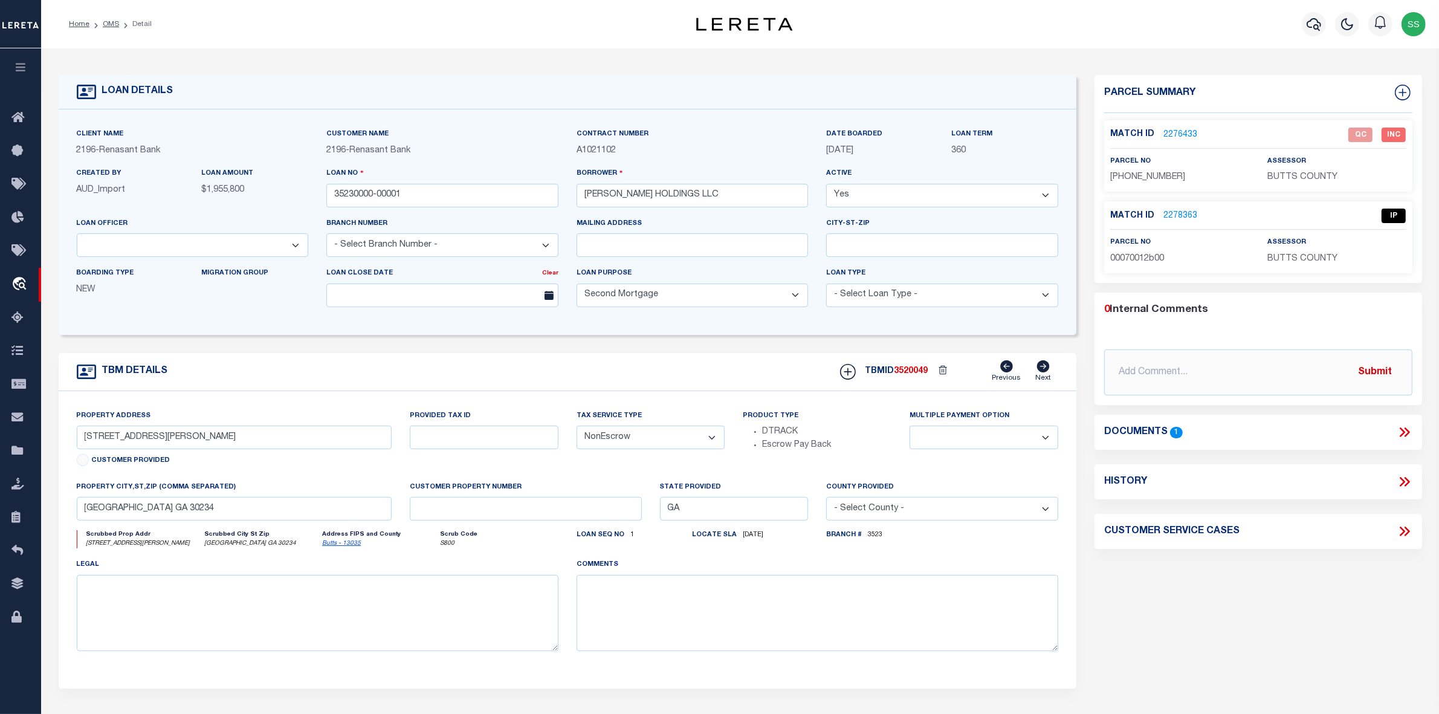
click at [1173, 215] on link "2278363" at bounding box center [1181, 216] width 34 height 13
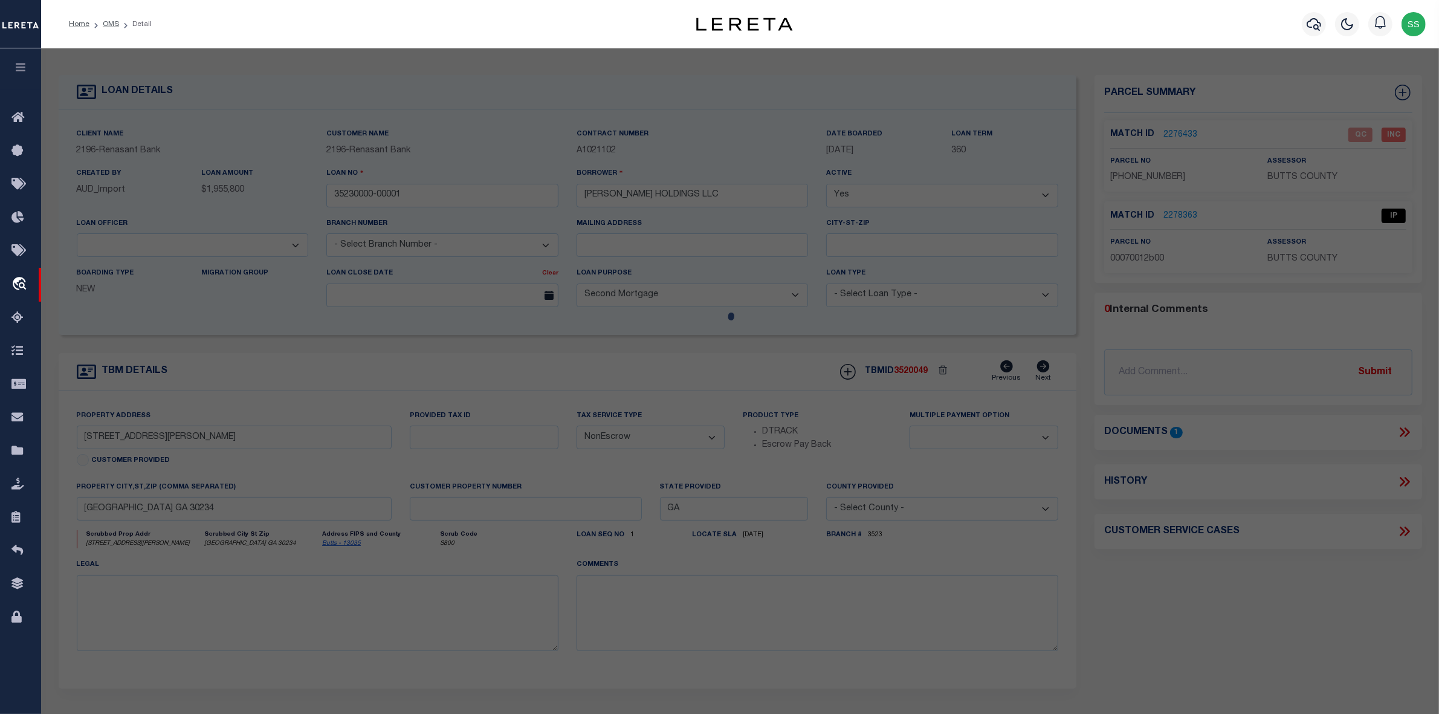
select select "AS"
checkbox input "false"
select select "IP"
checkbox input "false"
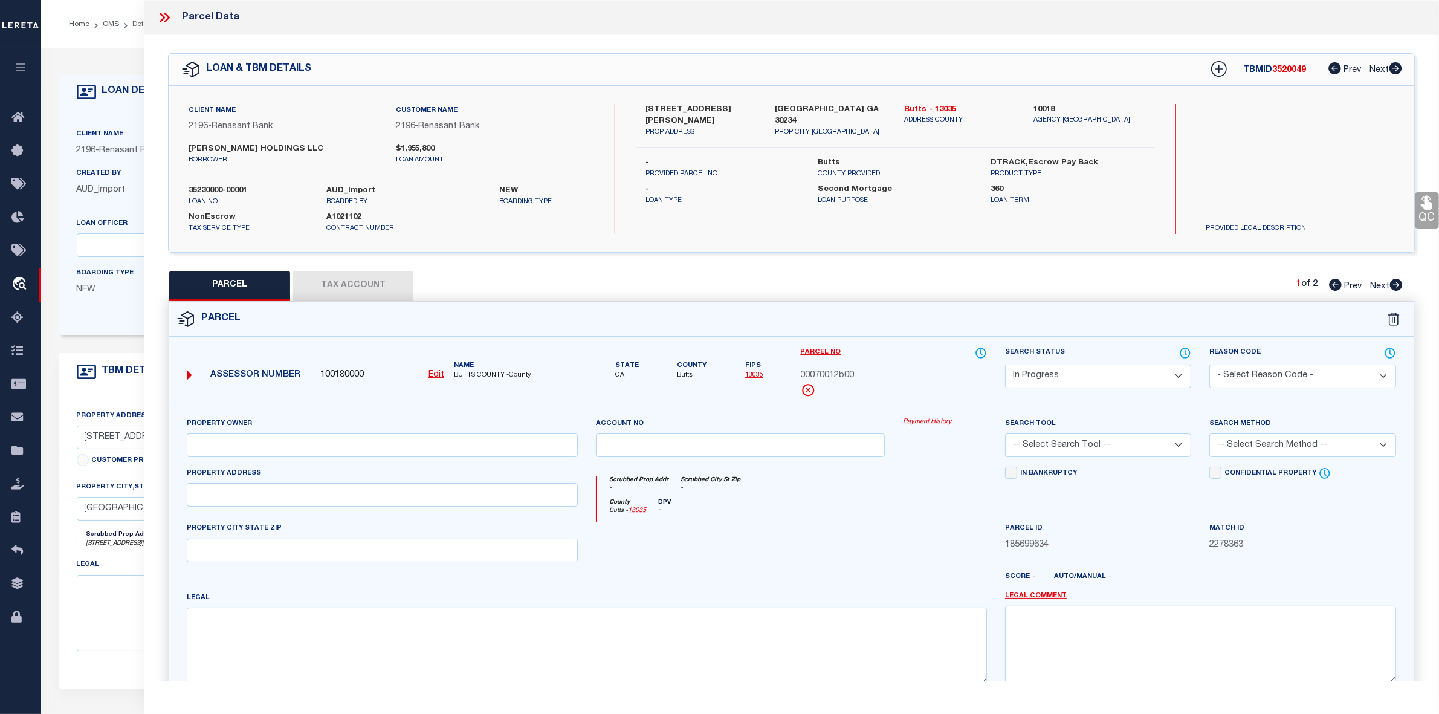
click at [1394, 285] on icon at bounding box center [1396, 285] width 13 height 12
select select "AS"
checkbox input "false"
select select "QC"
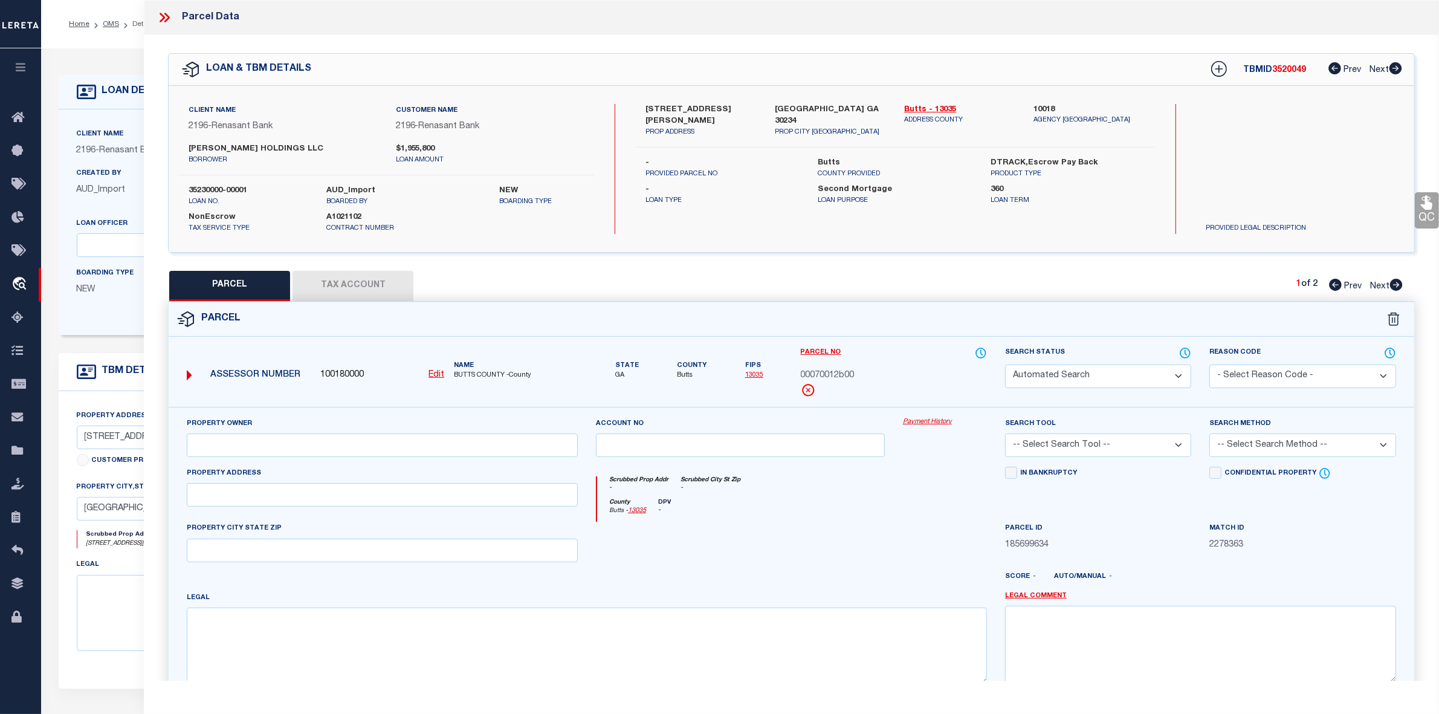
type input "[PERSON_NAME] HOLDINGS, LLC"
select select "AGW"
select select "LEG"
type input "N HIGHWAY 42"
type textarea "Acres 7.91 N HIGHWAY 42 Landlot/District 129 / 2"
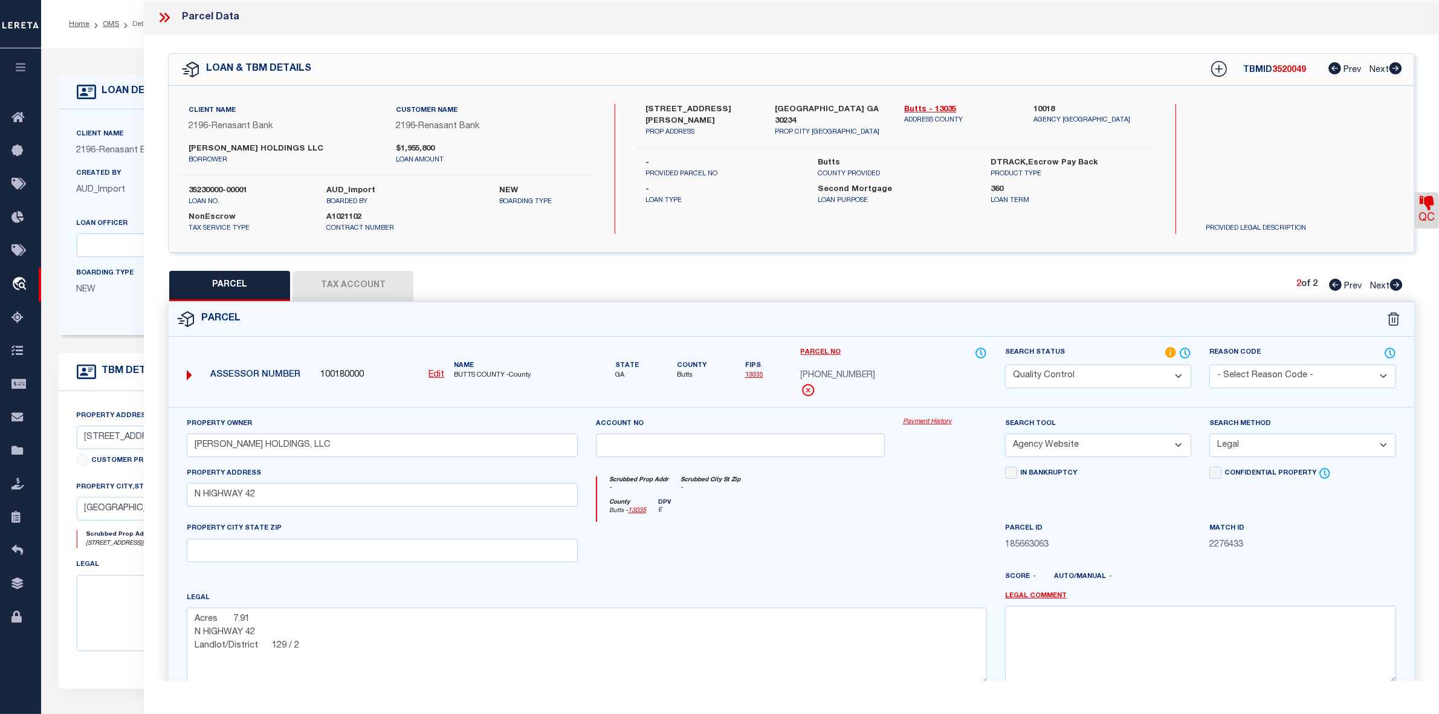
click at [165, 15] on icon at bounding box center [165, 18] width 16 height 16
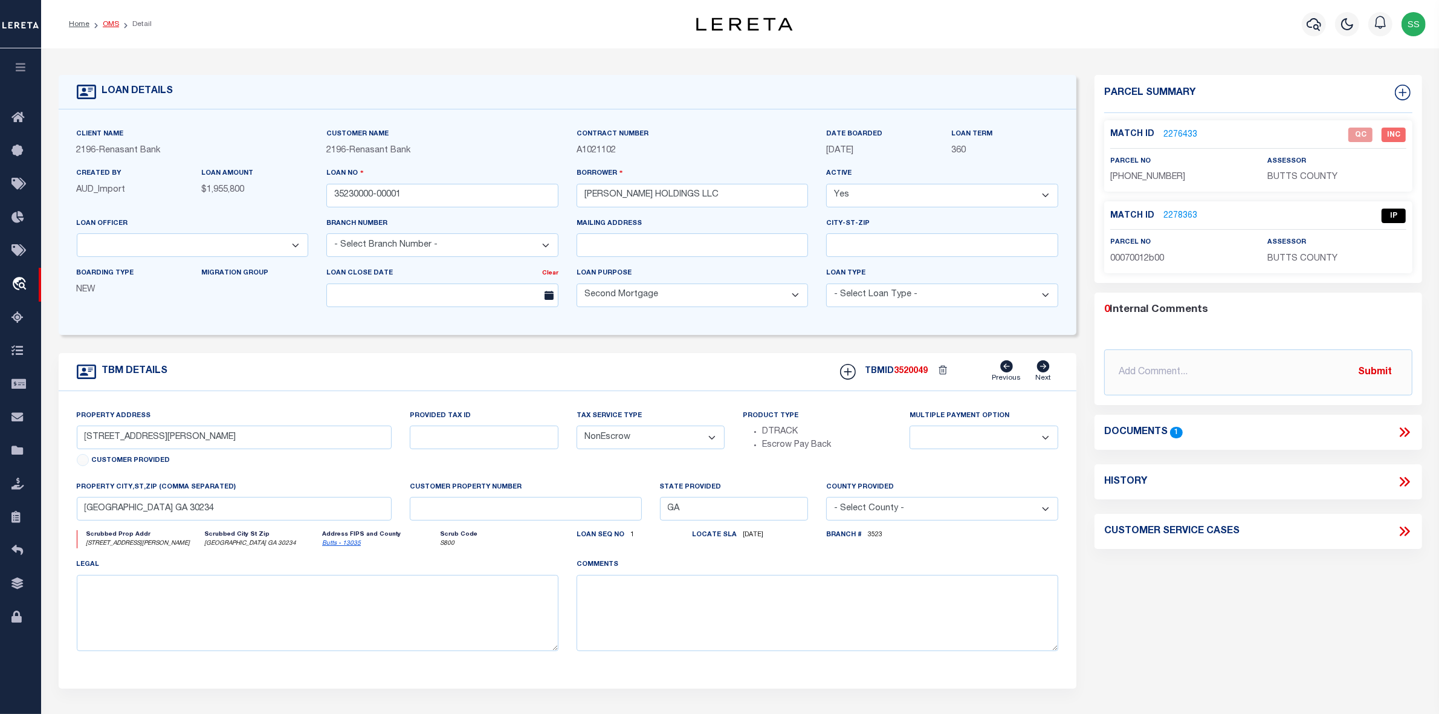
click at [112, 21] on link "OMS" at bounding box center [111, 24] width 16 height 7
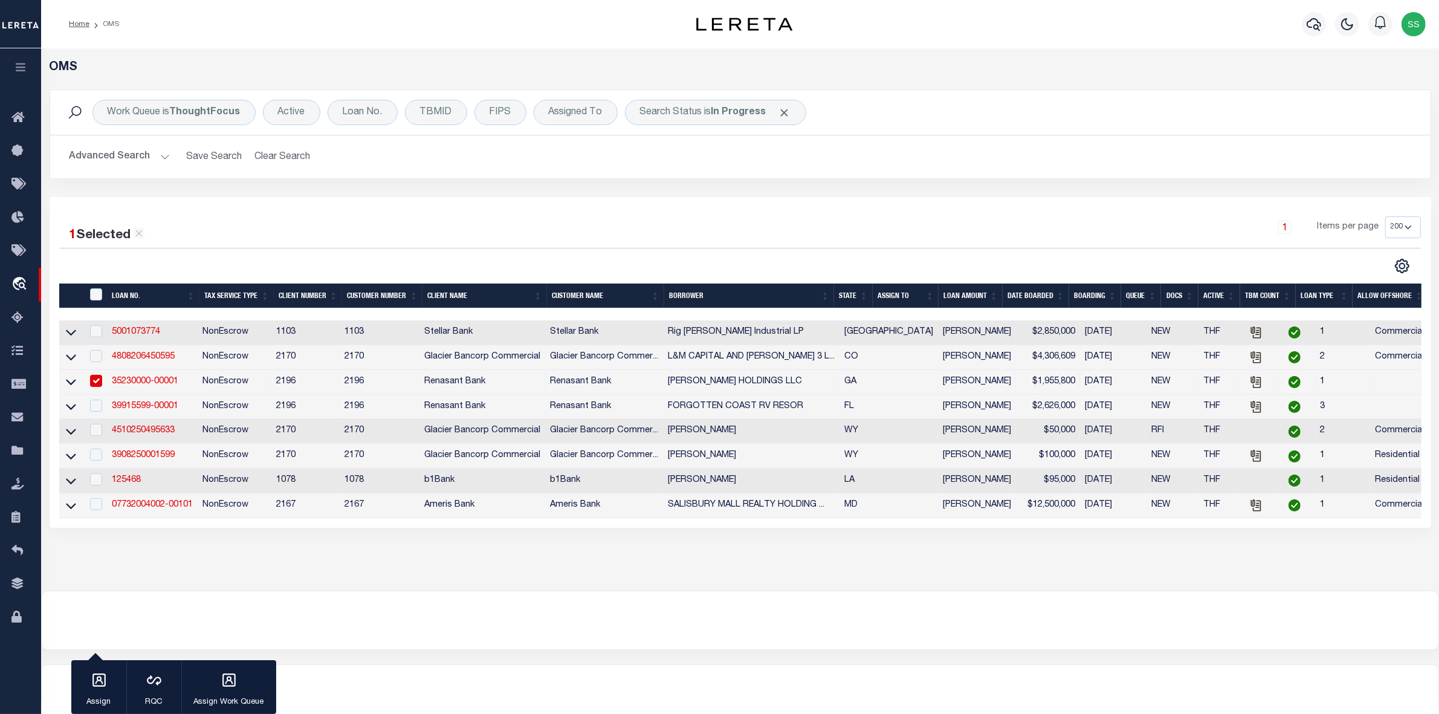
click at [98, 380] on input "checkbox" at bounding box center [96, 381] width 12 height 12
checkbox input "false"
